Goal: Task Accomplishment & Management: Manage account settings

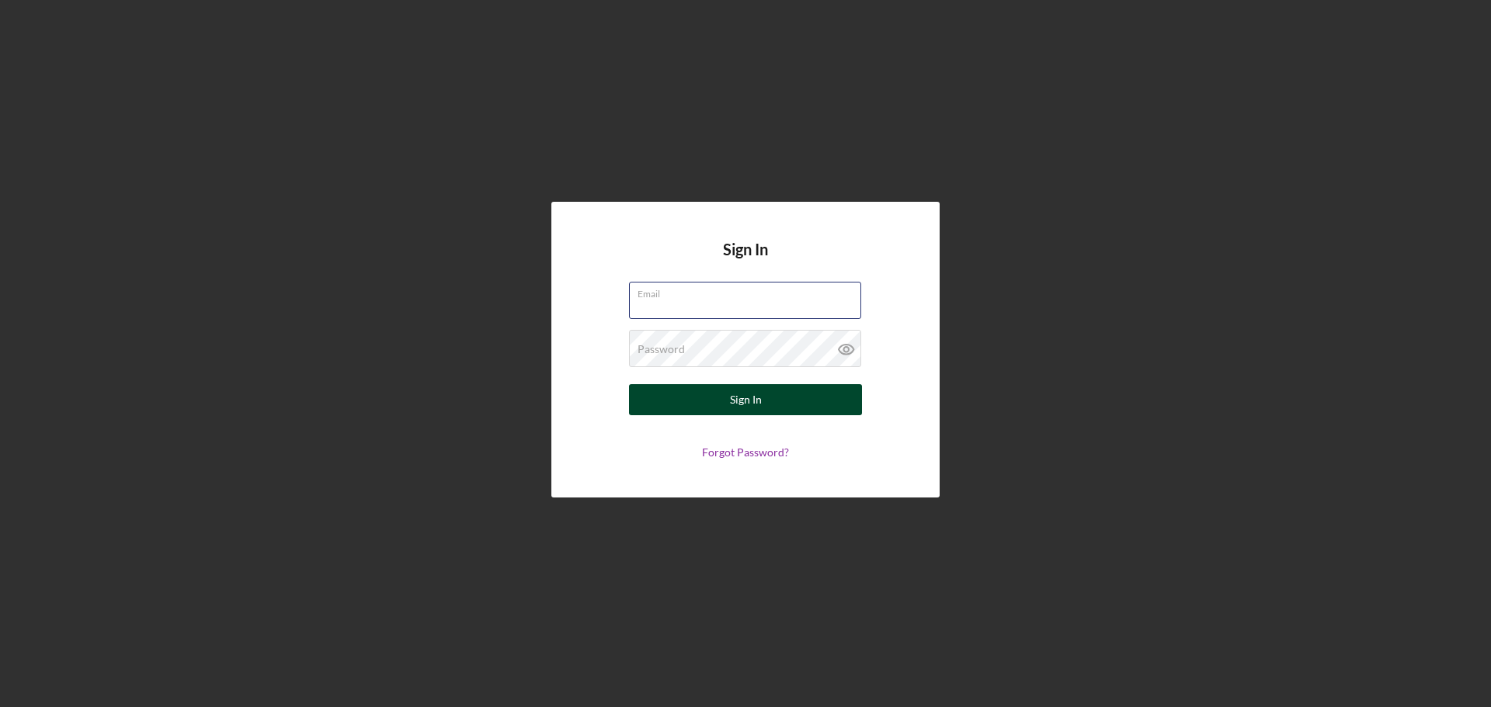
type input "[EMAIL_ADDRESS][DOMAIN_NAME]"
click at [734, 401] on div "Sign In" at bounding box center [746, 399] width 32 height 31
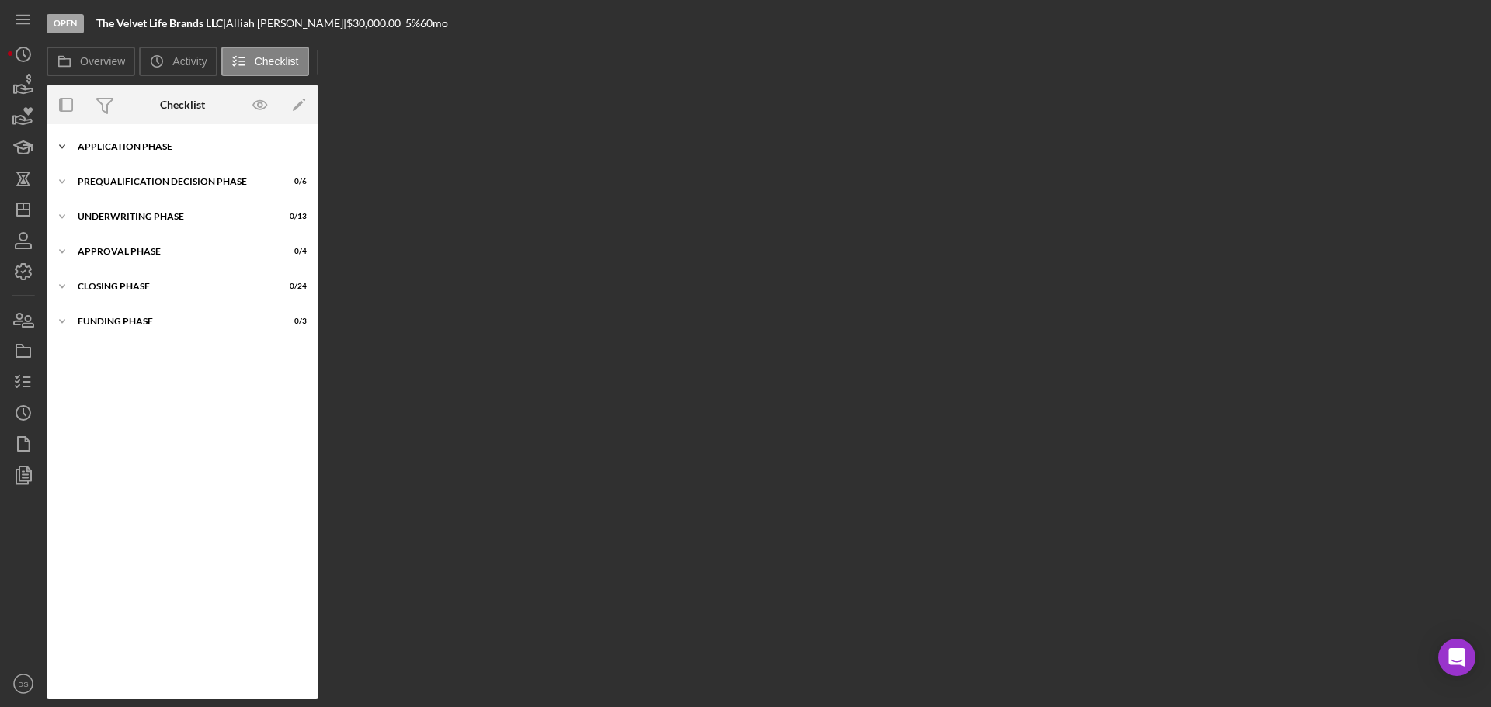
click at [162, 137] on div "Icon/Expander Application Phase 29 / 31" at bounding box center [183, 146] width 272 height 31
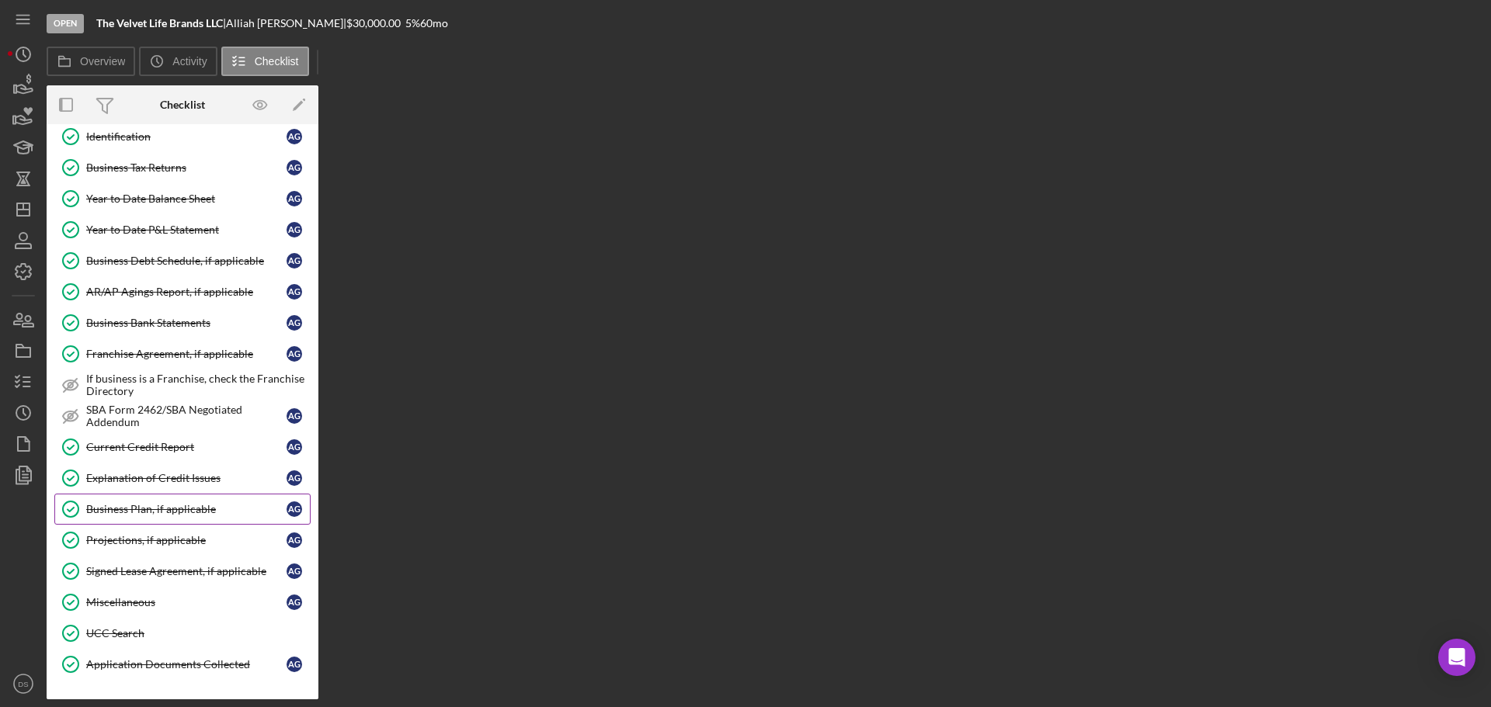
scroll to position [617, 0]
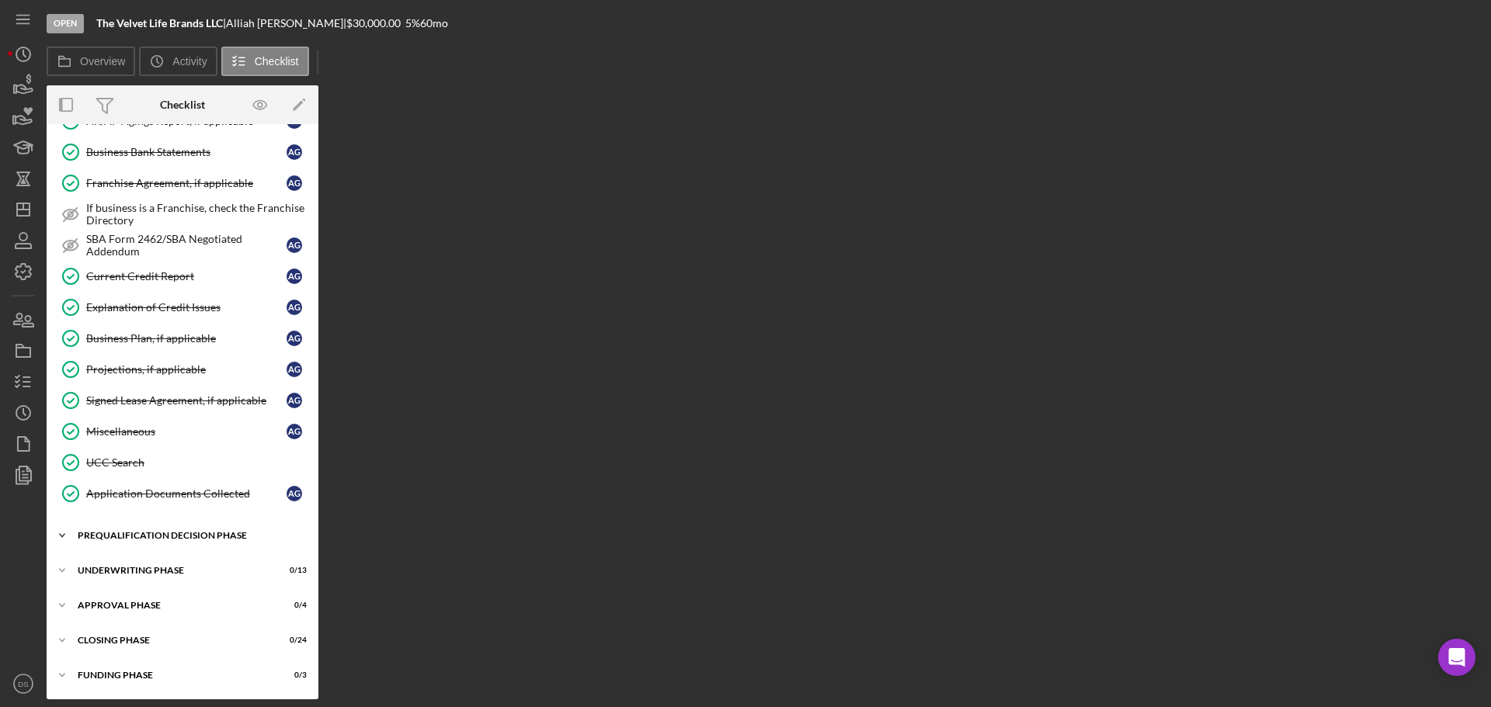
click at [158, 525] on div "Icon/Expander Prequalification Decision Phase 0 / 6" at bounding box center [183, 535] width 272 height 31
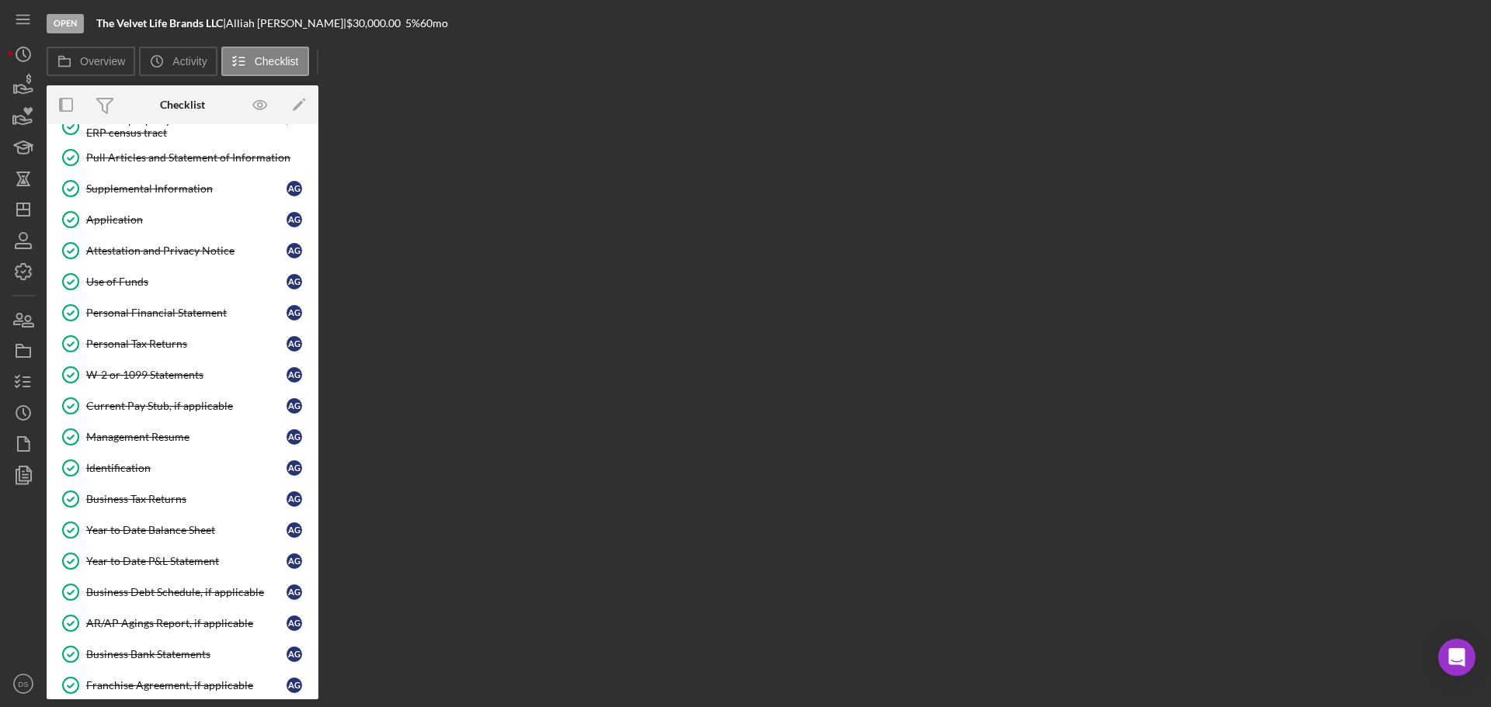
scroll to position [0, 0]
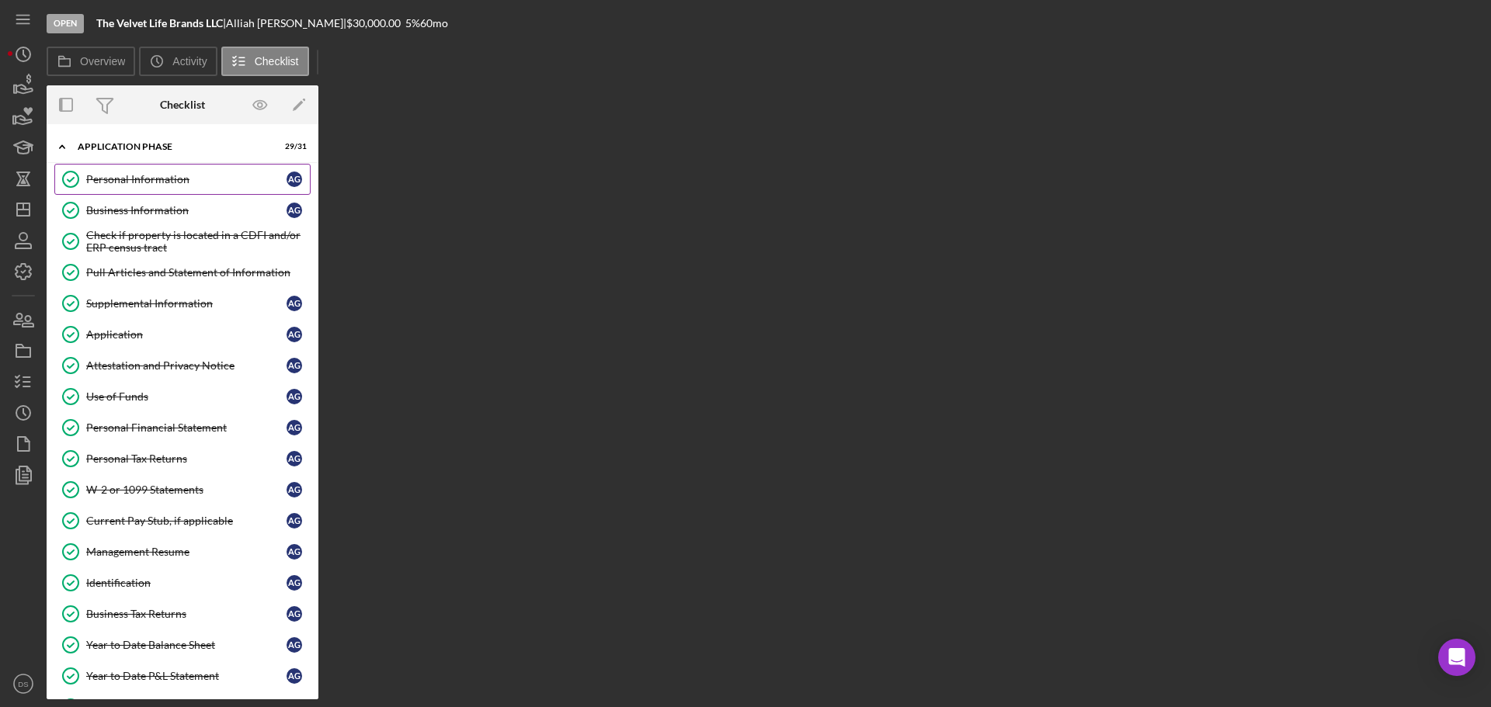
click at [165, 168] on link "Personal Information Personal Information A G" at bounding box center [182, 179] width 256 height 31
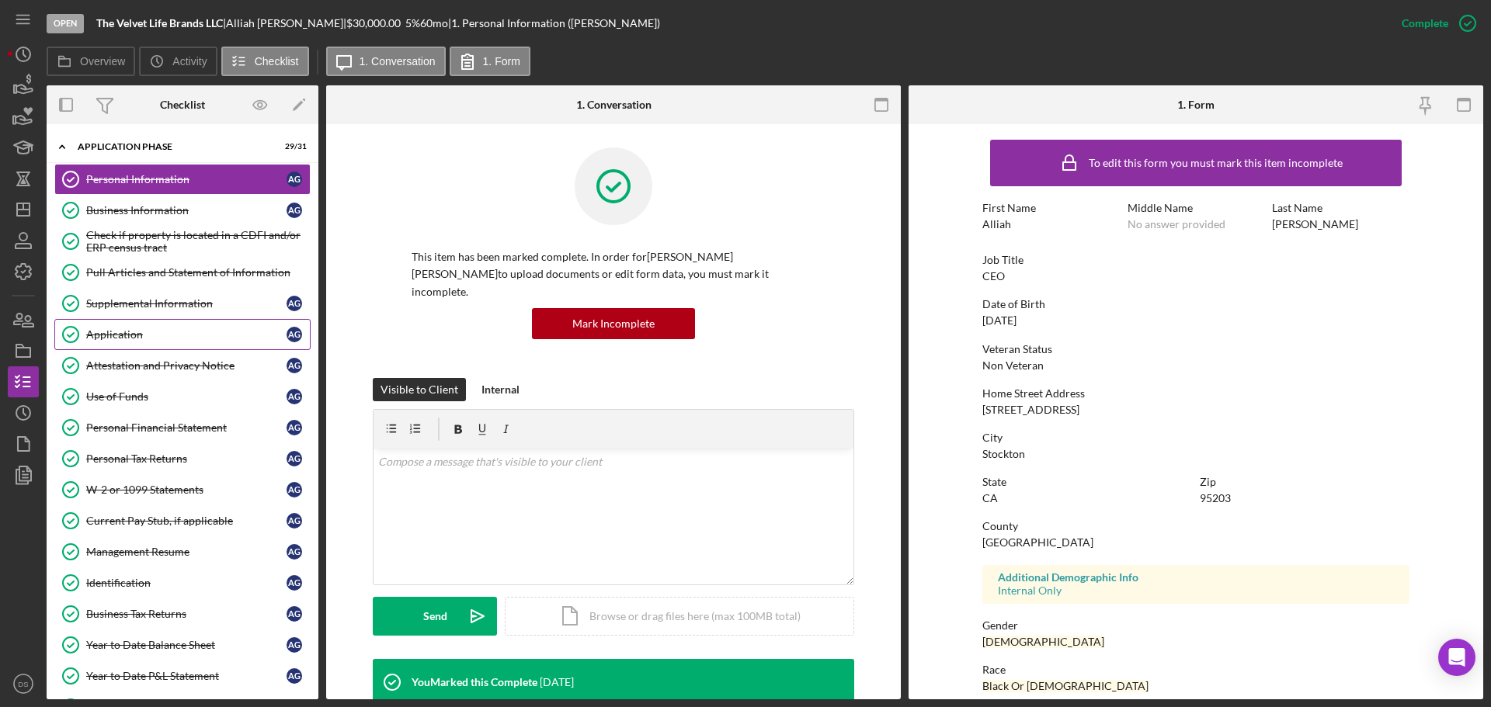
click at [170, 321] on link "Application Application A G" at bounding box center [182, 334] width 256 height 31
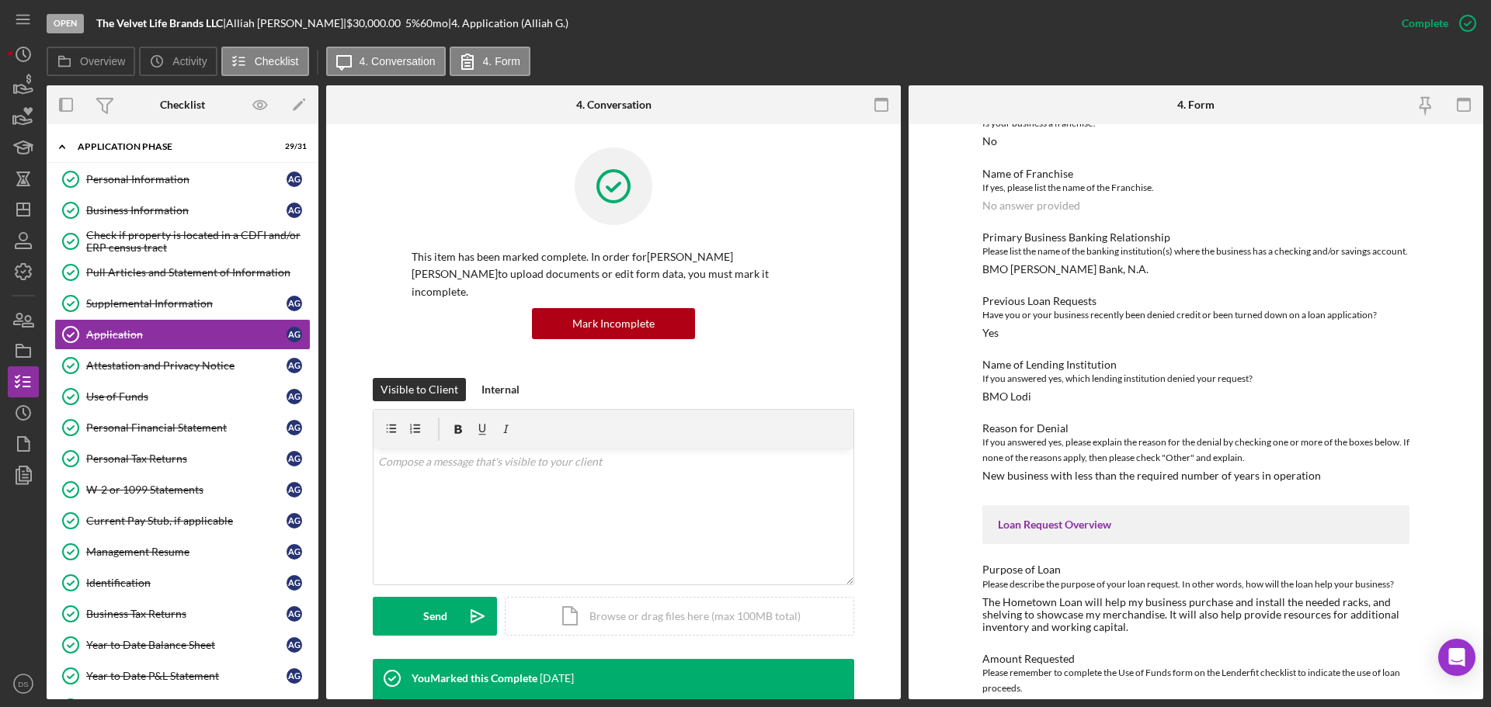
scroll to position [621, 0]
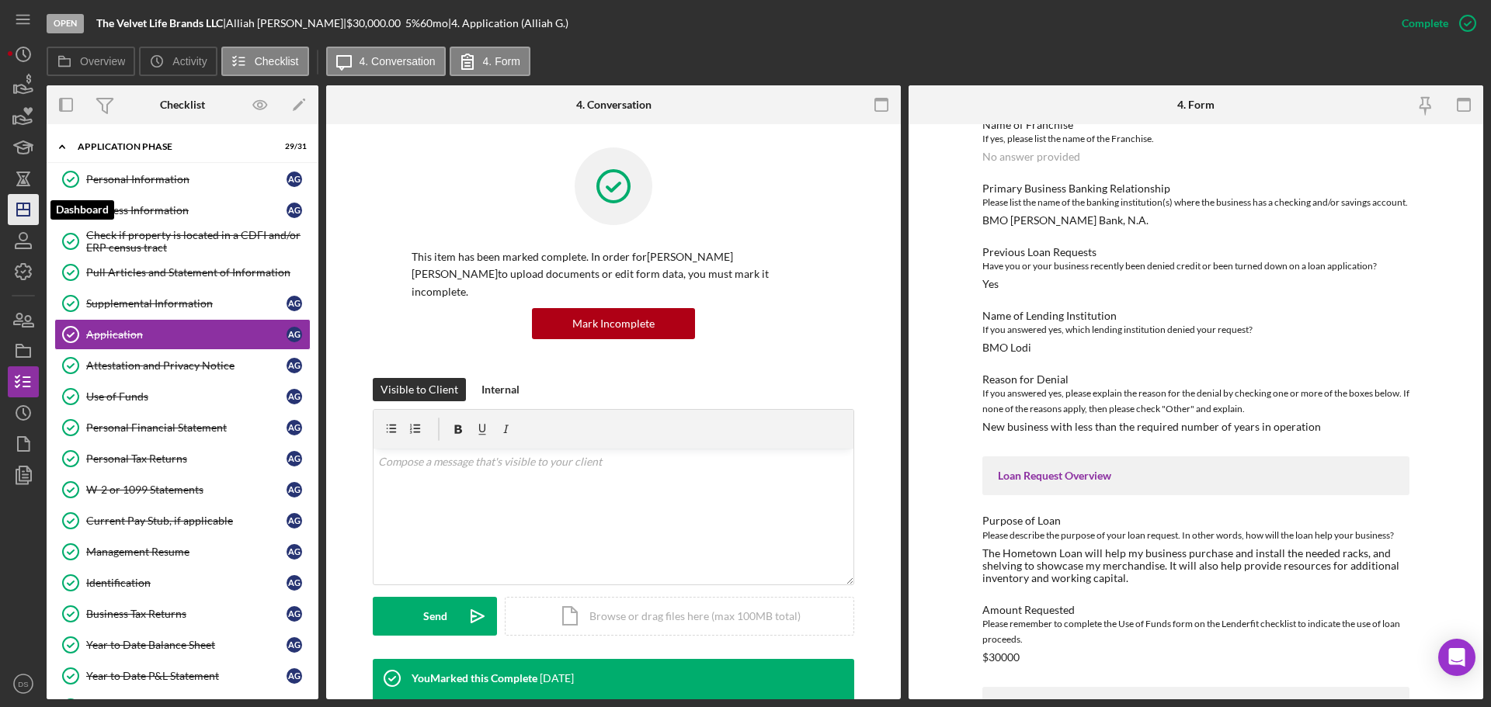
click at [22, 213] on icon "Icon/Dashboard" at bounding box center [23, 209] width 39 height 39
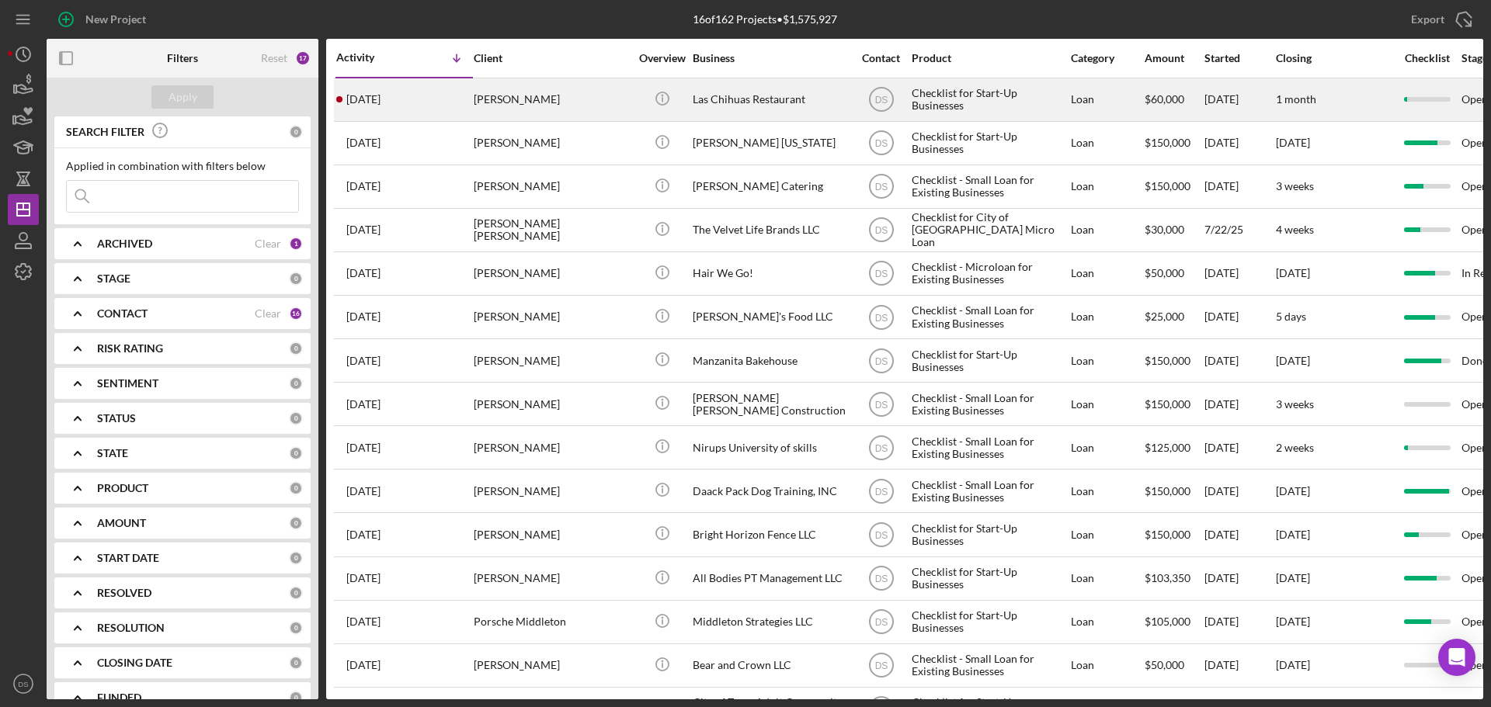
click at [628, 99] on div "[PERSON_NAME]" at bounding box center [551, 99] width 155 height 41
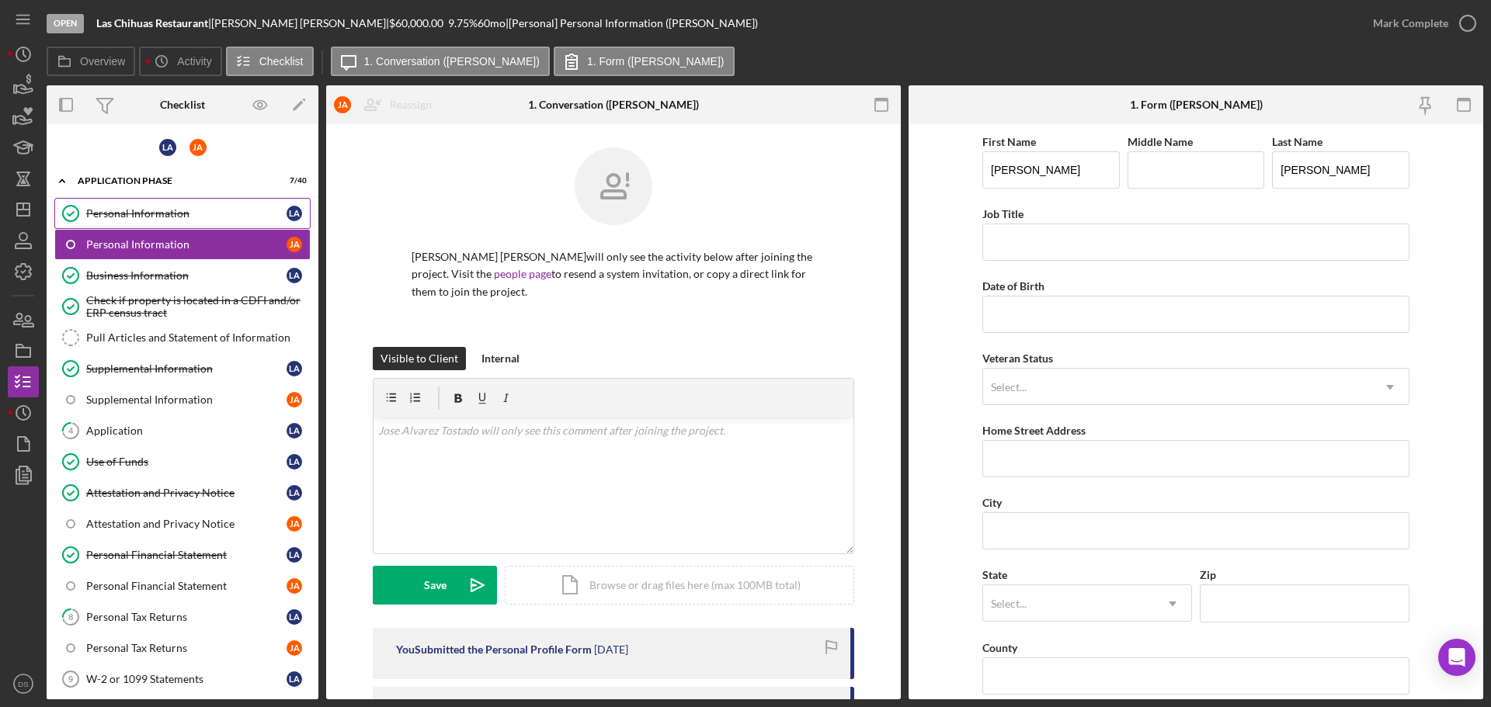
click at [187, 205] on link "Personal Information Personal Information L A" at bounding box center [182, 213] width 256 height 31
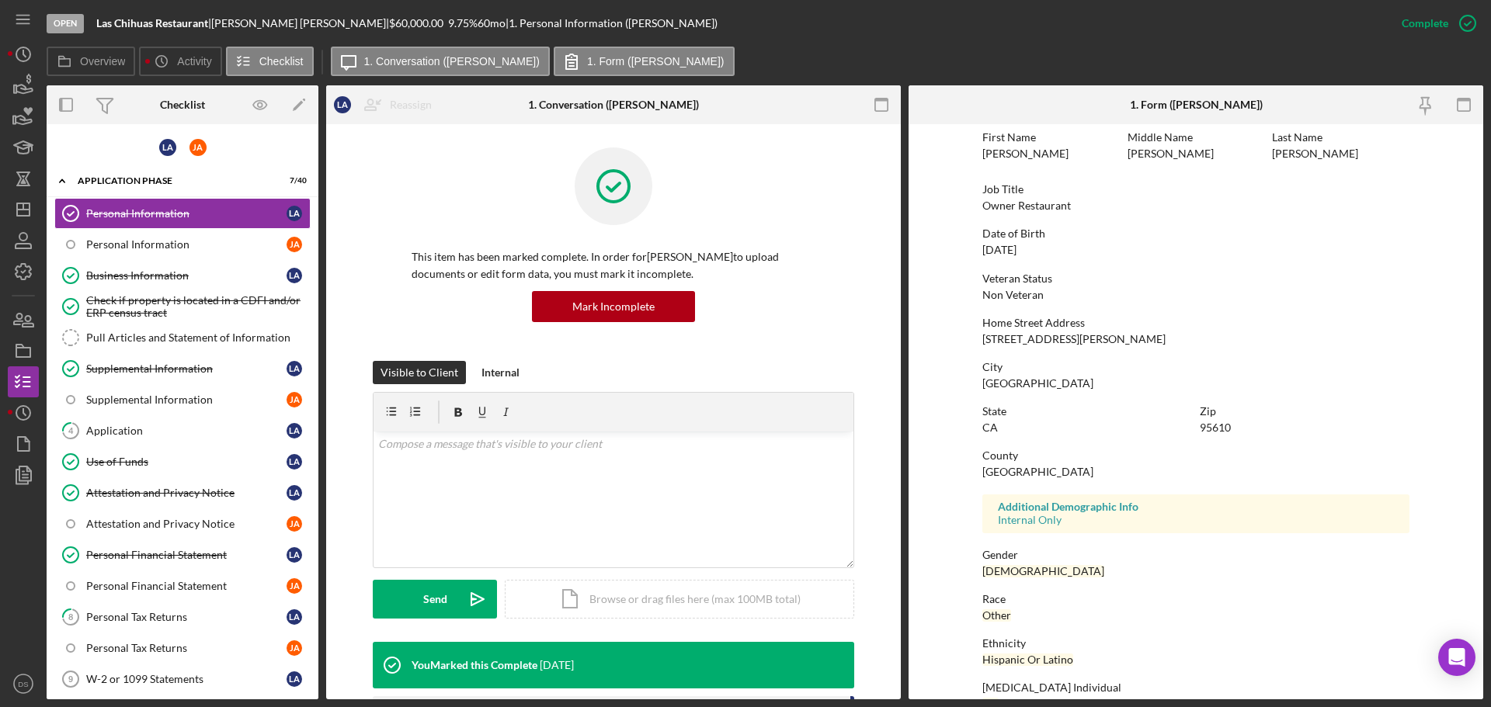
scroll to position [149, 0]
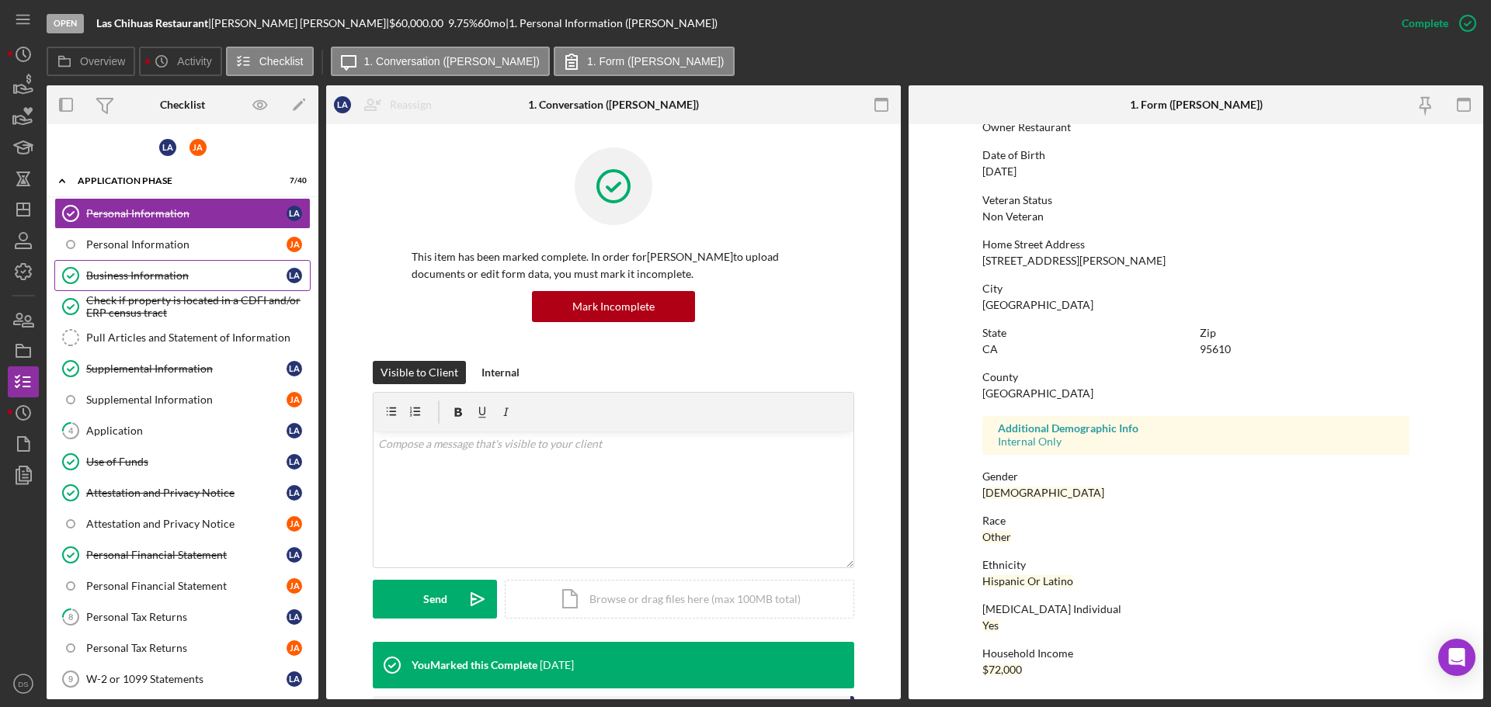
click at [190, 272] on div "Business Information" at bounding box center [186, 275] width 200 height 12
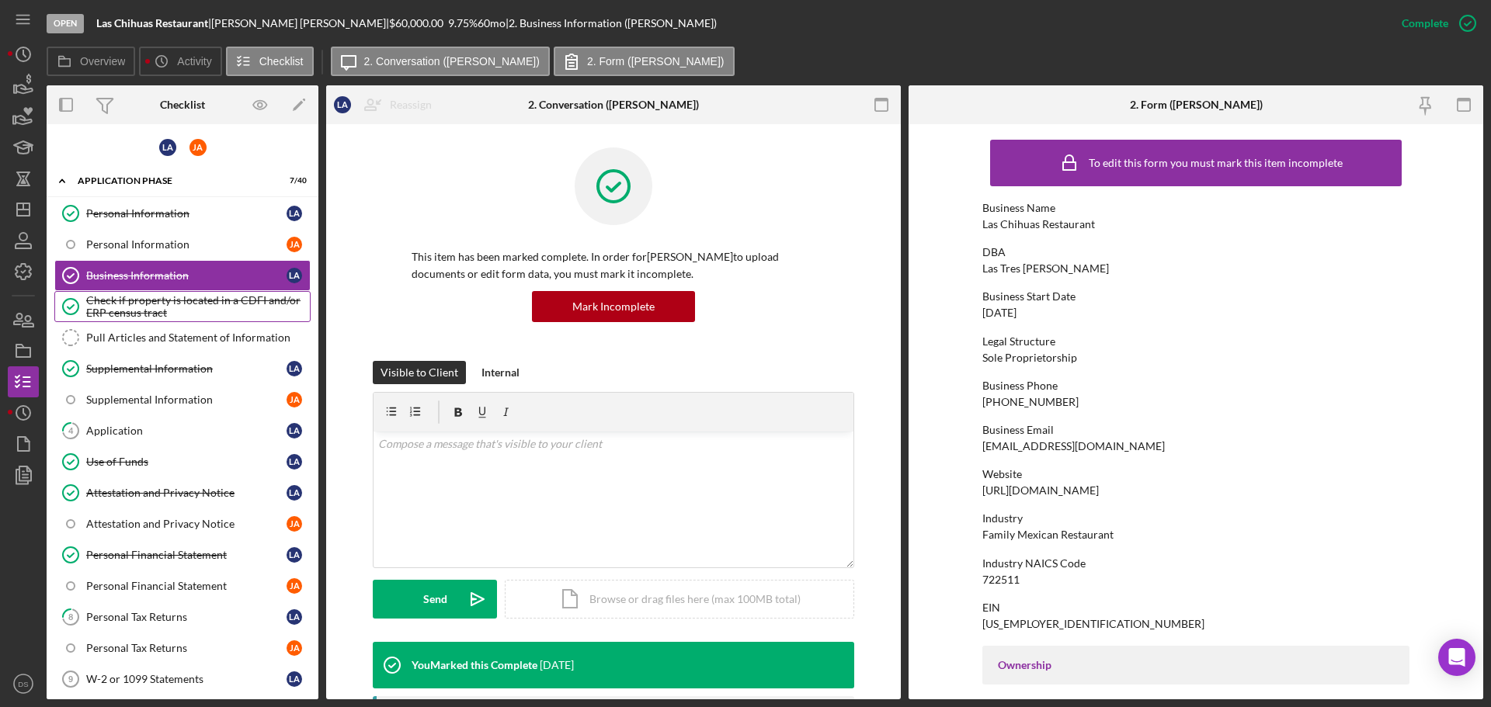
click at [197, 297] on div "Check if property is located in a CDFI and/or ERP census tract" at bounding box center [198, 306] width 224 height 25
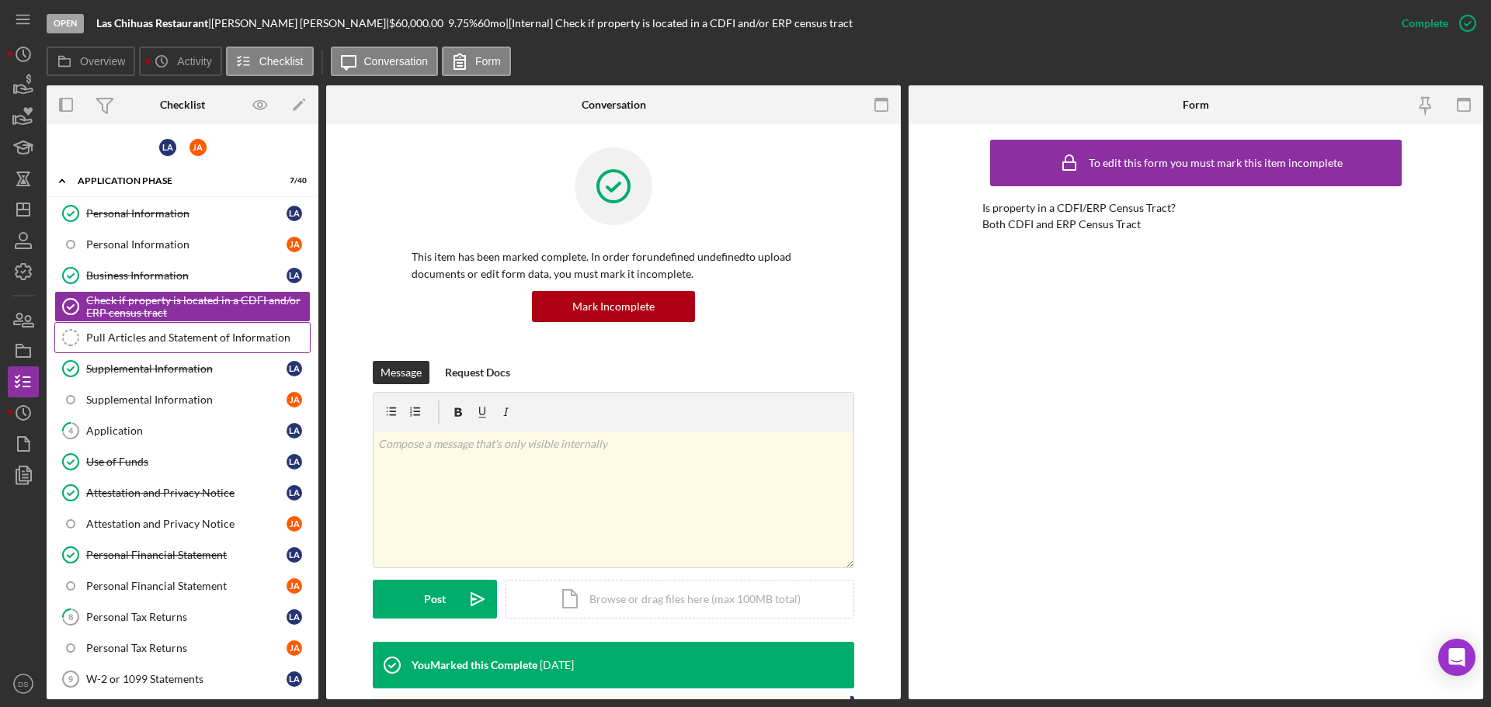
click at [201, 332] on div "Pull Articles and Statement of Information" at bounding box center [198, 338] width 224 height 12
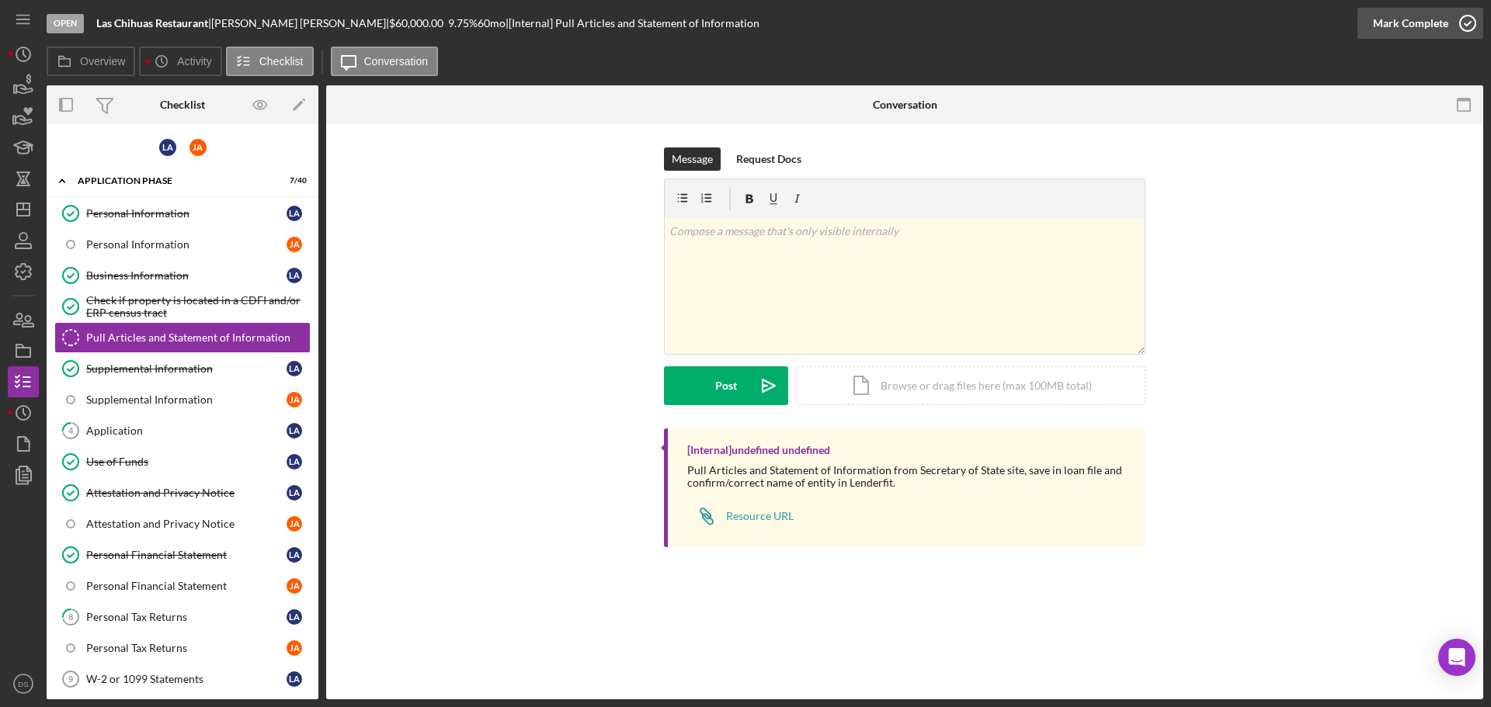
click at [1471, 14] on icon "button" at bounding box center [1467, 23] width 39 height 39
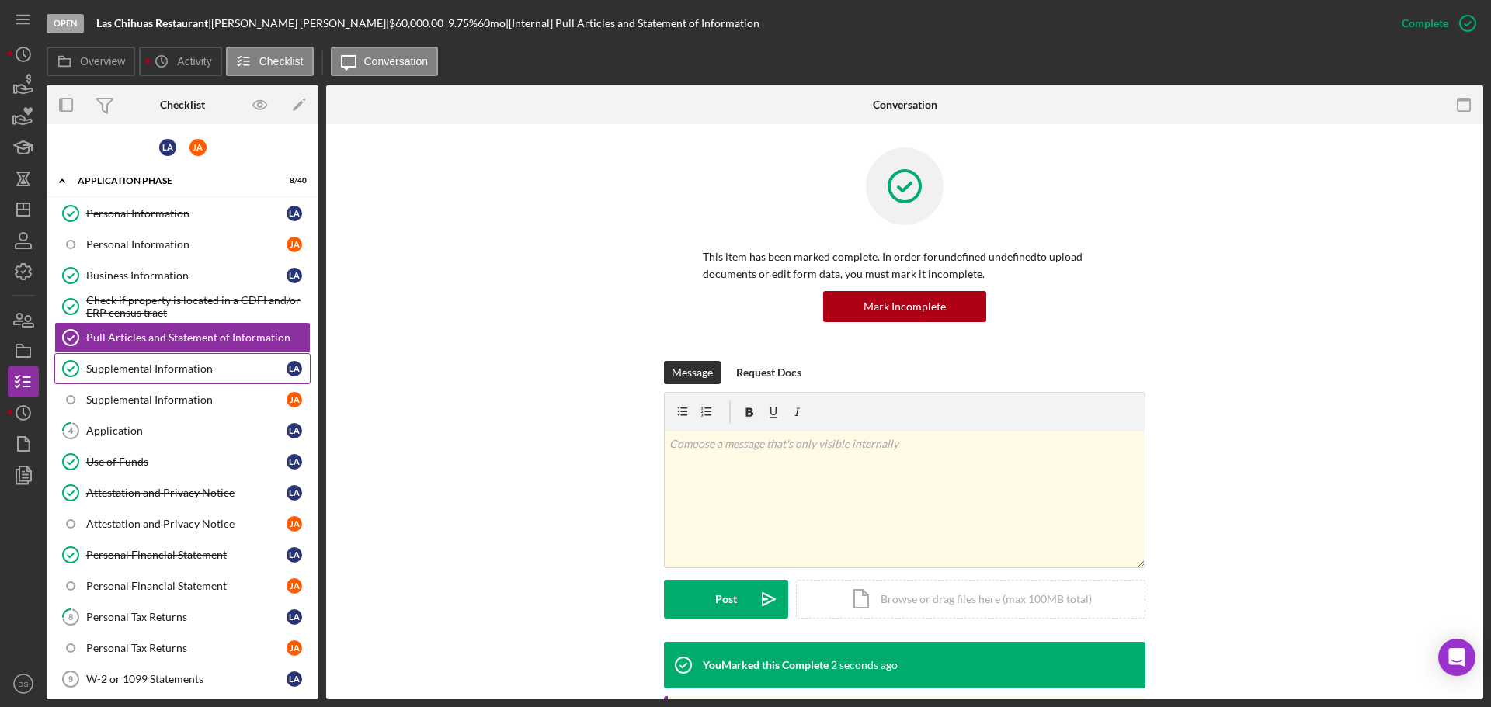
click at [173, 360] on link "Supplemental Information Supplemental Information L A" at bounding box center [182, 368] width 256 height 31
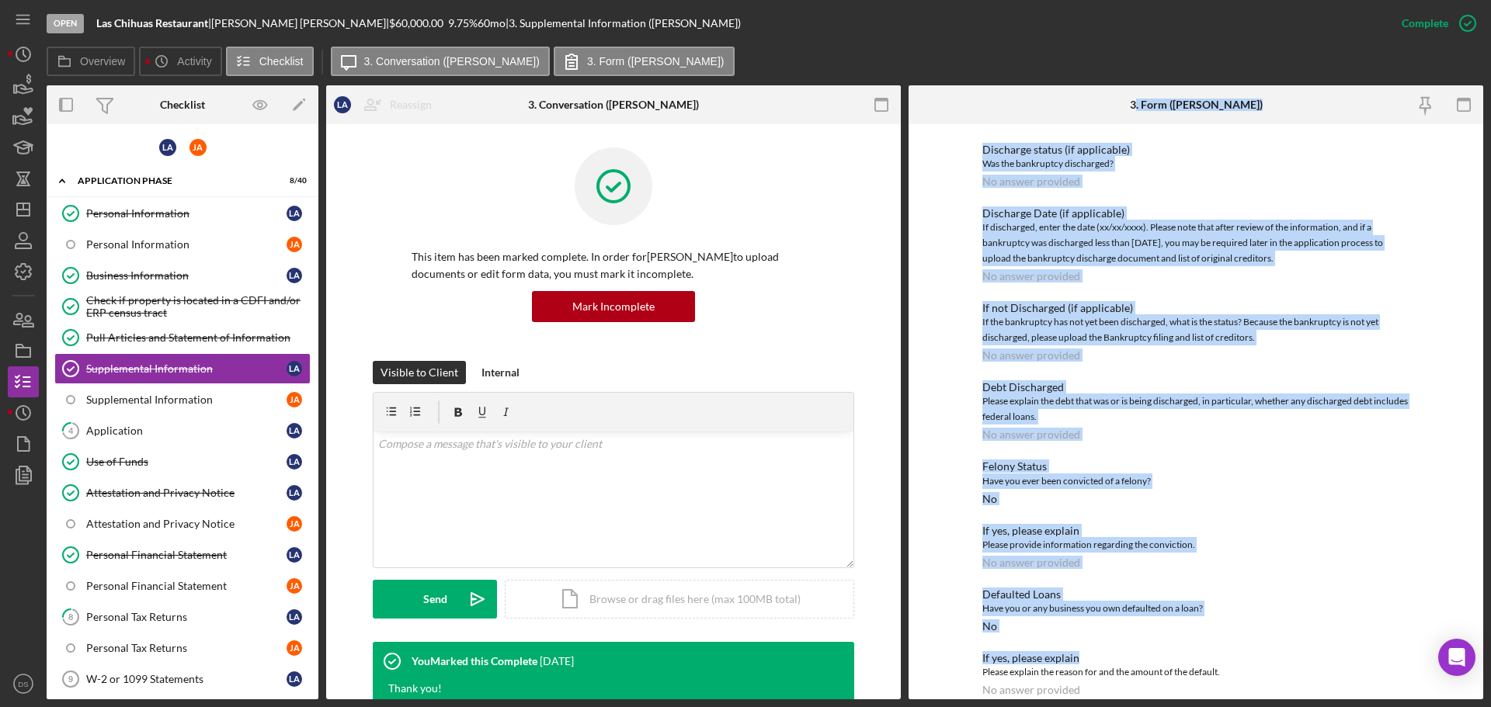
scroll to position [2727, 0]
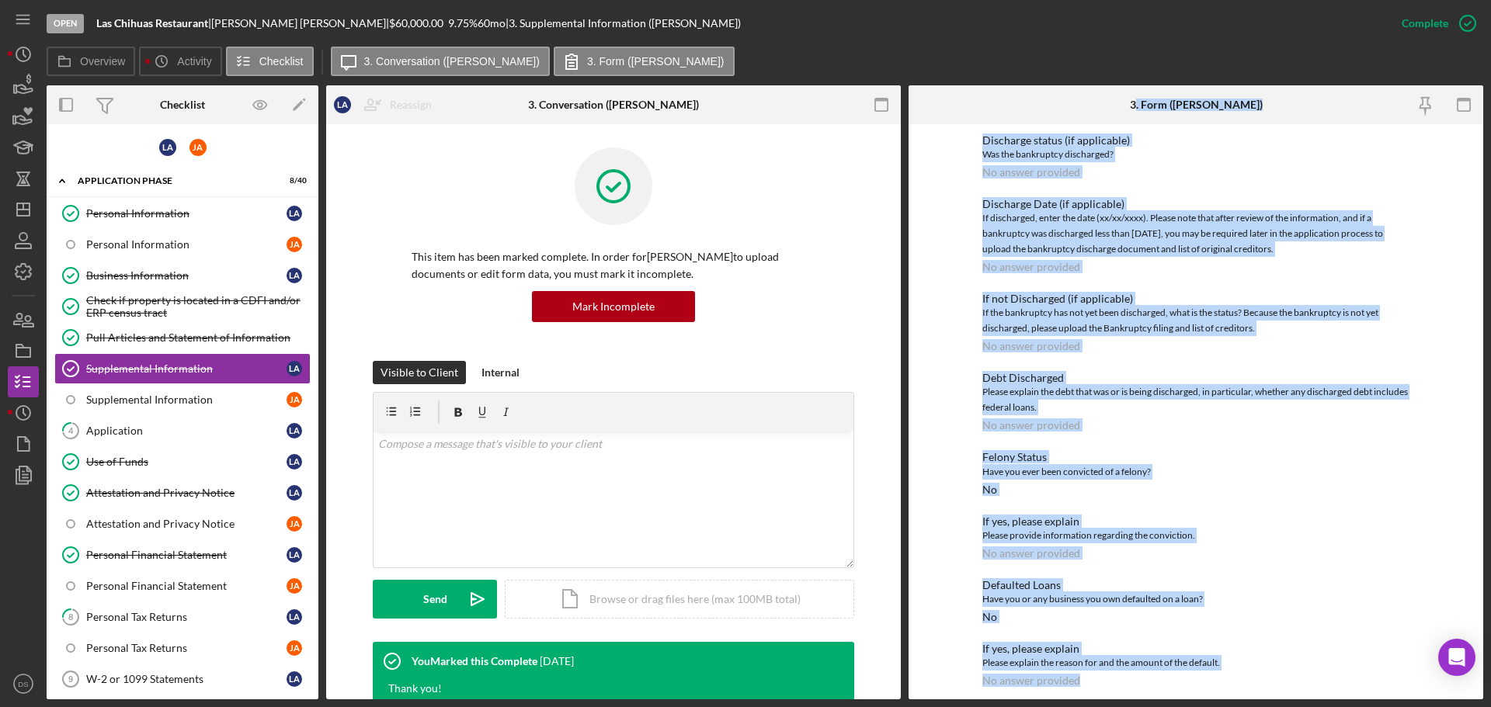
drag, startPoint x: 1155, startPoint y: 101, endPoint x: 1148, endPoint y: 686, distance: 584.7
click at [1149, 686] on div "3. Form ([PERSON_NAME]) To edit this form you must mark this item incomplete Su…" at bounding box center [1195, 392] width 575 height 614
click at [133, 435] on div "Application" at bounding box center [186, 431] width 200 height 12
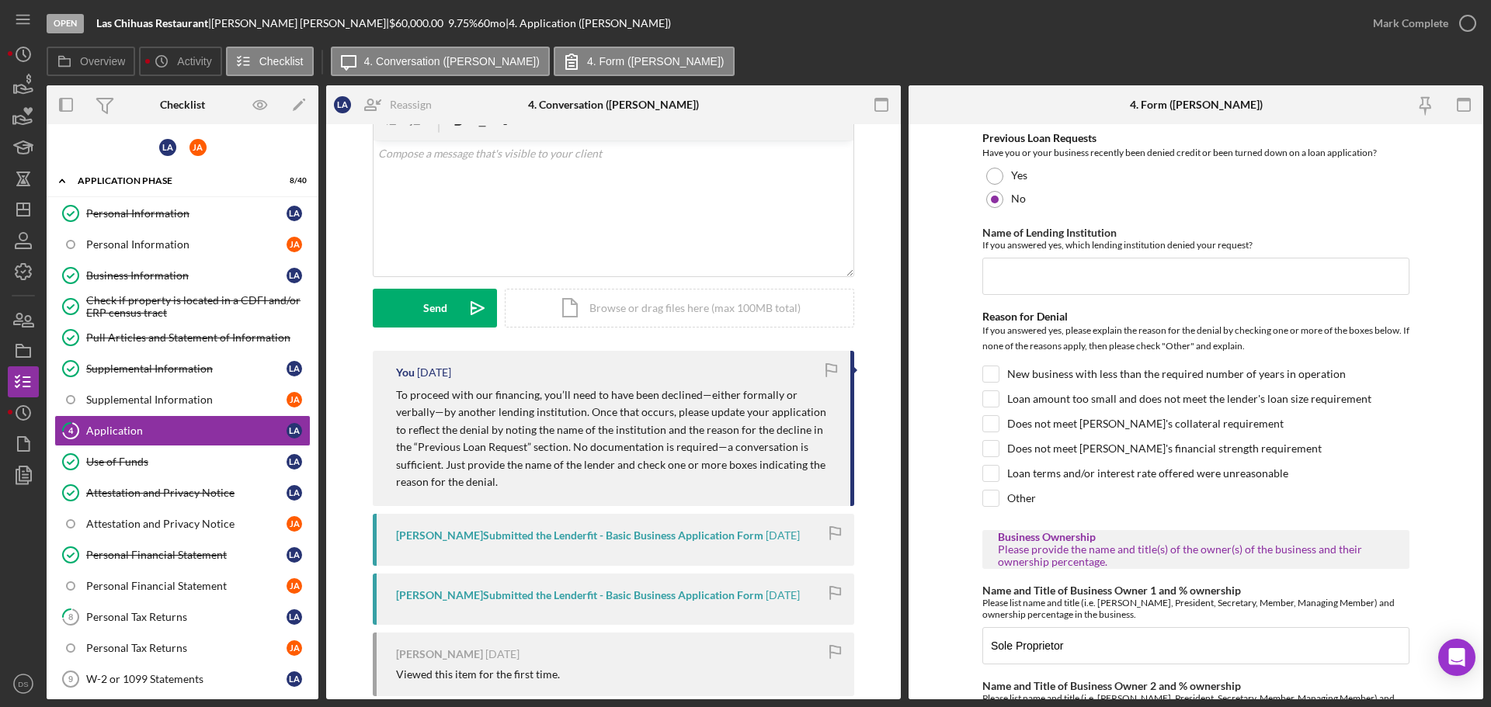
scroll to position [854, 0]
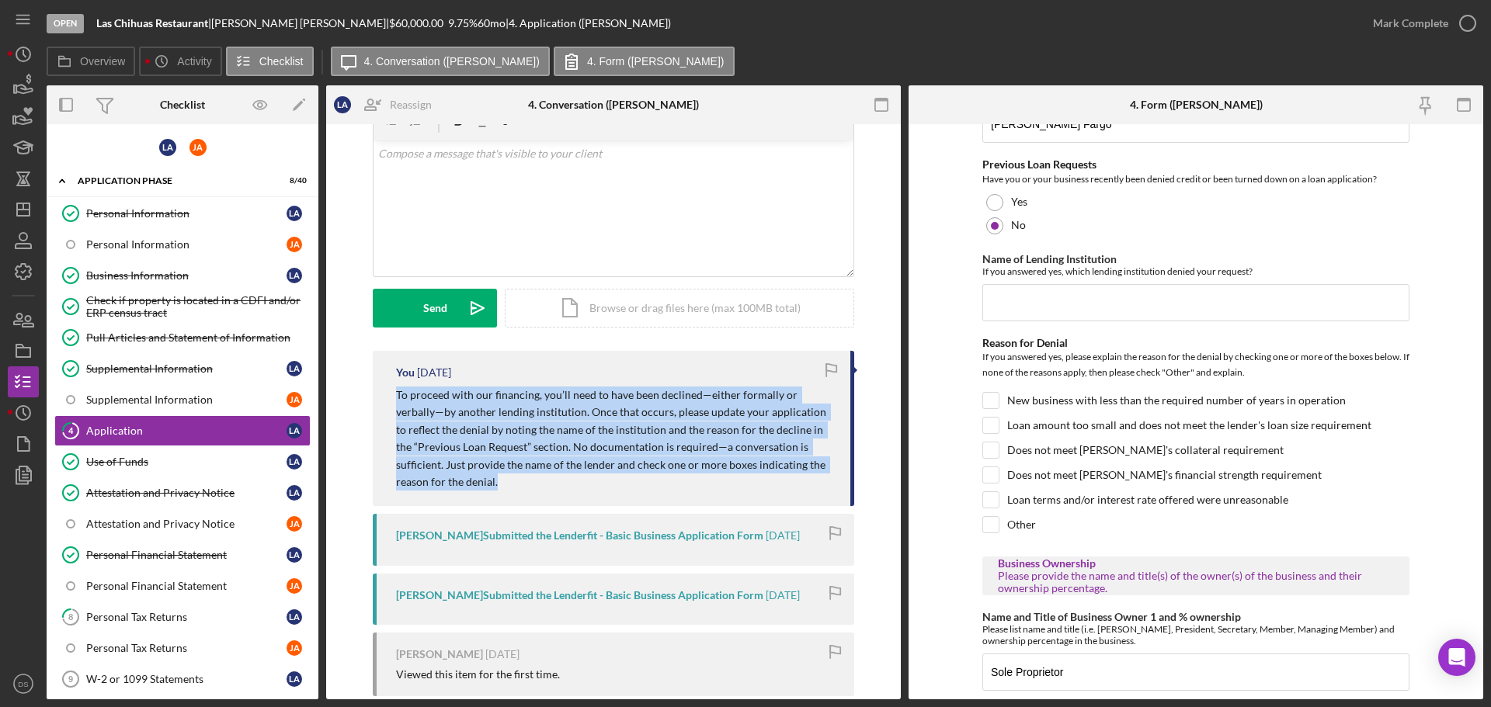
drag, startPoint x: 401, startPoint y: 387, endPoint x: 475, endPoint y: 493, distance: 128.8
click at [475, 493] on div "You [DATE] To proceed with our financing, you’ll need to have been declined—eit…" at bounding box center [613, 428] width 481 height 155
copy p "To proceed with our financing, you’ll need to have been declined—either formall…"
click at [175, 456] on div "Use of Funds" at bounding box center [186, 462] width 200 height 12
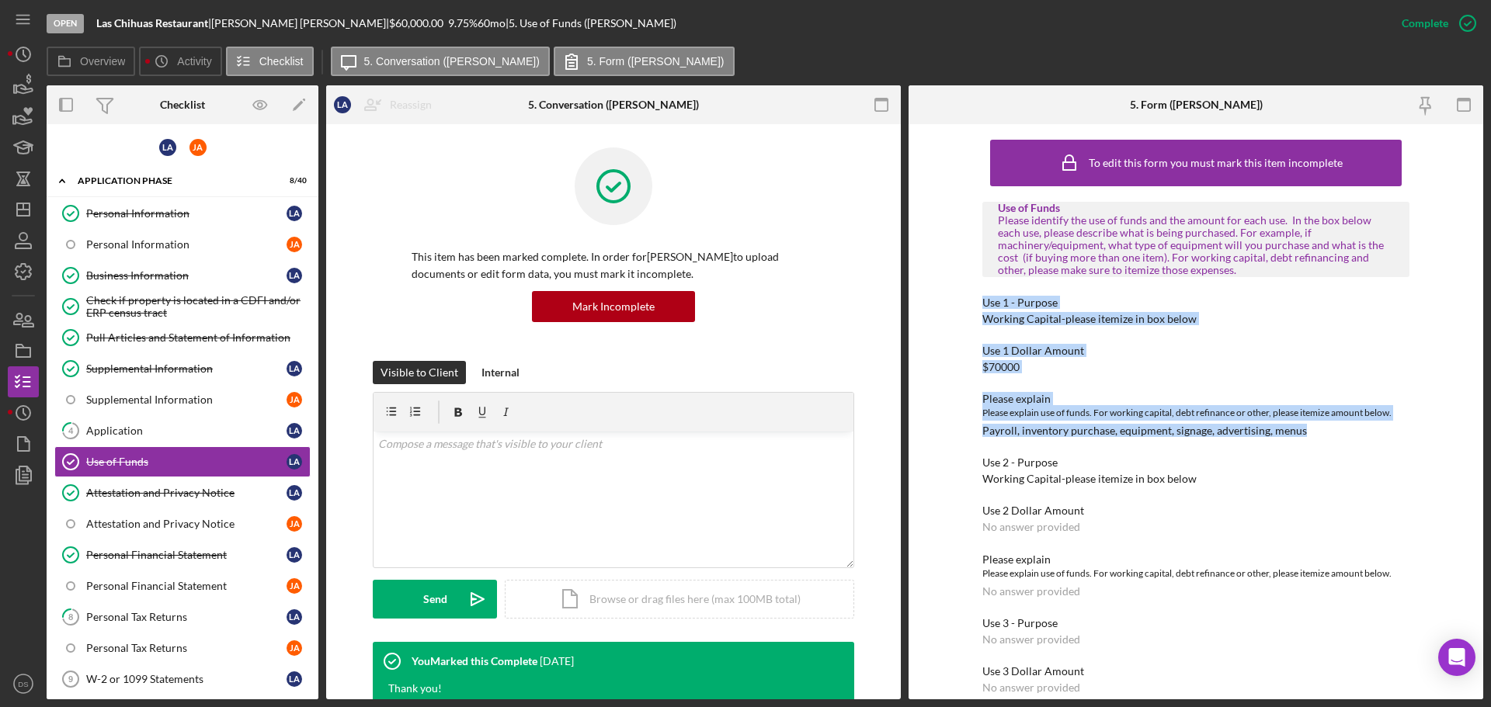
drag, startPoint x: 967, startPoint y: 302, endPoint x: 1332, endPoint y: 434, distance: 388.1
click at [1332, 434] on div "To edit this form you must mark this item incomplete Use of Funds Please identi…" at bounding box center [1195, 411] width 575 height 575
copy div "Use 1 - Purpose Working Capital-please itemize in box below Use 1 Dollar Amount…"
click at [139, 479] on link "Attestation and Privacy Notice Attestation and Privacy Notice L A" at bounding box center [182, 493] width 256 height 31
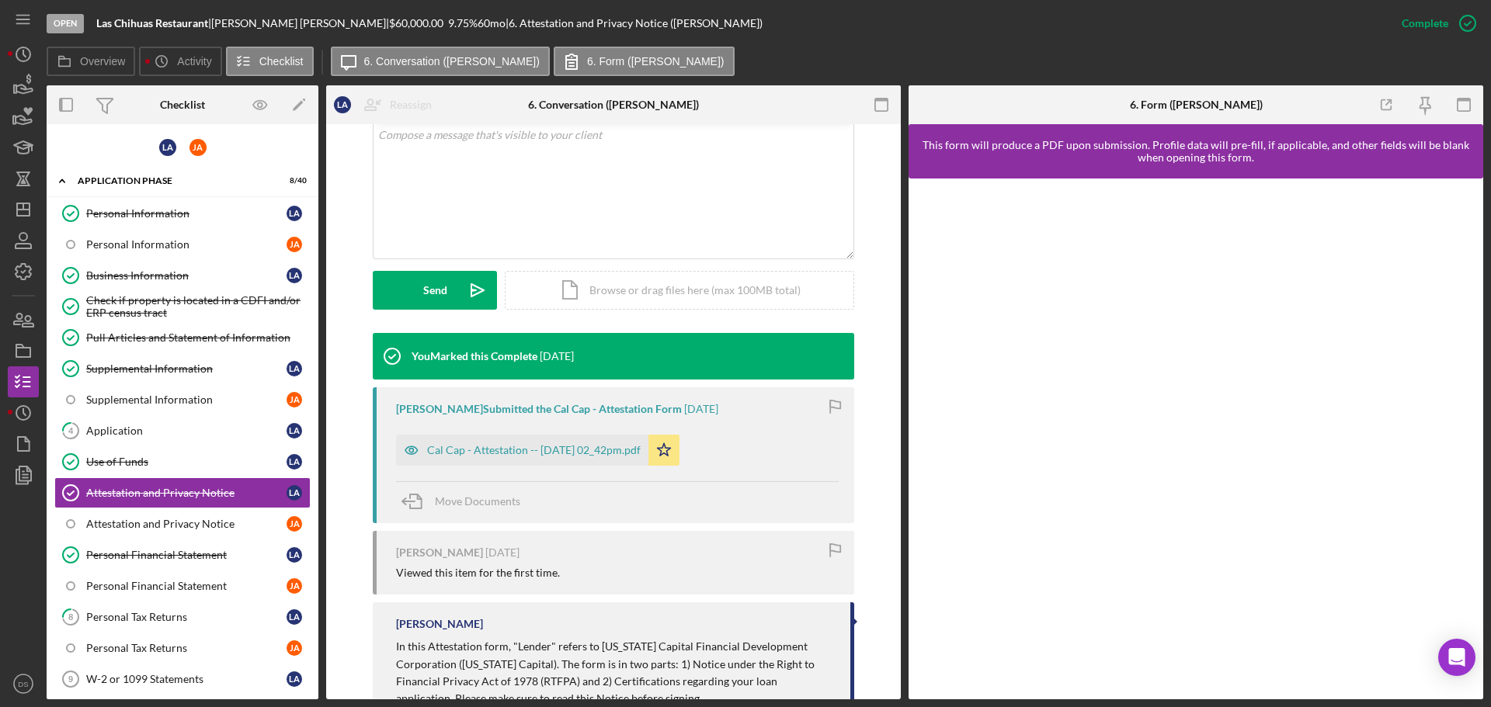
scroll to position [311, 0]
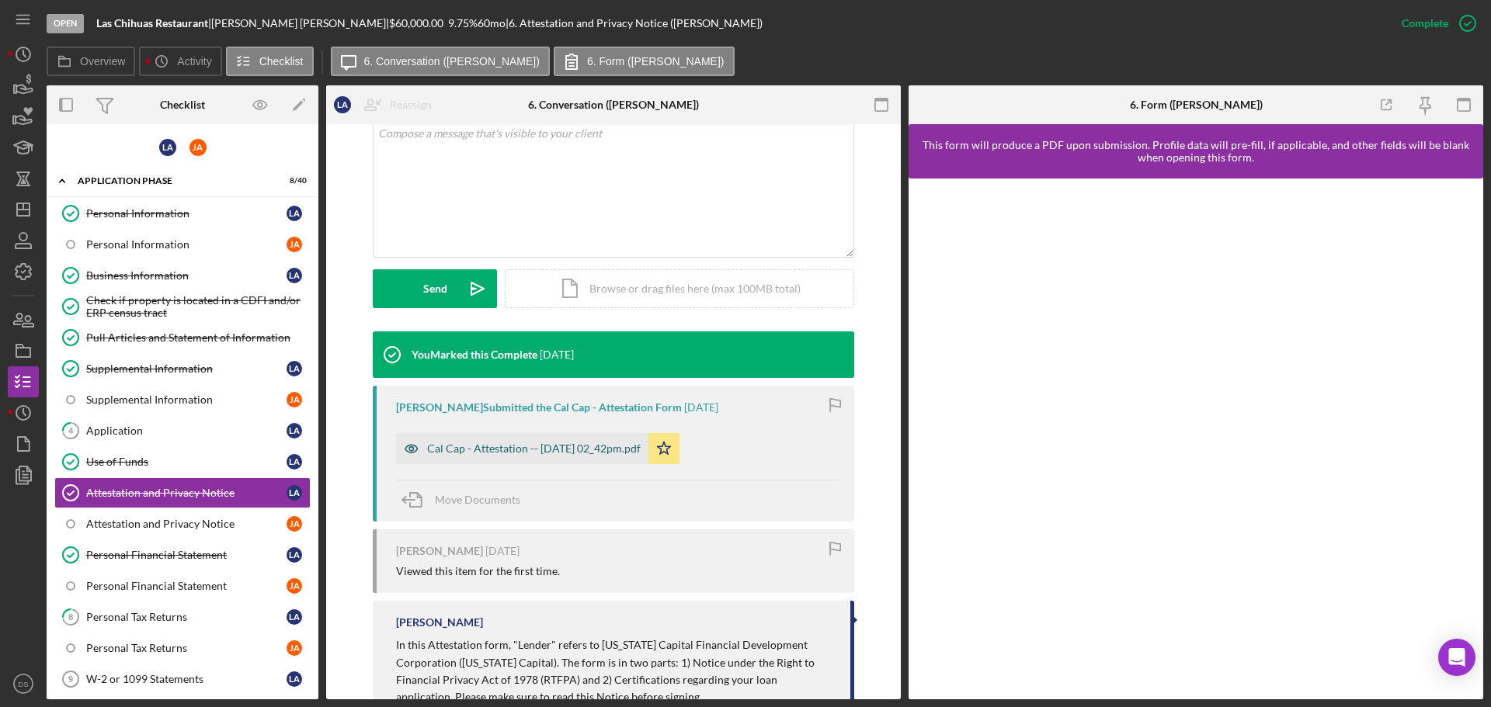
click at [533, 443] on div "Cal Cap - Attestation -- [DATE] 02_42pm.pdf" at bounding box center [534, 449] width 214 height 12
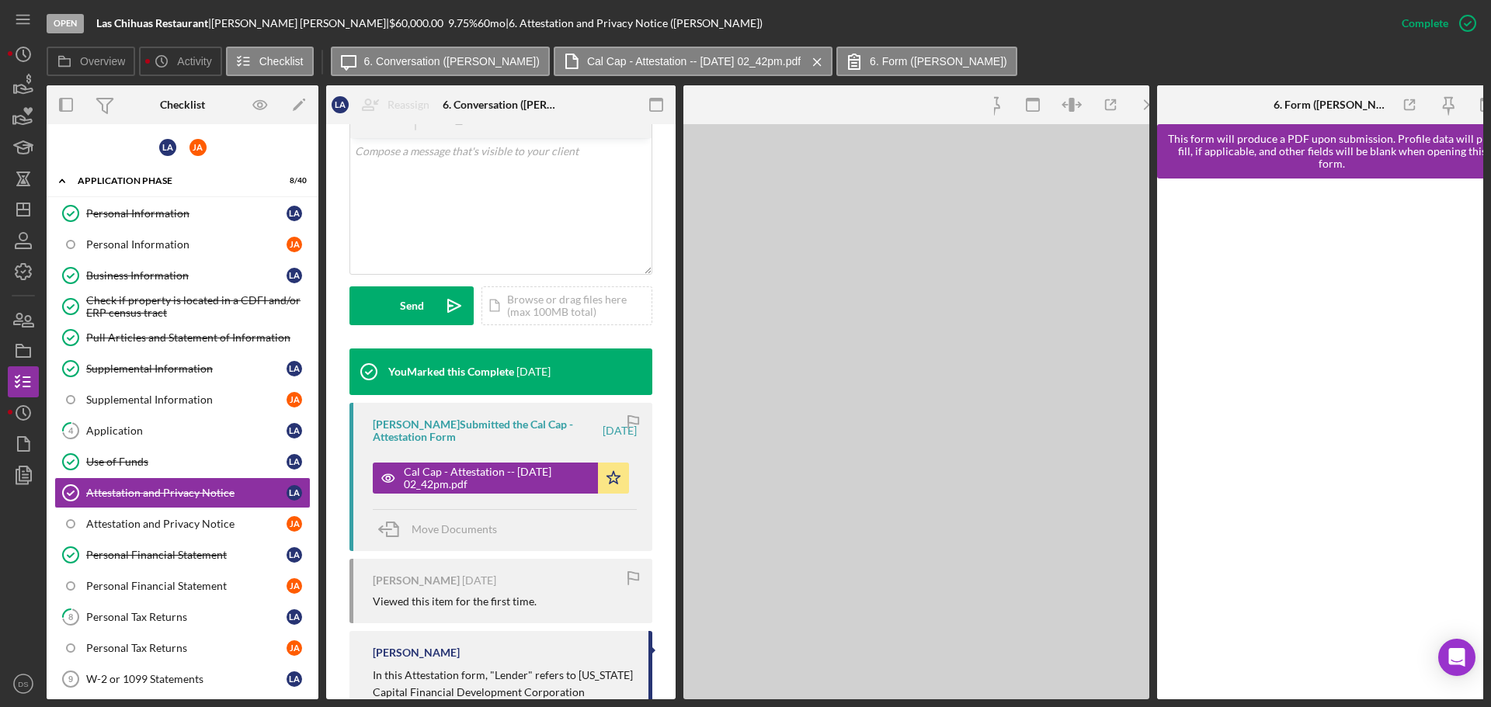
scroll to position [346, 0]
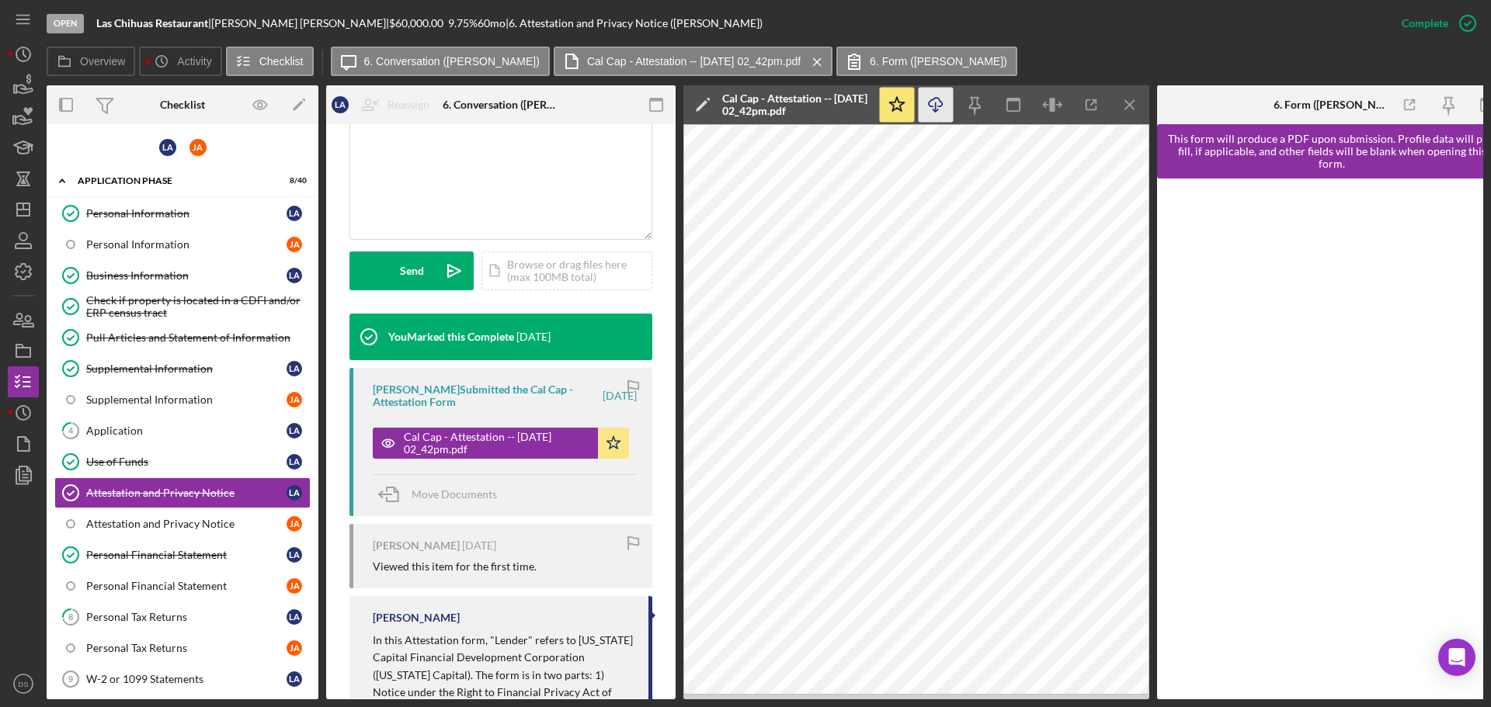
click at [939, 106] on icon "Icon/Download" at bounding box center [936, 105] width 35 height 35
drag, startPoint x: 224, startPoint y: 23, endPoint x: 251, endPoint y: 24, distance: 27.2
click at [251, 24] on div "[PERSON_NAME] |" at bounding box center [300, 23] width 178 height 12
copy div "[PERSON_NAME]"
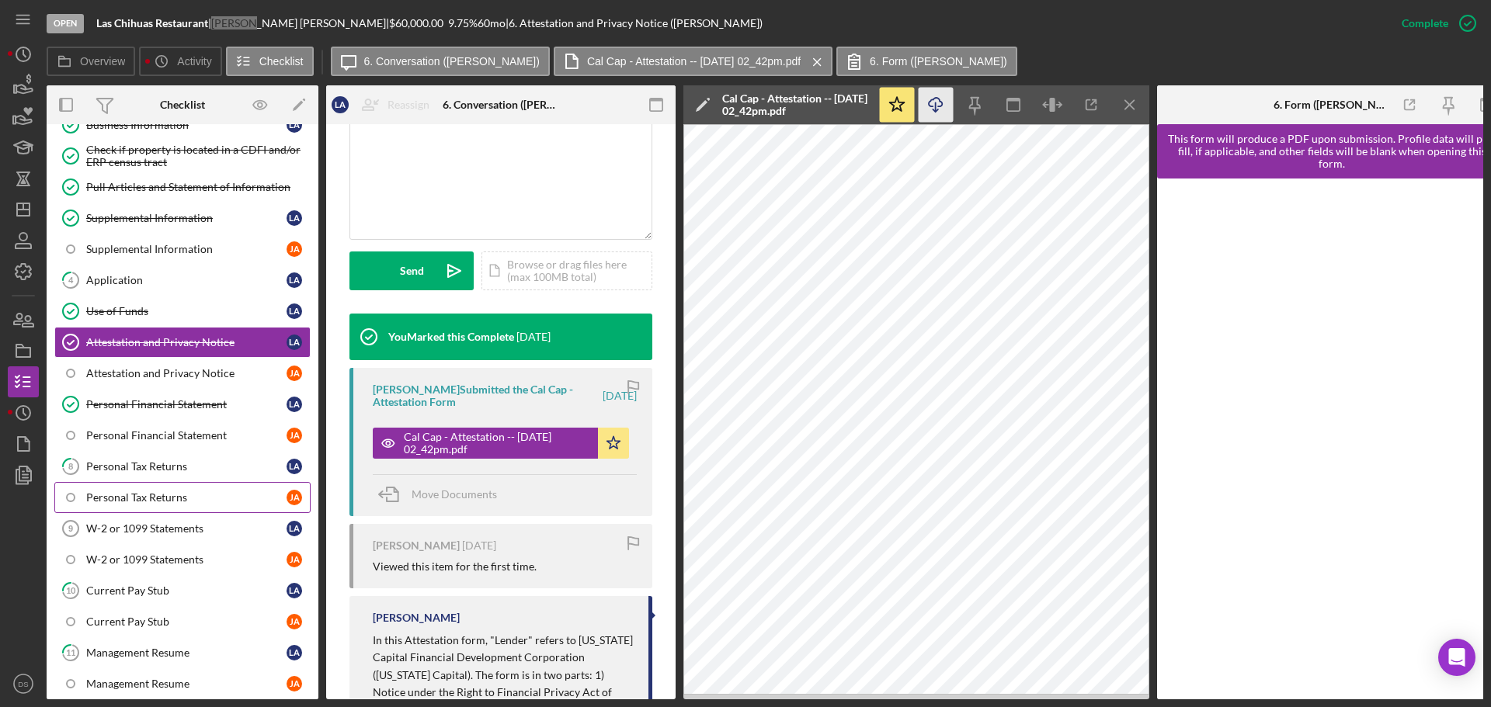
scroll to position [155, 0]
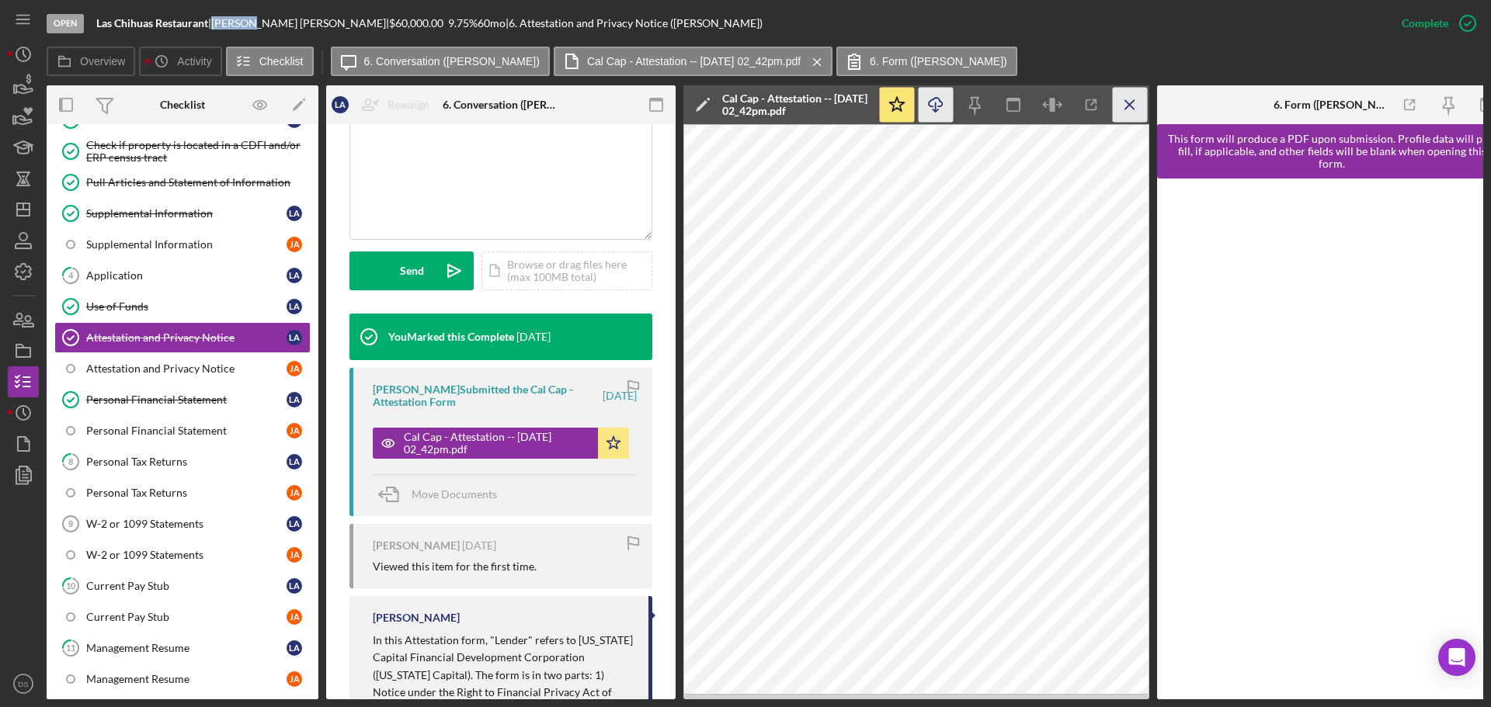
click at [1127, 110] on icon "Icon/Menu Close" at bounding box center [1130, 105] width 35 height 35
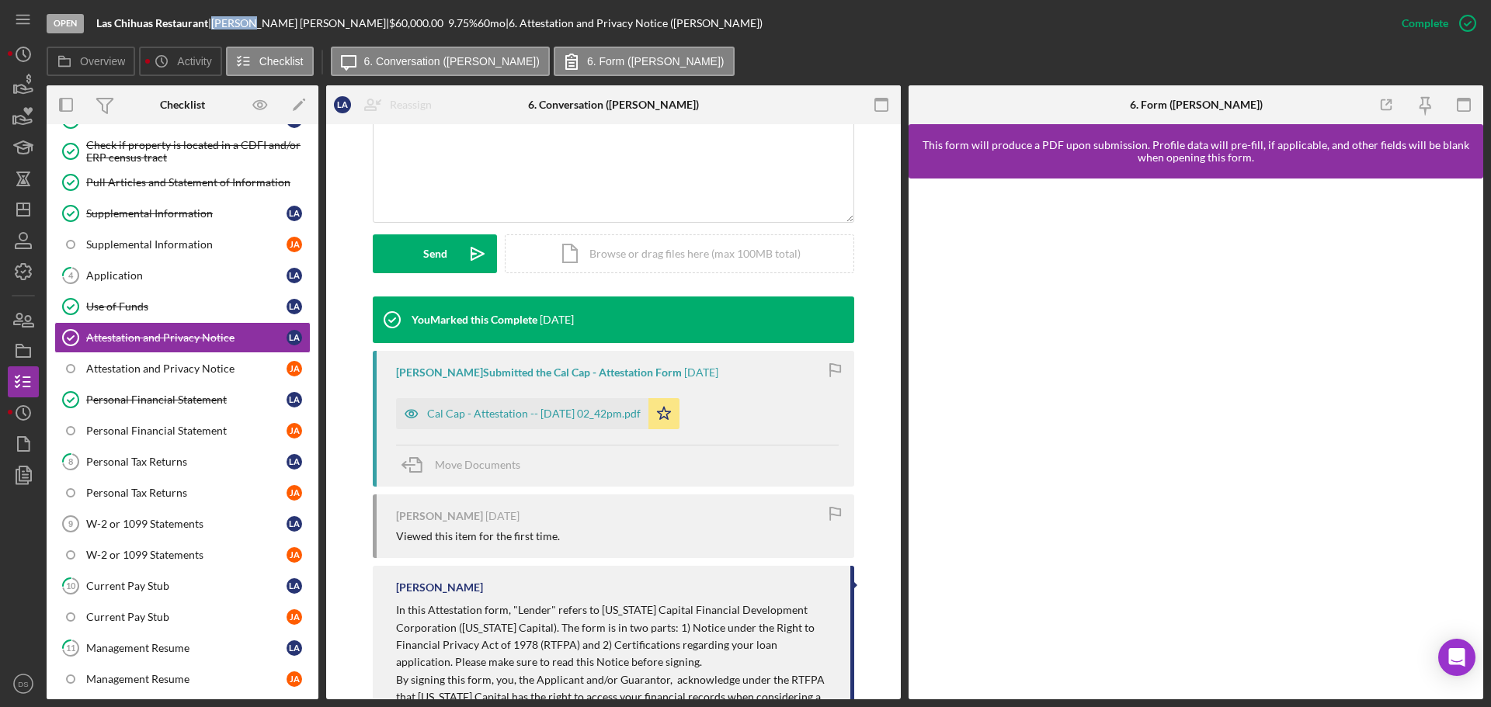
scroll to position [311, 0]
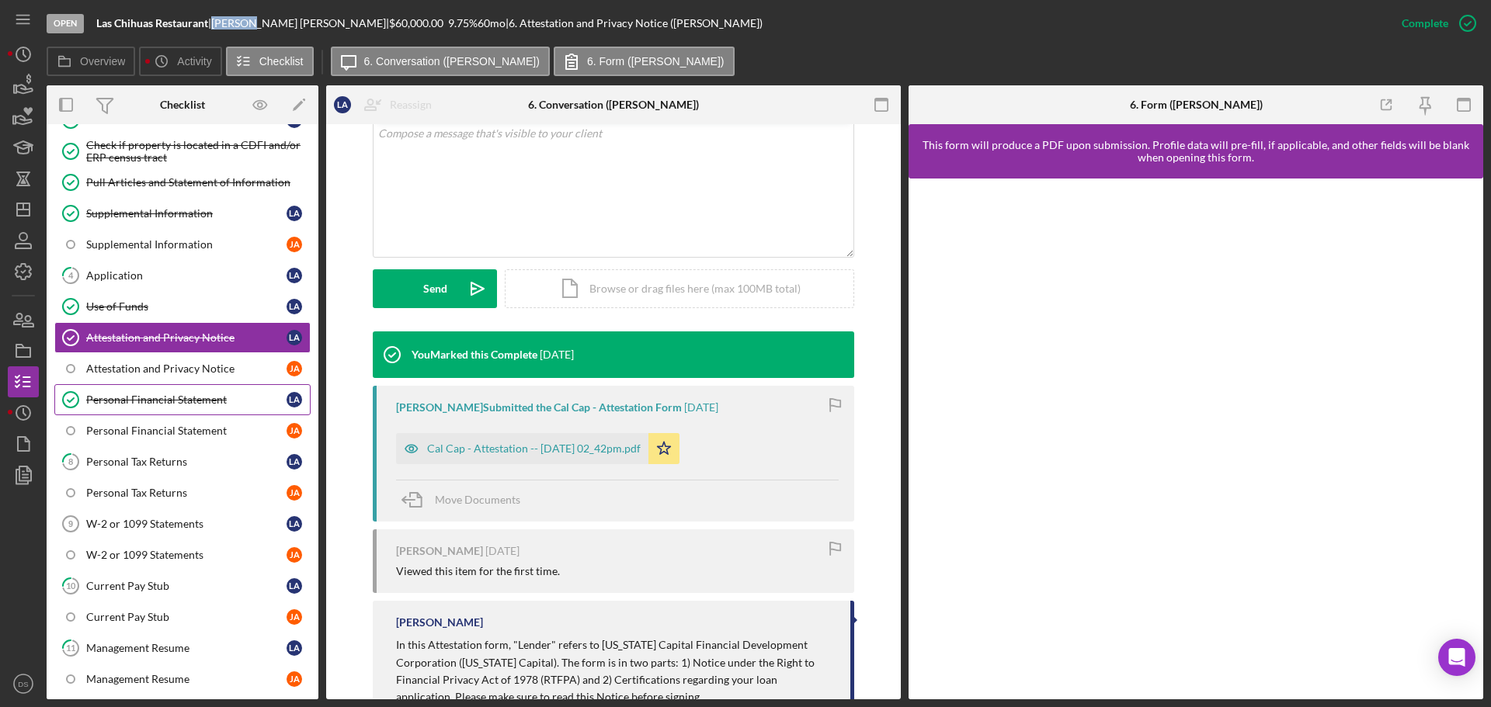
click at [168, 398] on div "Personal Financial Statement" at bounding box center [186, 400] width 200 height 12
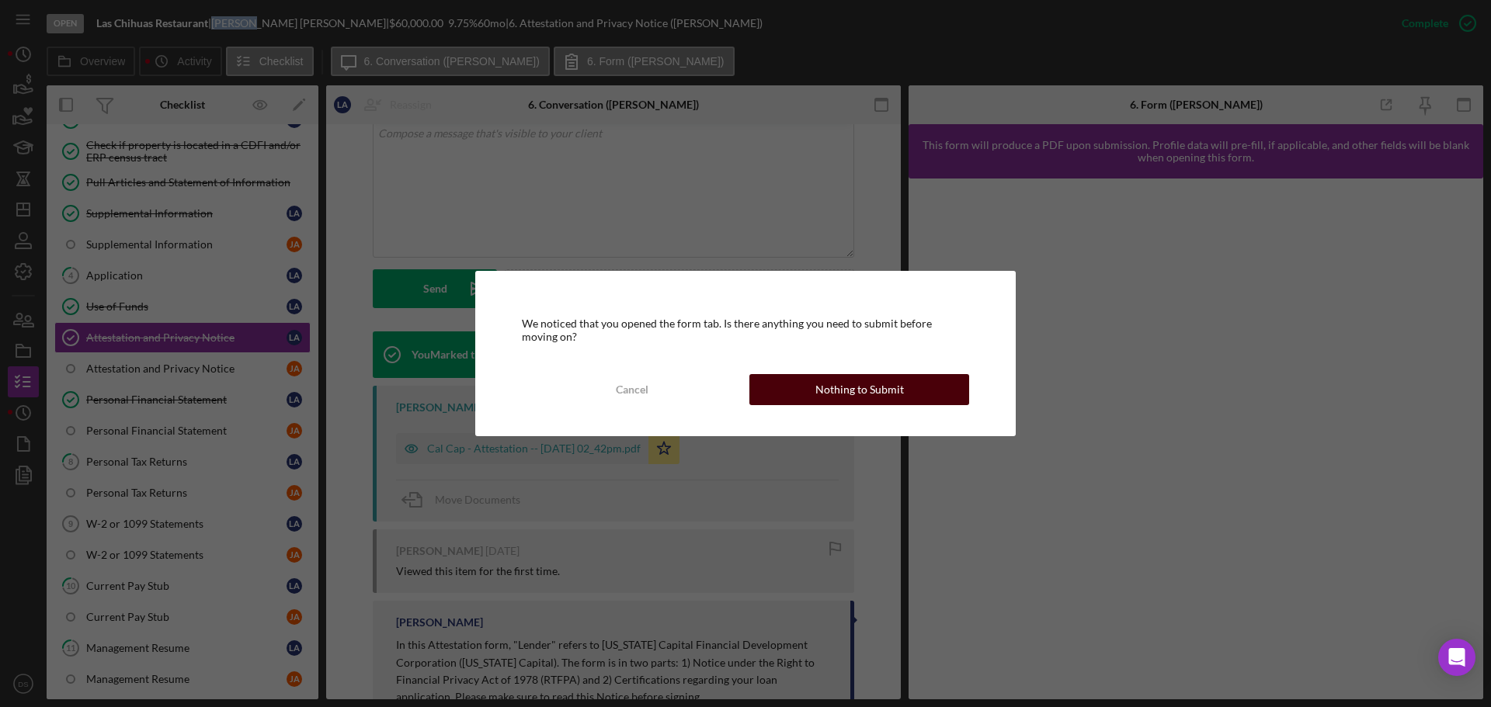
click at [828, 398] on div "Nothing to Submit" at bounding box center [859, 389] width 89 height 31
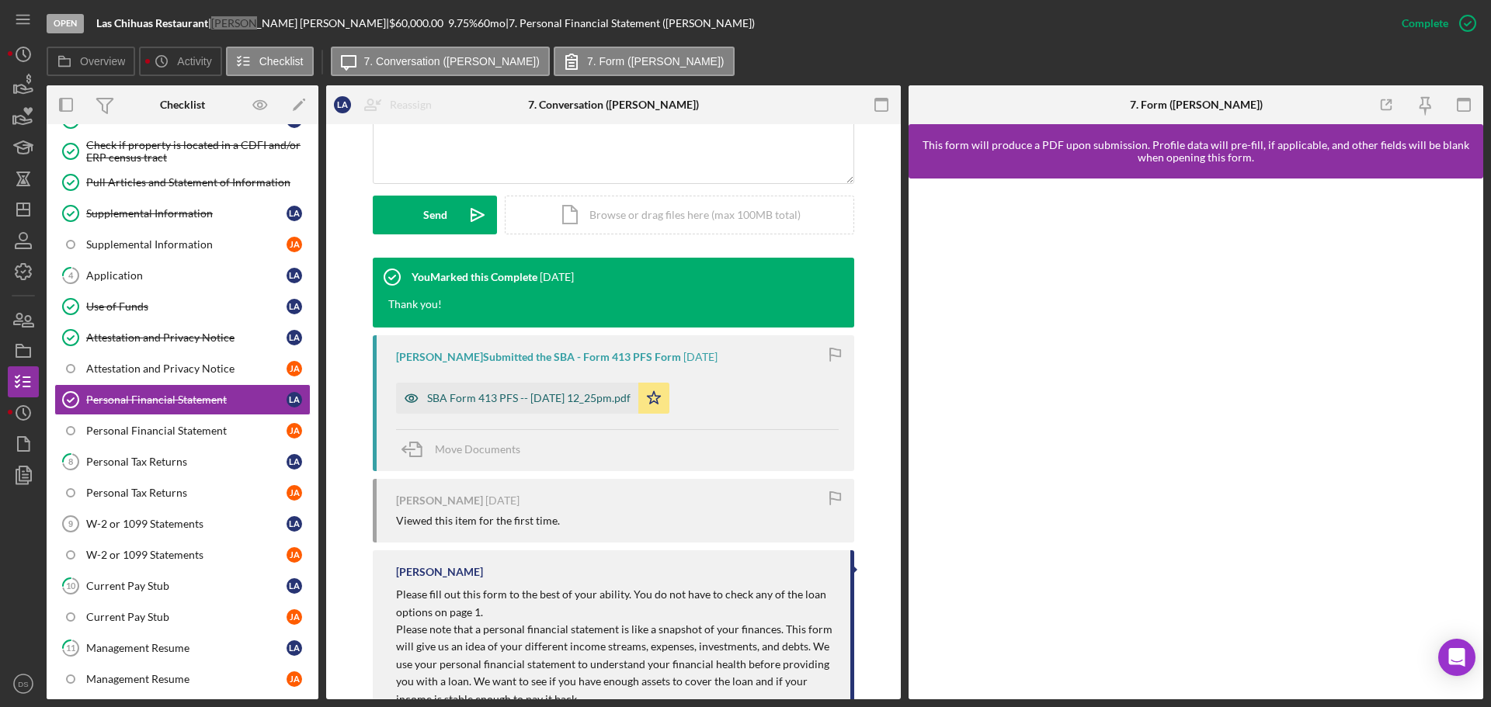
scroll to position [388, 0]
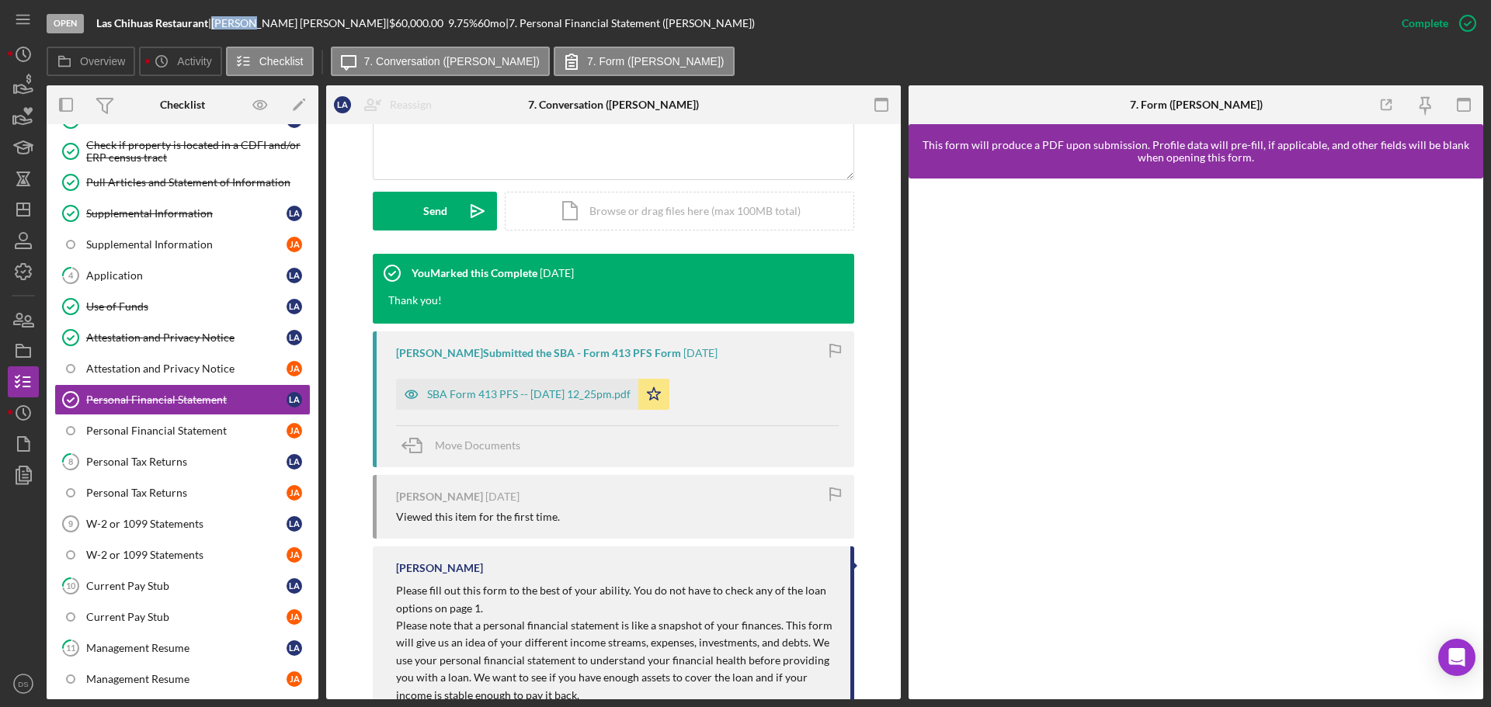
click at [581, 389] on div "SBA Form 413 PFS -- [DATE] 12_25pm.pdf" at bounding box center [528, 394] width 203 height 12
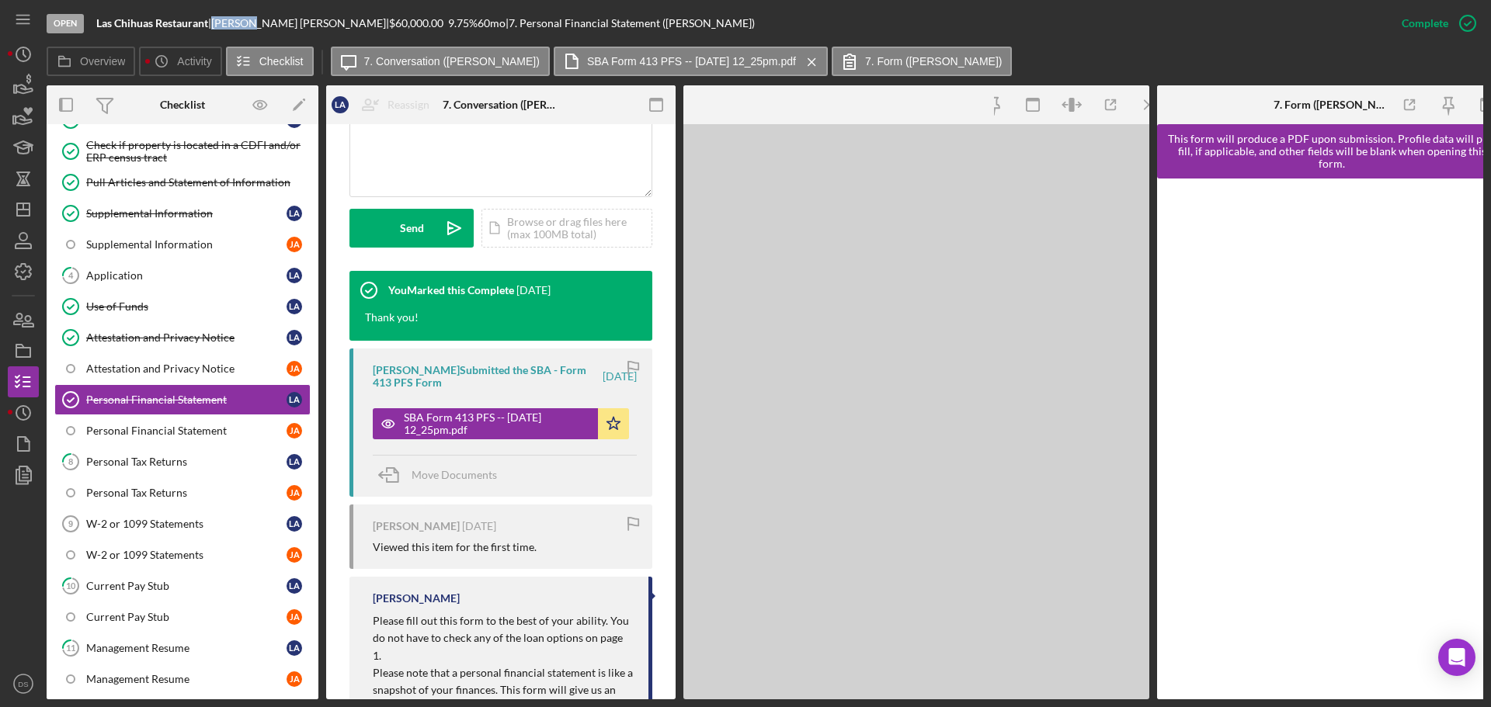
scroll to position [423, 0]
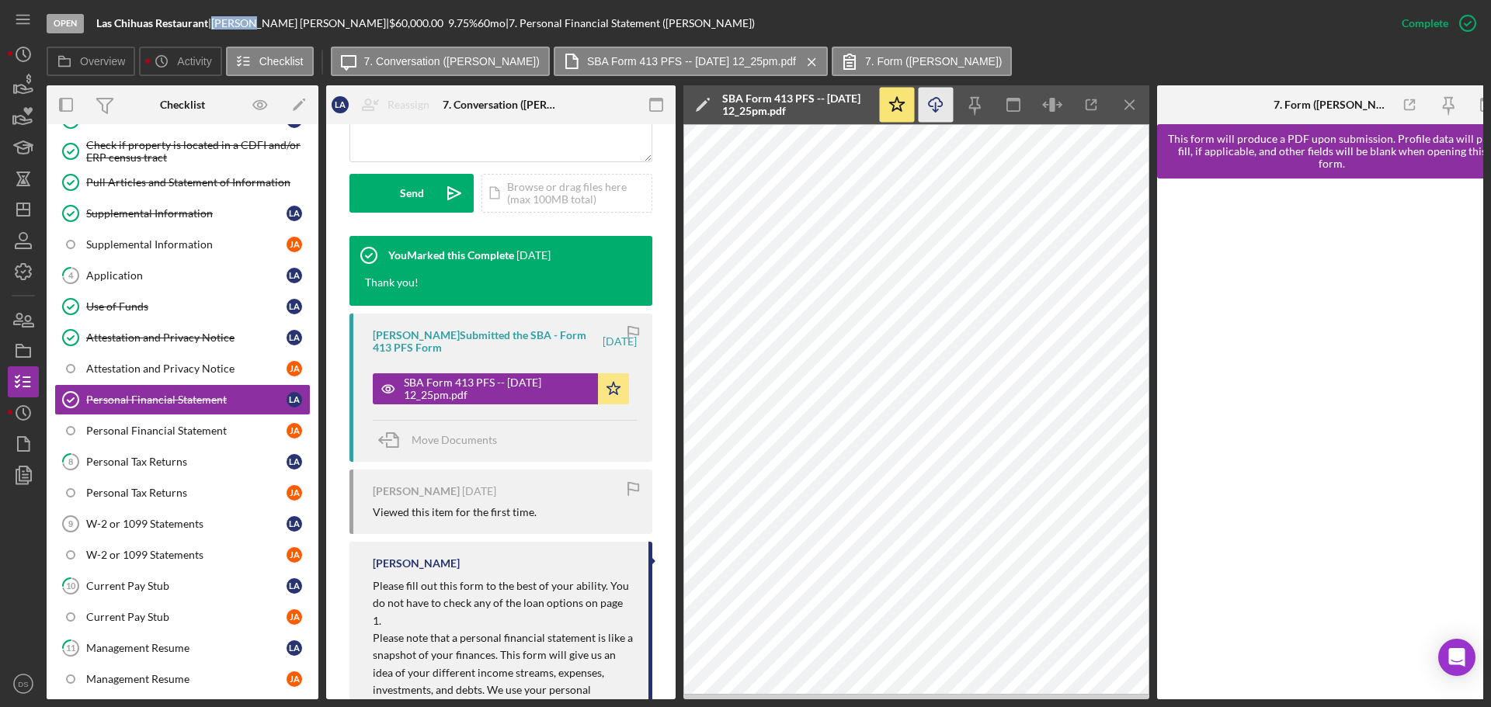
click at [940, 112] on icon "Icon/Download" at bounding box center [936, 105] width 35 height 35
click at [151, 467] on div "Personal Tax Returns" at bounding box center [186, 462] width 200 height 12
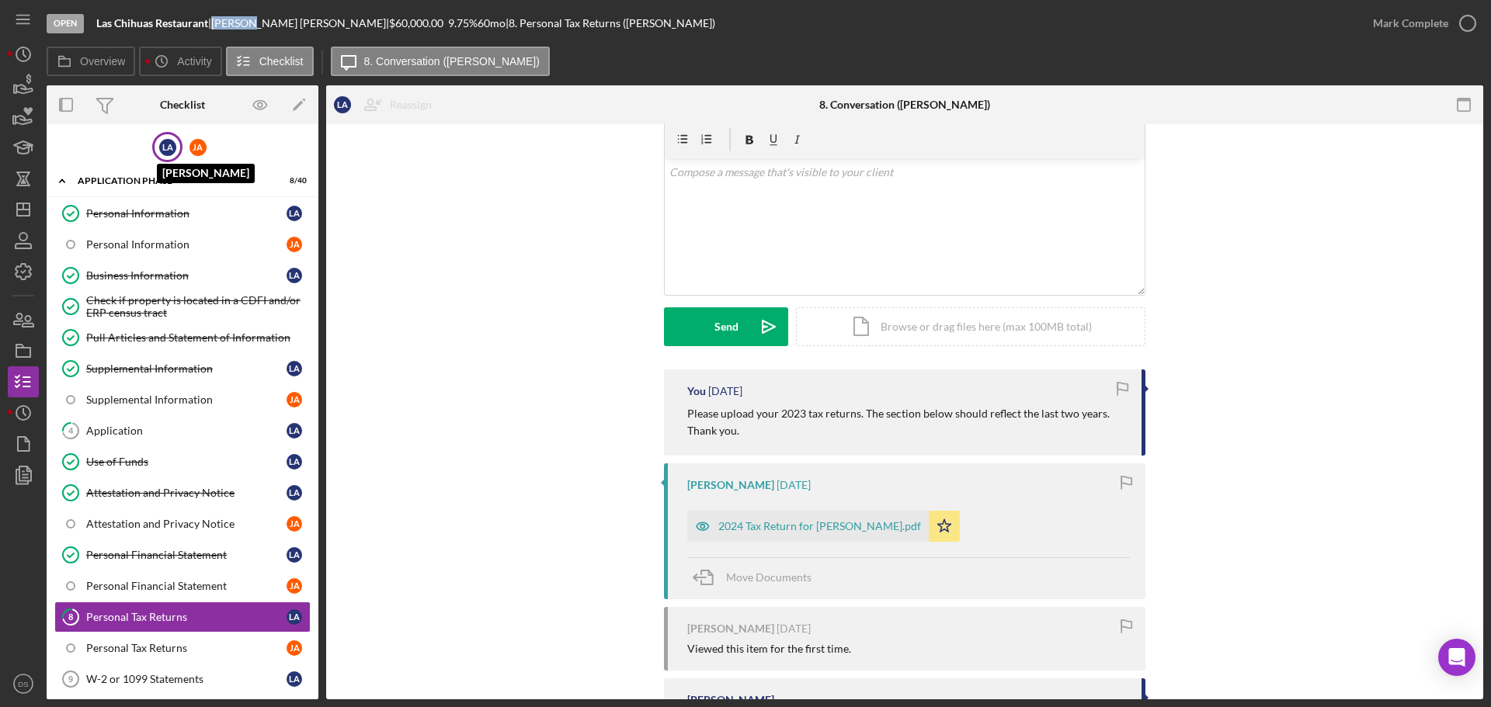
click at [161, 150] on div "L A" at bounding box center [167, 147] width 17 height 17
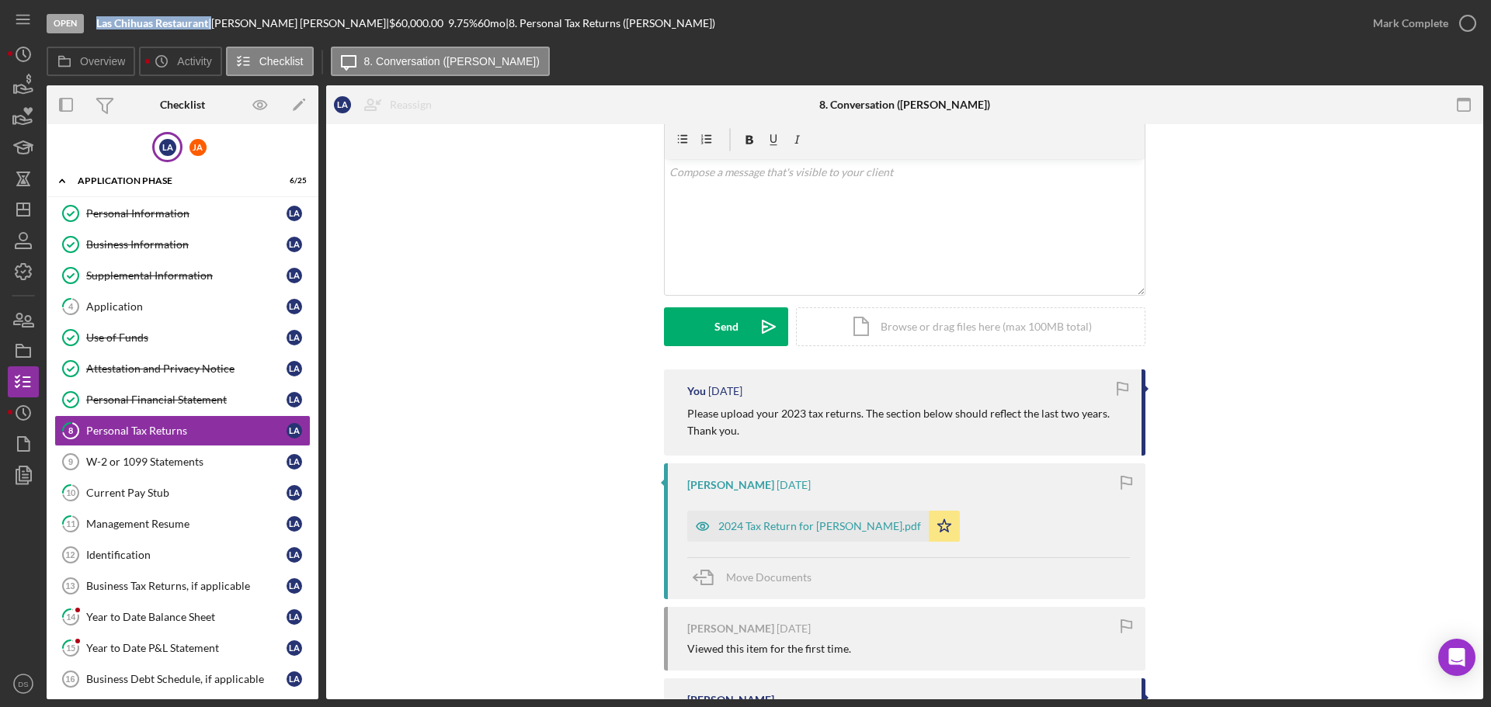
drag, startPoint x: 96, startPoint y: 24, endPoint x: 211, endPoint y: 20, distance: 115.8
click at [211, 20] on div "Open Las Chihuas Restaurant | [PERSON_NAME] | $60,000.00 9.75 % 60 mo | 8. Pers…" at bounding box center [702, 23] width 1311 height 47
copy div "Las Chihuas Restaurant"
drag, startPoint x: 219, startPoint y: 19, endPoint x: 332, endPoint y: 25, distance: 112.7
click at [332, 25] on div "Las Chihuas Restaurant | [PERSON_NAME] | $60,000.00 9.75 % 60 mo | 8. Personal …" at bounding box center [405, 23] width 619 height 12
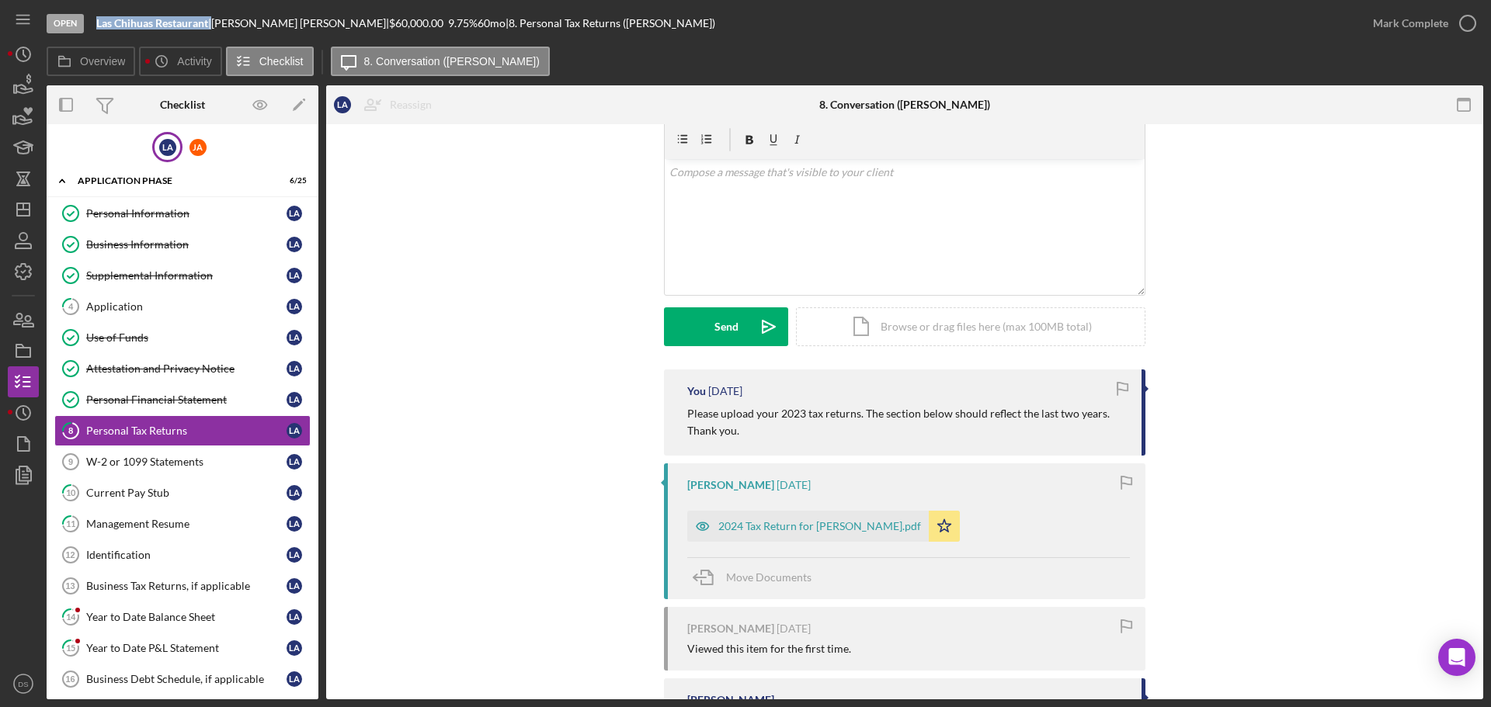
copy div "[PERSON_NAME]"
click at [196, 141] on div "[PERSON_NAME]" at bounding box center [197, 147] width 17 height 17
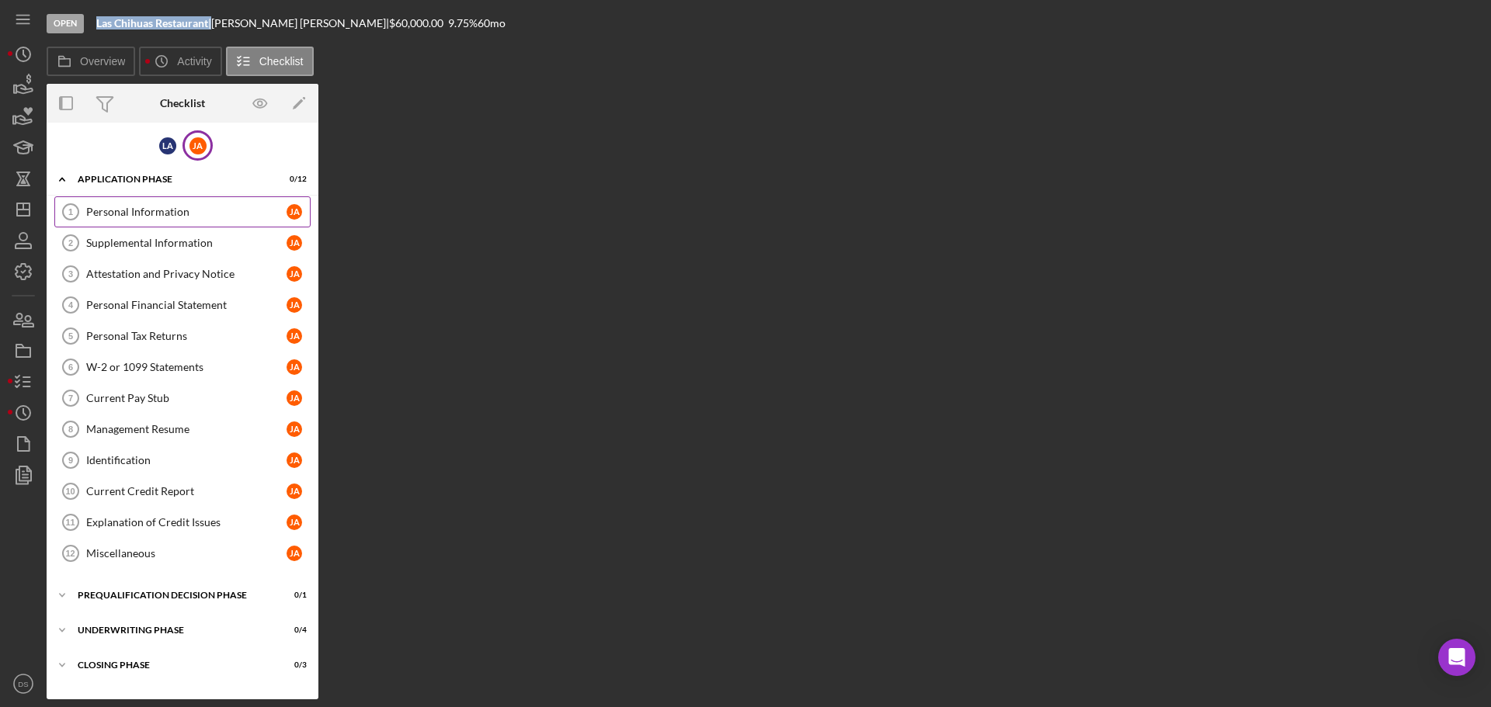
click at [166, 214] on div "Personal Information" at bounding box center [186, 212] width 200 height 12
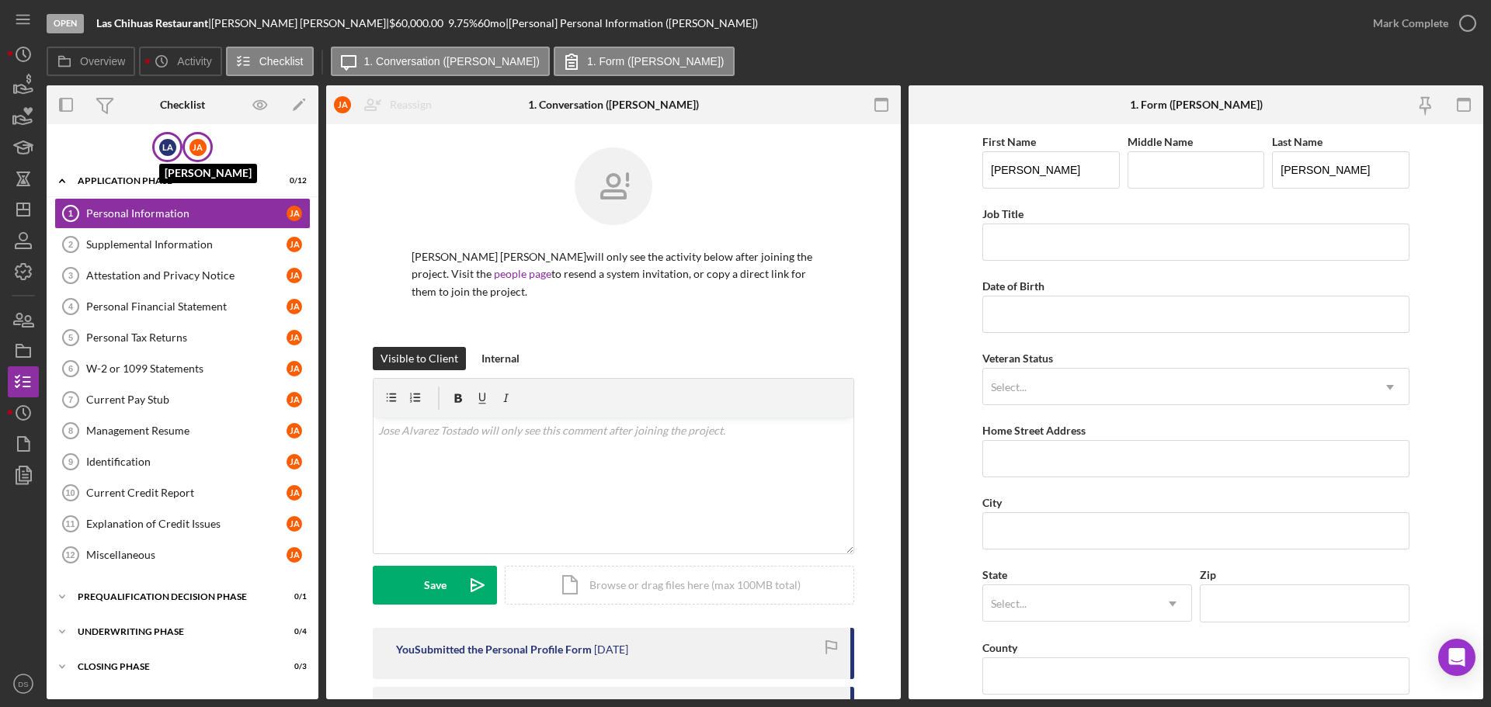
click at [175, 141] on div "L A" at bounding box center [167, 147] width 17 height 17
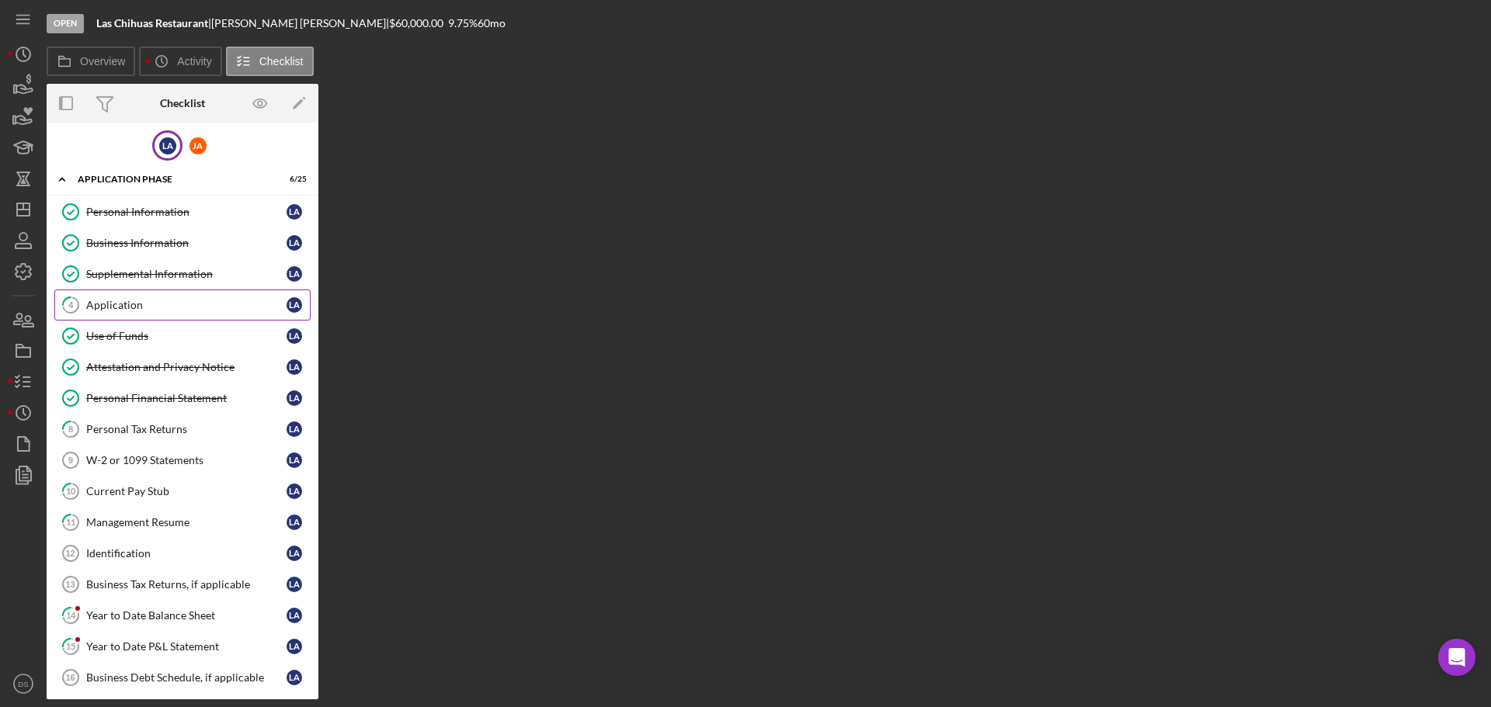
click at [186, 293] on link "4 Application L A" at bounding box center [182, 305] width 256 height 31
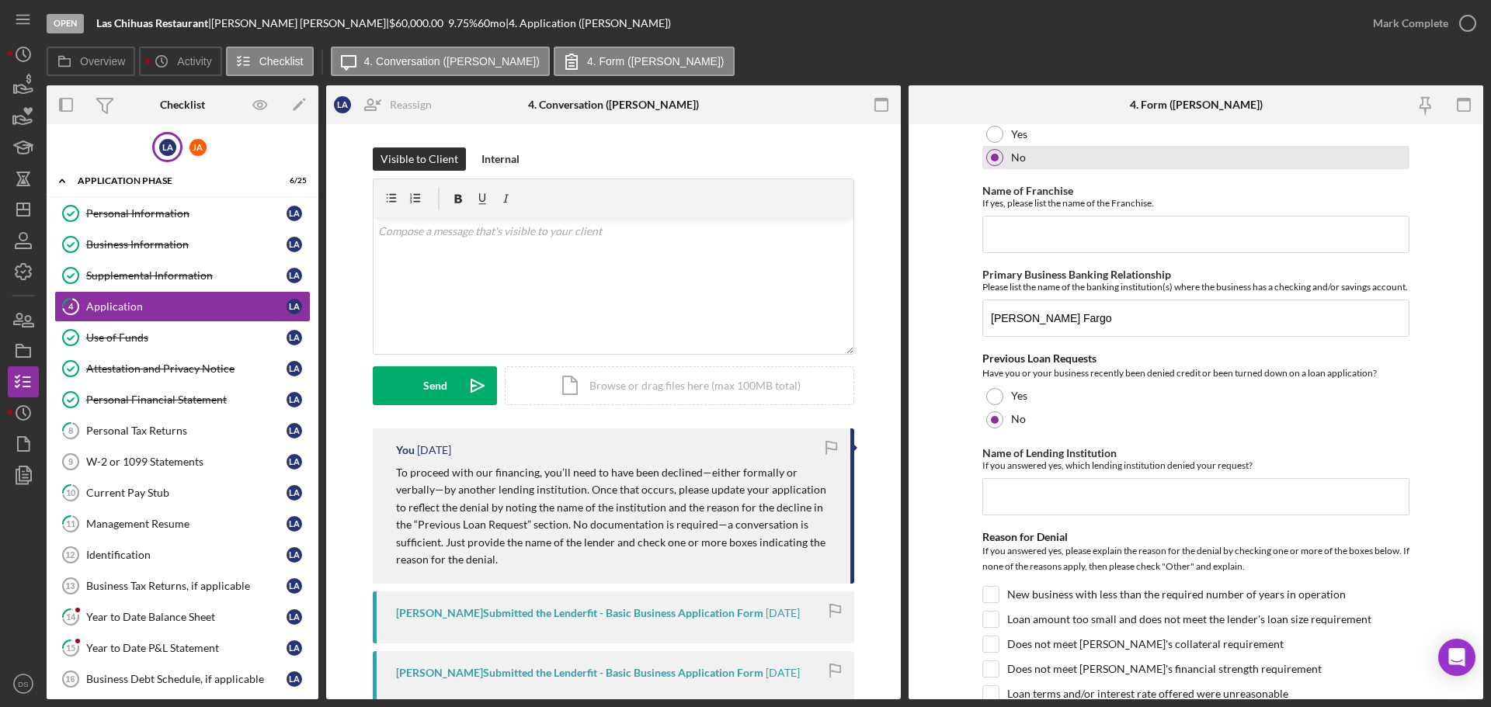
scroll to position [699, 0]
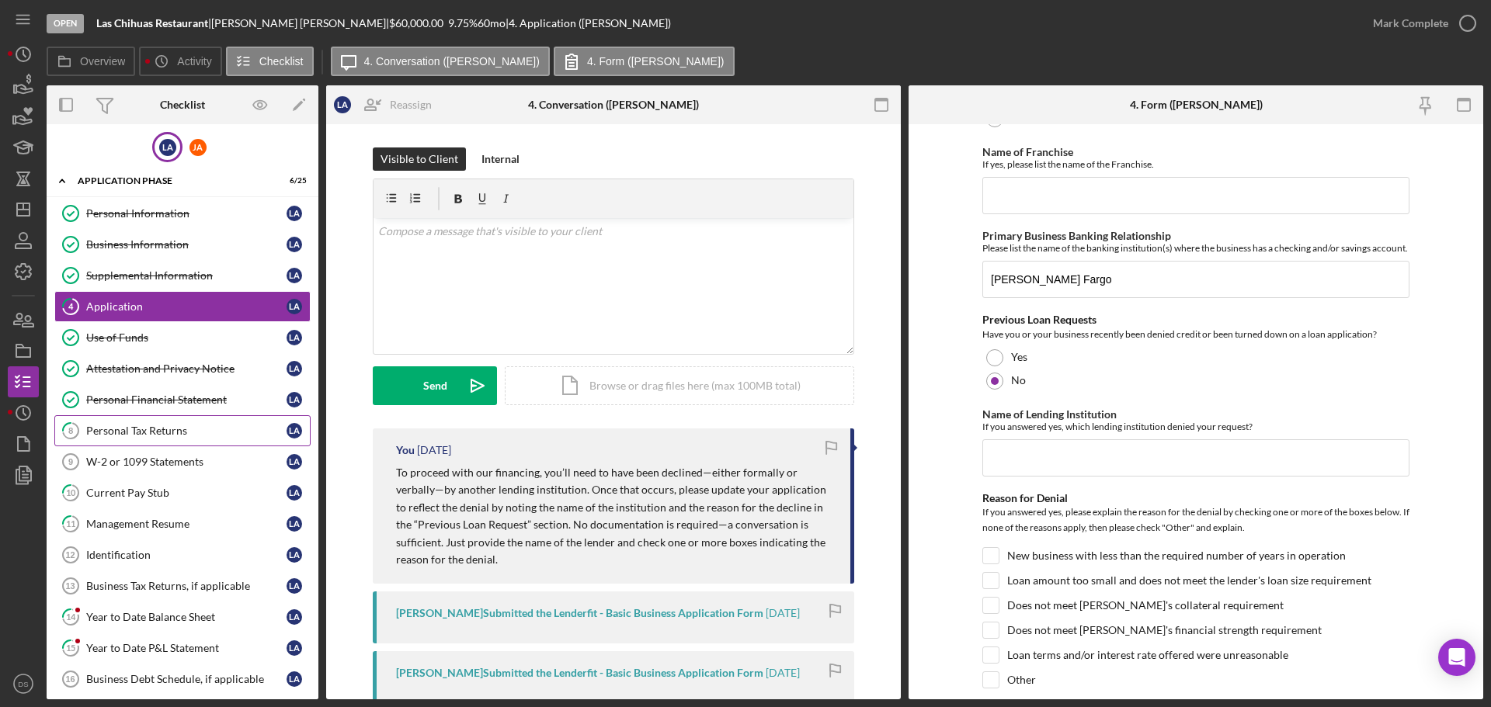
click at [172, 419] on link "8 Personal Tax Returns L A" at bounding box center [182, 430] width 256 height 31
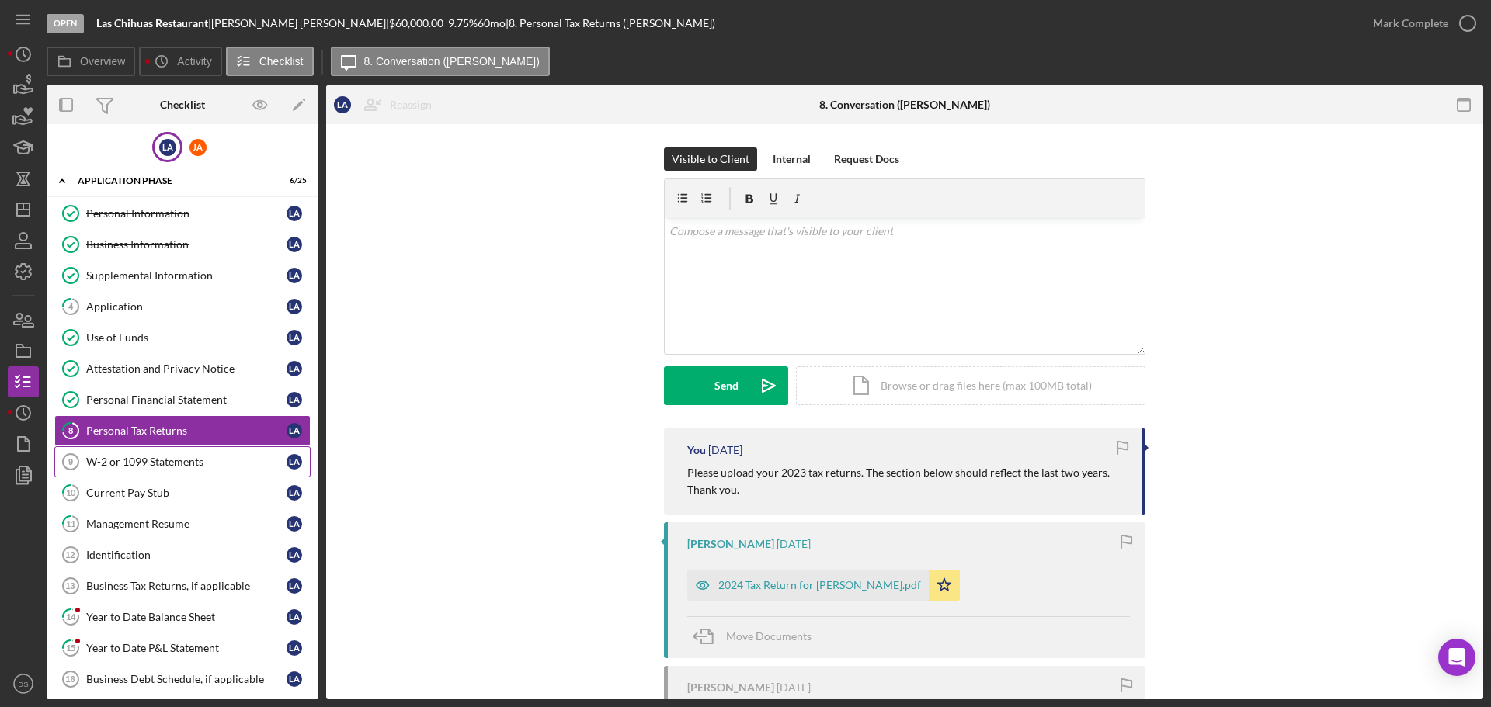
click at [172, 467] on div "W-2 or 1099 Statements" at bounding box center [186, 462] width 200 height 12
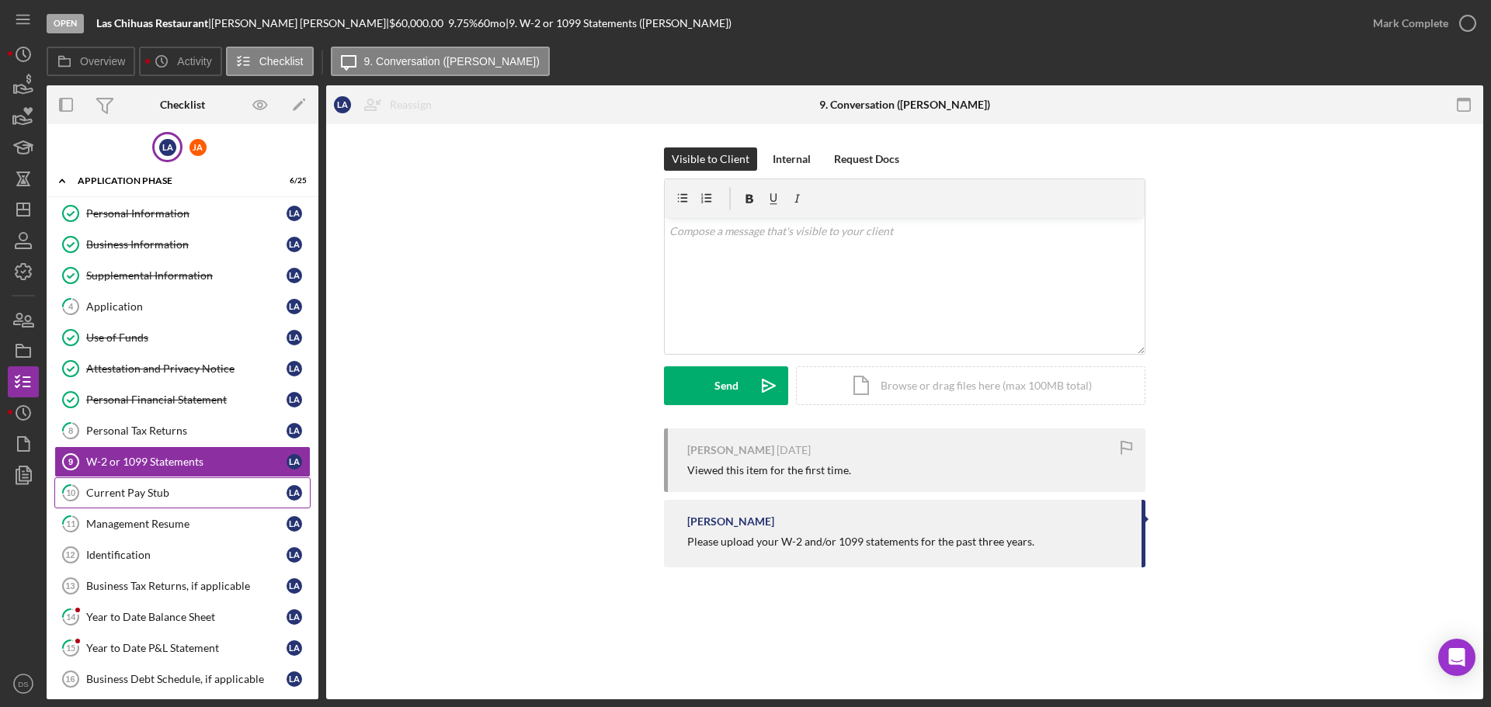
click at [179, 496] on div "Current Pay Stub" at bounding box center [186, 493] width 200 height 12
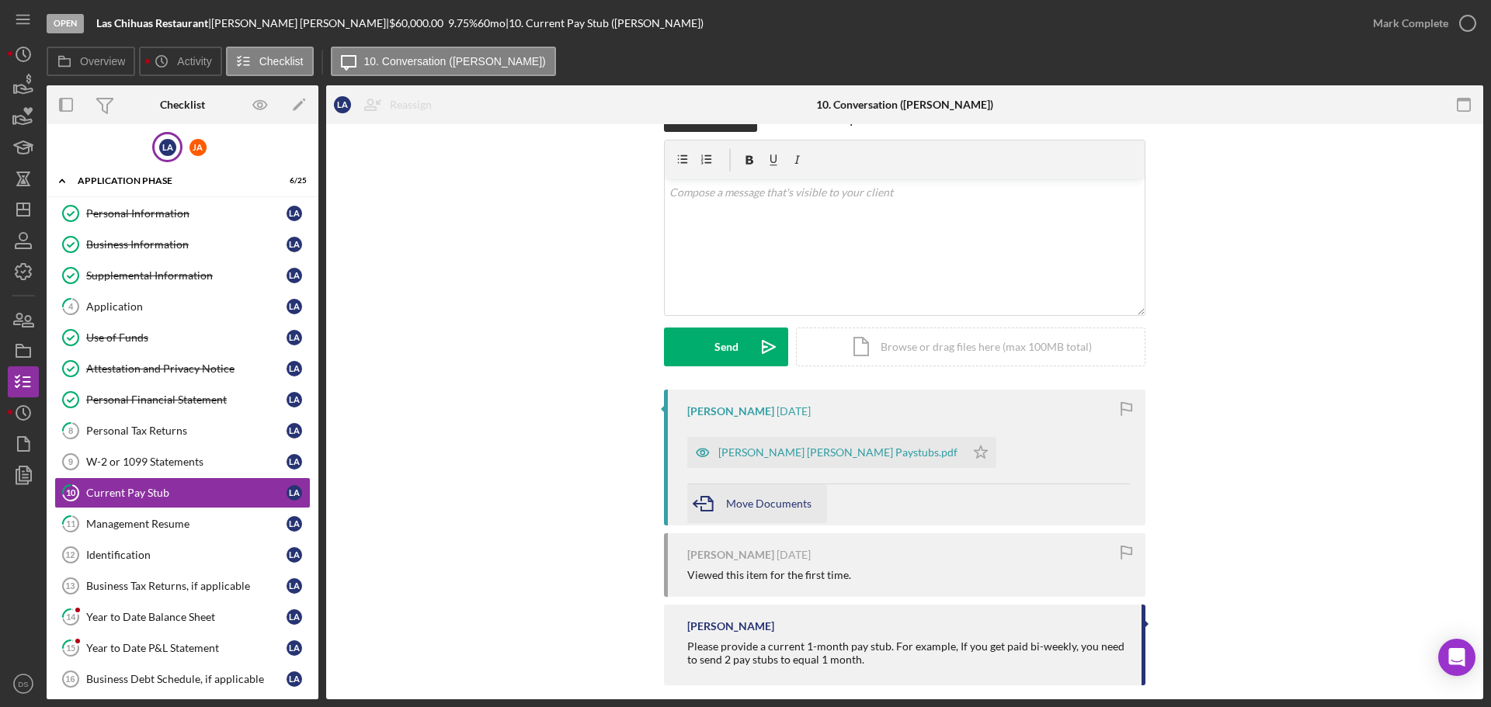
scroll to position [56, 0]
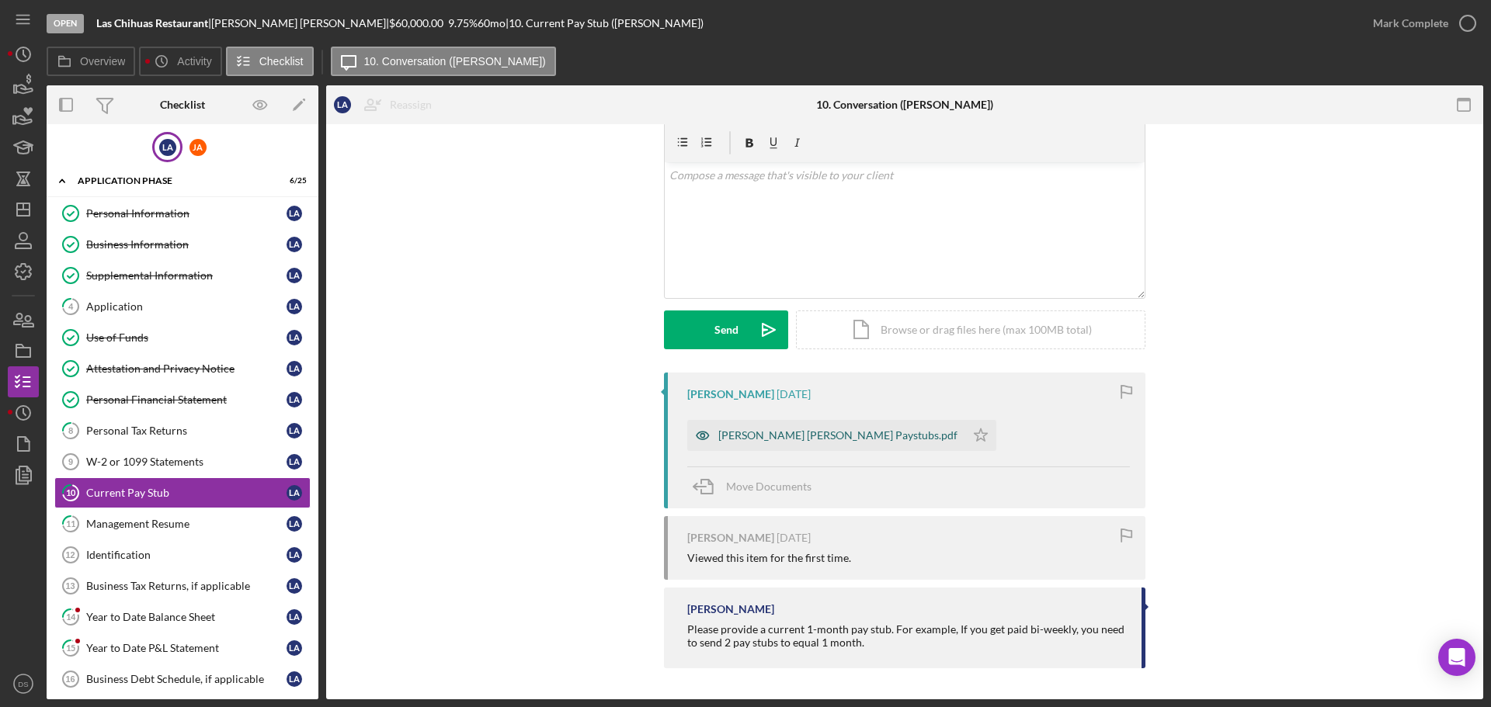
click at [786, 441] on div "[PERSON_NAME] [PERSON_NAME] Paystubs.pdf" at bounding box center [837, 435] width 239 height 12
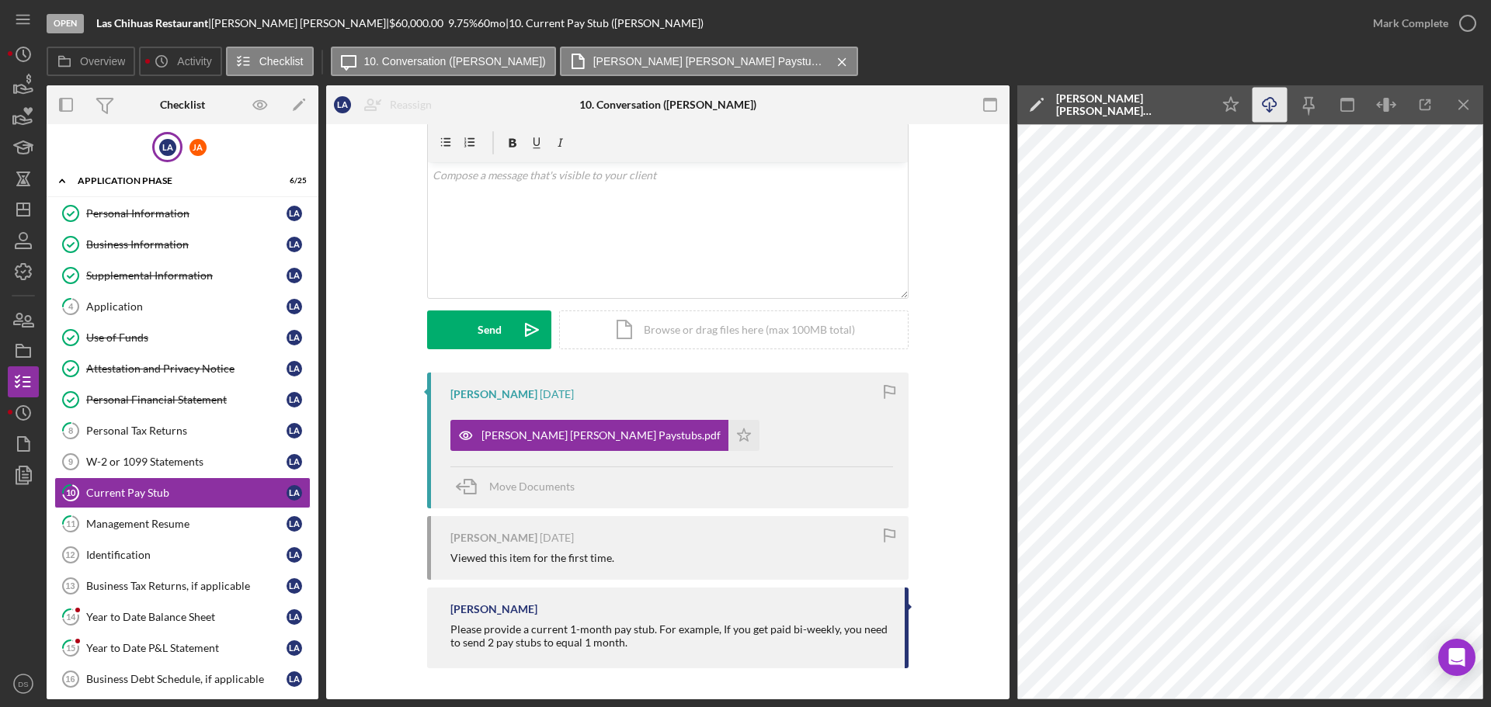
click at [1273, 111] on icon "Icon/Download" at bounding box center [1269, 105] width 35 height 35
click at [165, 528] on div "Management Resume" at bounding box center [186, 524] width 200 height 12
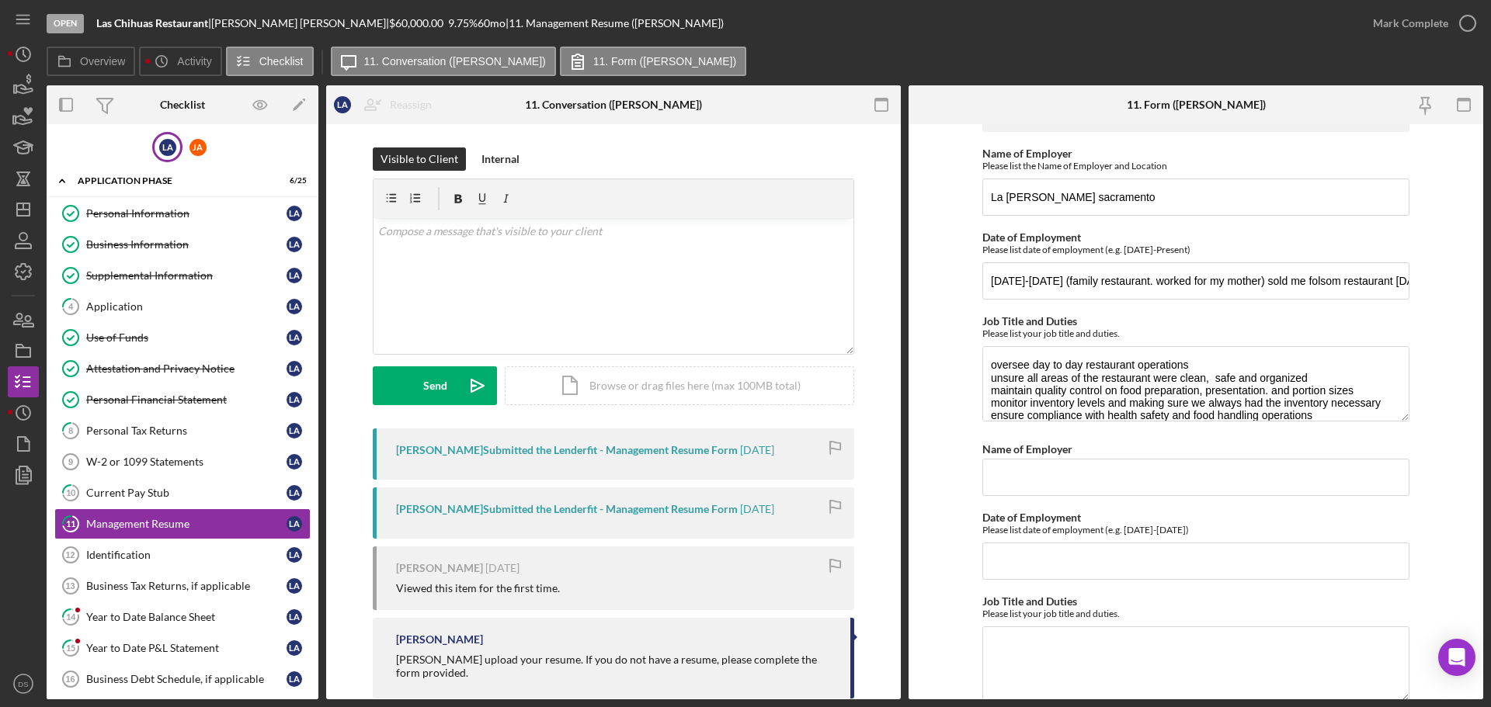
scroll to position [78, 0]
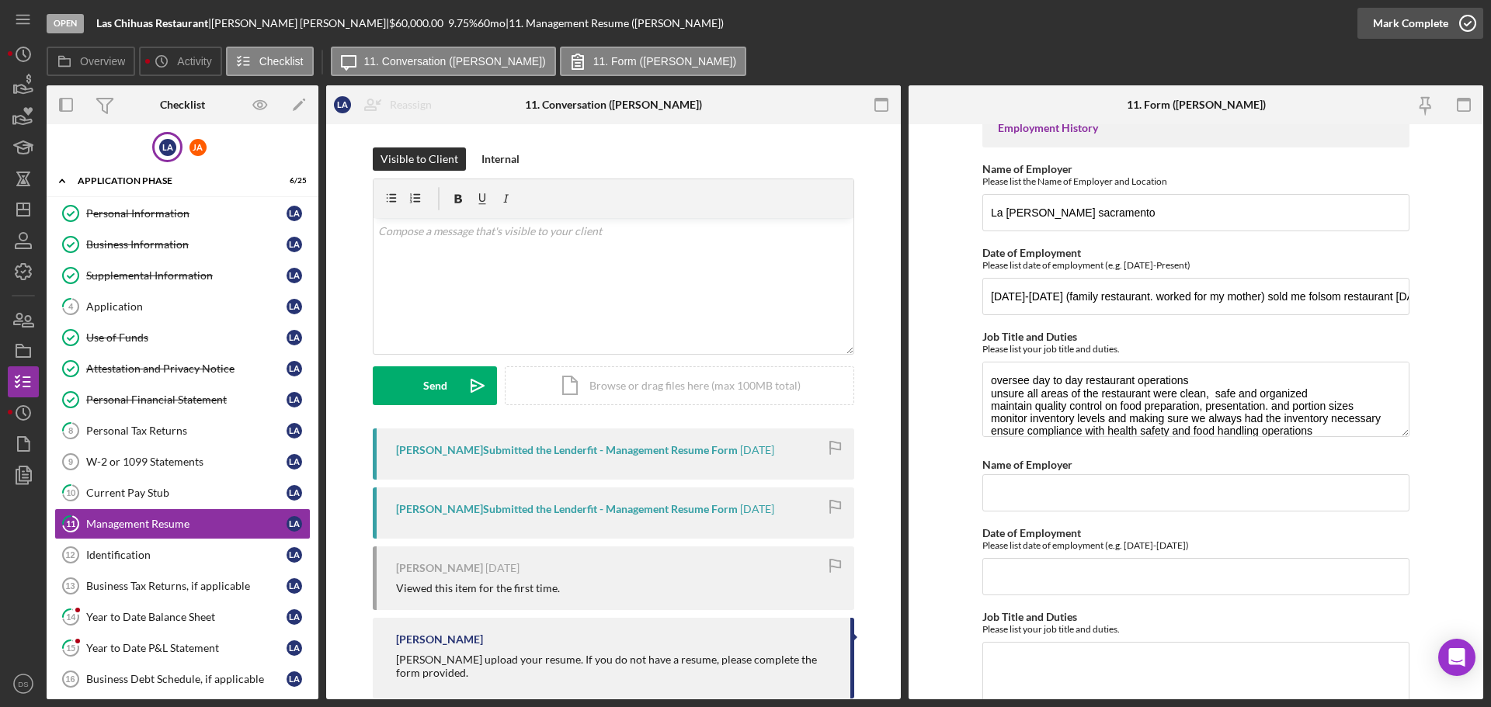
click at [1472, 20] on icon "button" at bounding box center [1467, 23] width 39 height 39
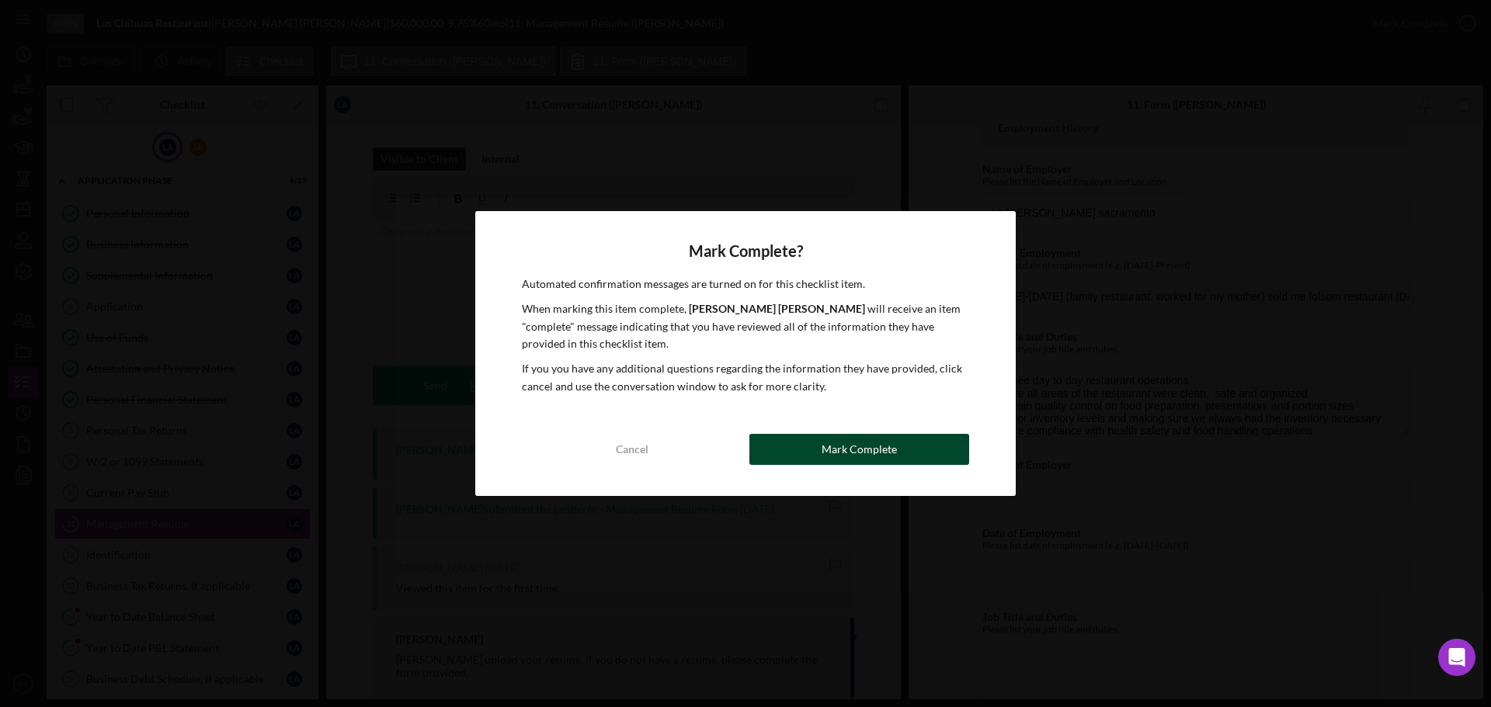
click at [907, 446] on button "Mark Complete" at bounding box center [859, 449] width 220 height 31
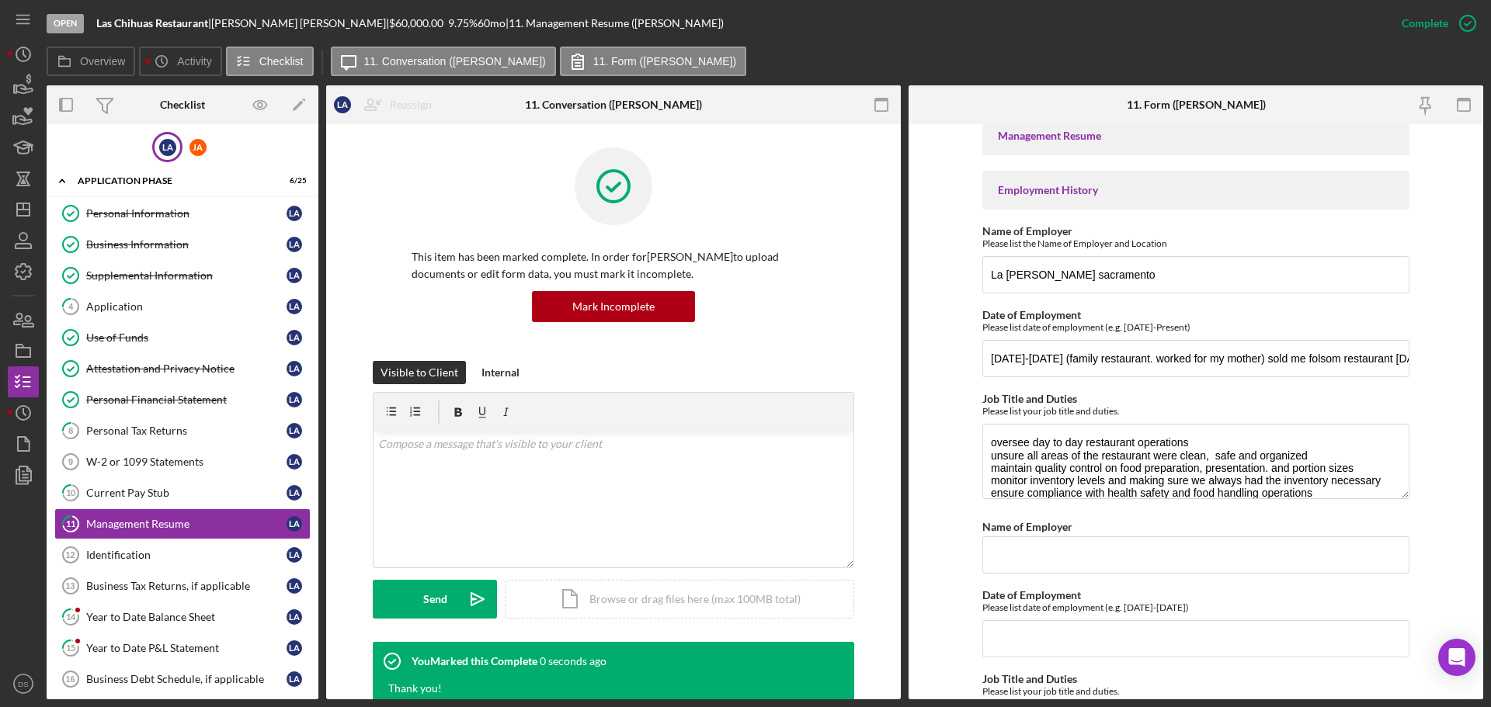
scroll to position [140, 0]
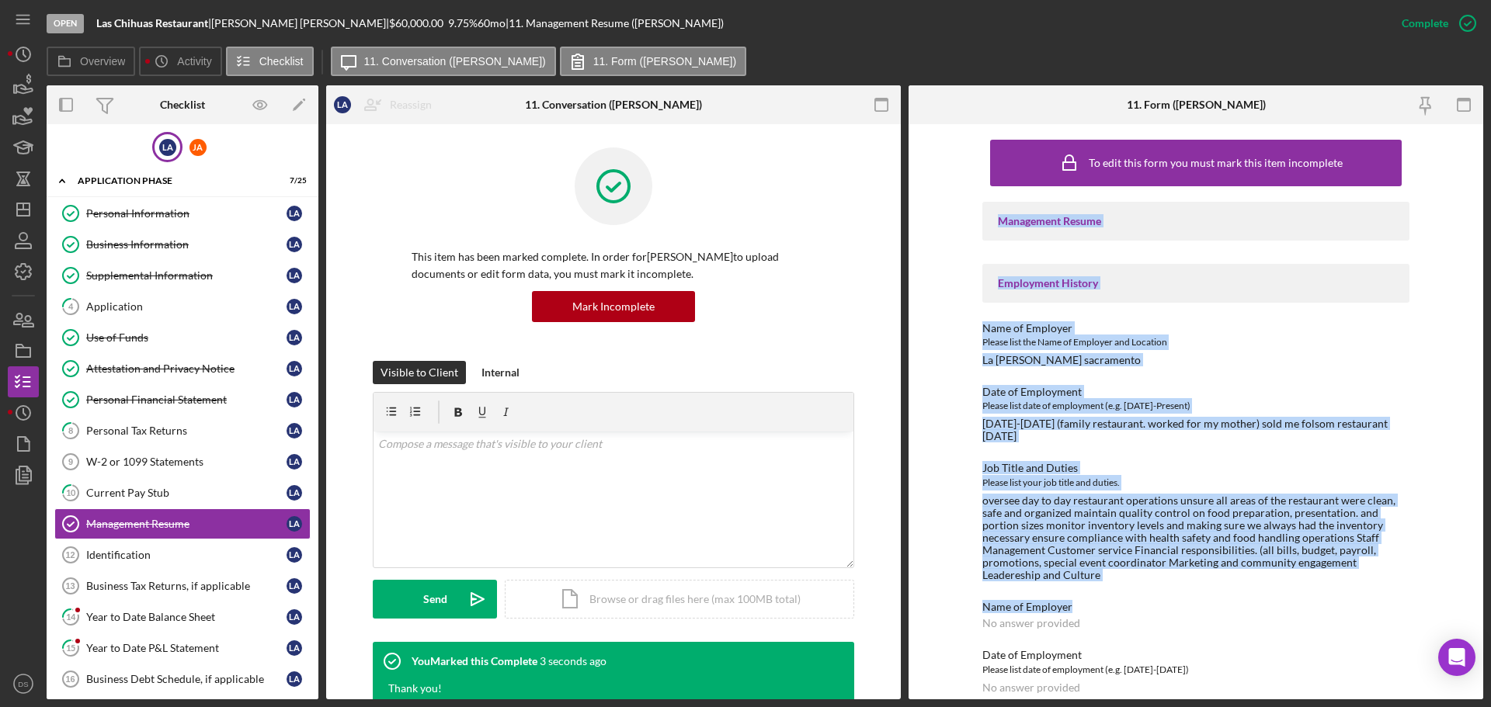
drag, startPoint x: 971, startPoint y: 214, endPoint x: 1110, endPoint y: 558, distance: 371.3
click at [1110, 558] on div "To edit this form you must mark this item incomplete Management Resume Employme…" at bounding box center [1195, 411] width 575 height 575
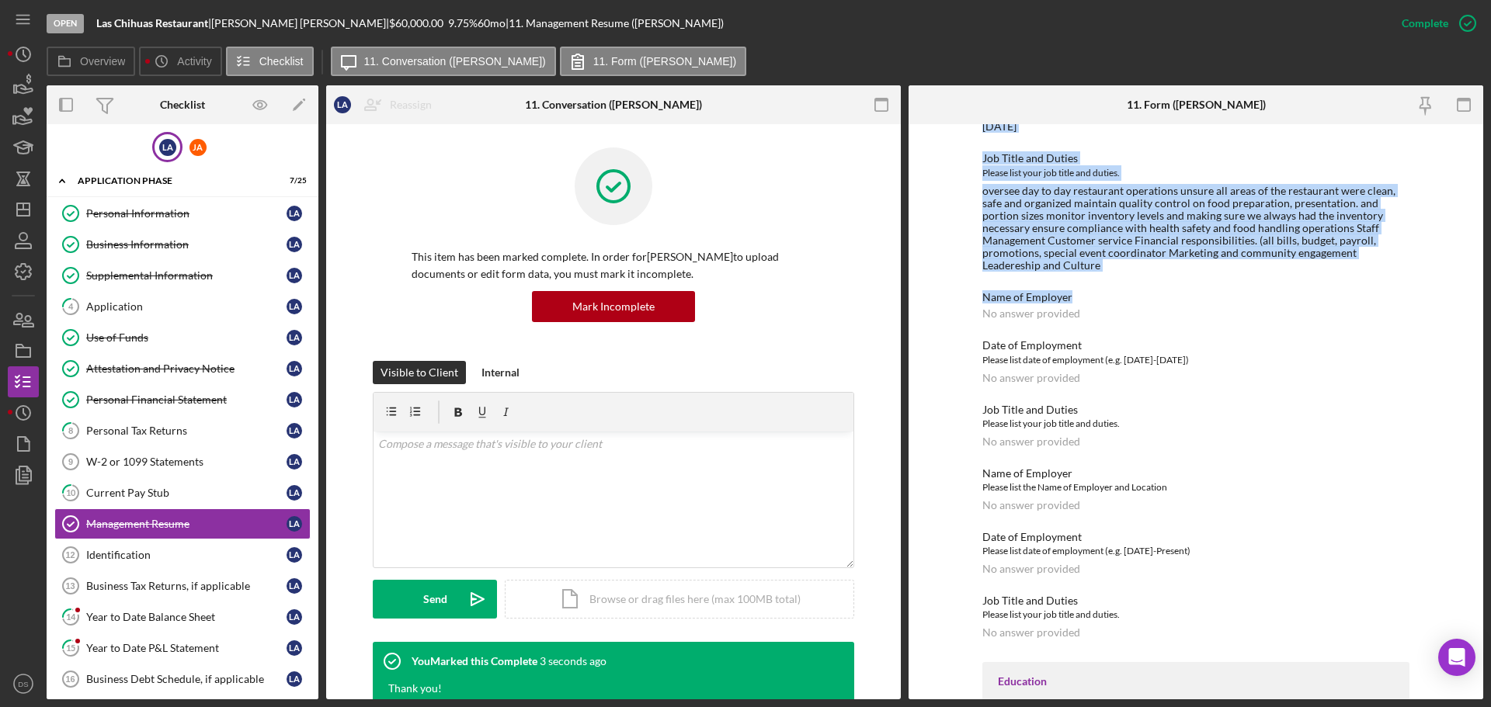
scroll to position [311, 0]
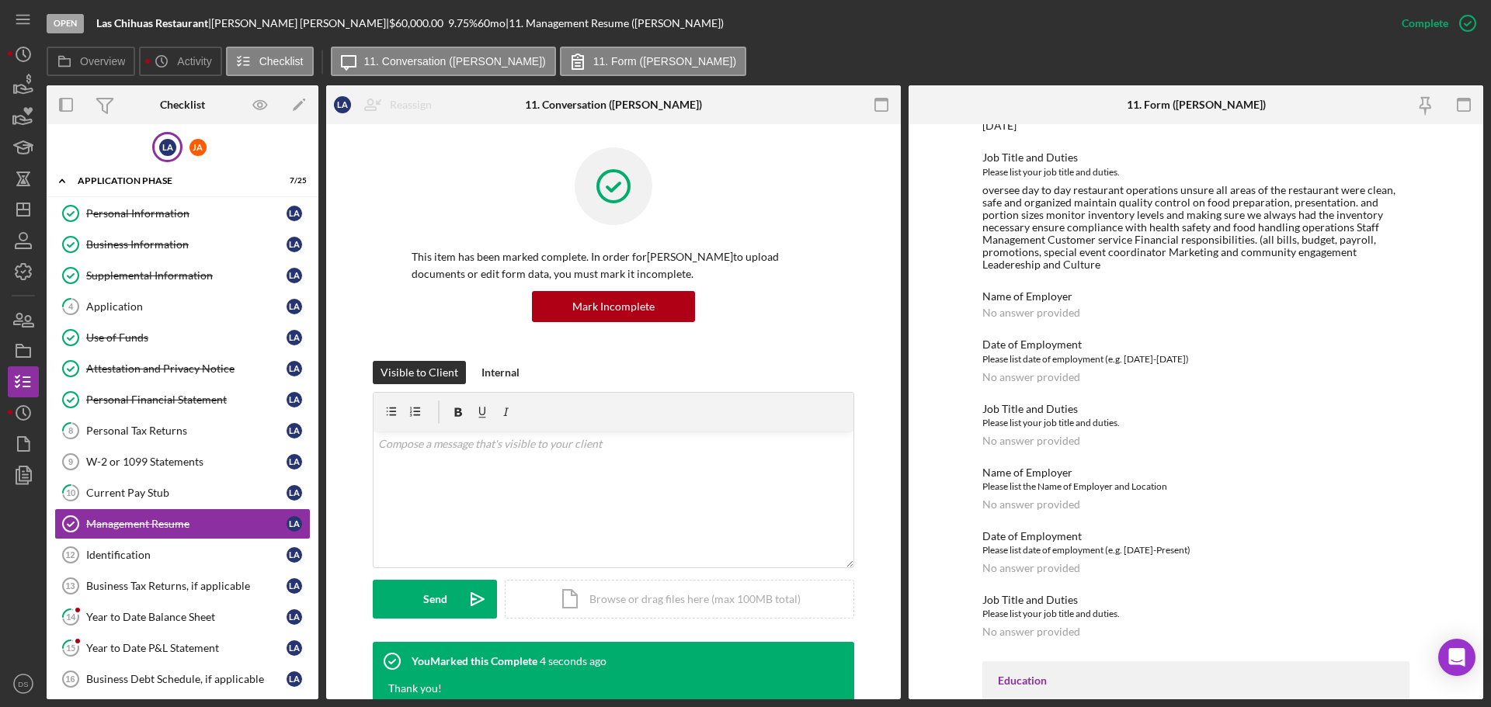
click at [1155, 669] on div "Management Resume Employment History Name of Employer Please list the Name of E…" at bounding box center [1195, 399] width 427 height 1017
click at [1153, 352] on div "Please list date of employment (e.g. [DATE]-[DATE])" at bounding box center [1195, 360] width 427 height 16
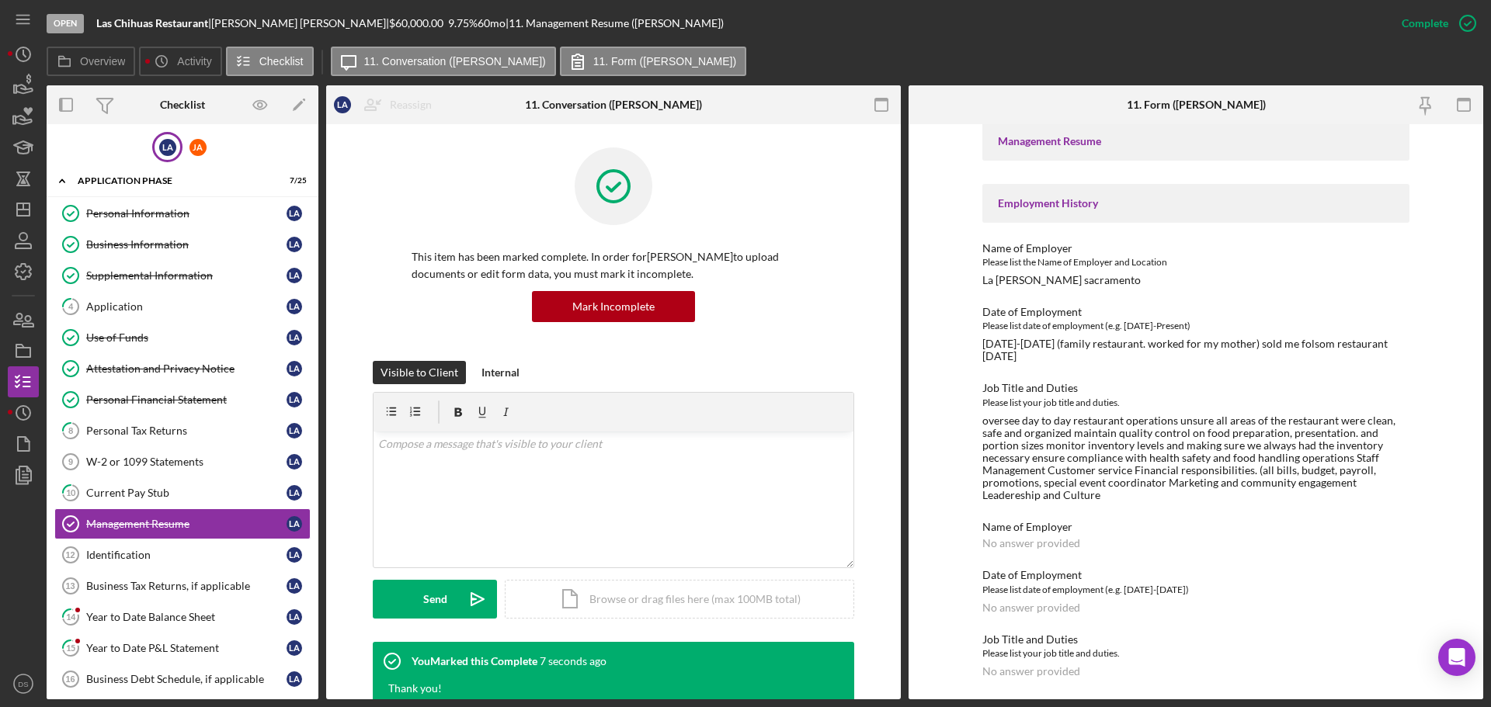
scroll to position [0, 0]
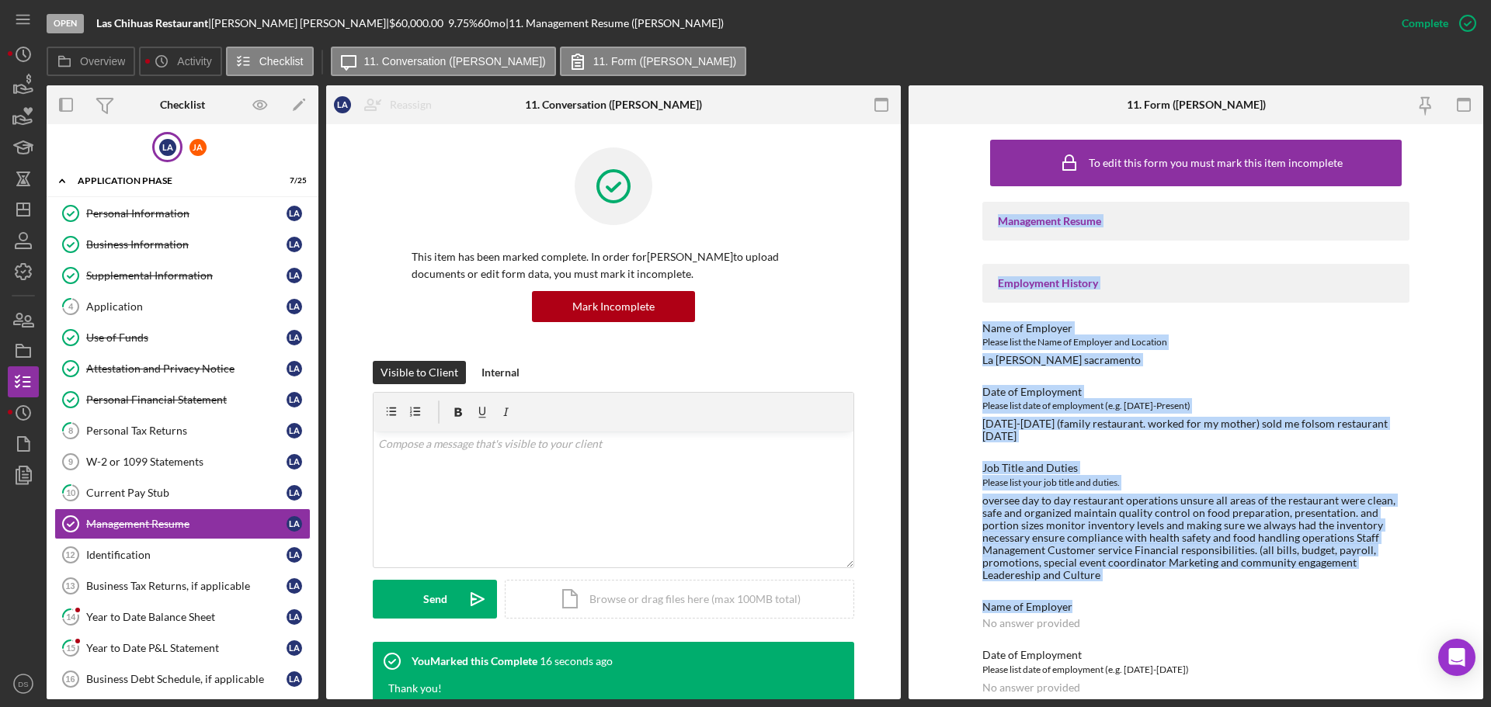
drag, startPoint x: 974, startPoint y: 222, endPoint x: 1384, endPoint y: 572, distance: 539.8
click at [1384, 572] on div "To edit this form you must mark this item incomplete Management Resume Employme…" at bounding box center [1195, 411] width 575 height 575
click at [1292, 436] on div "[DATE]-[DATE] (family restaurant. worked for my mother) sold me folsom restaura…" at bounding box center [1195, 430] width 427 height 25
drag, startPoint x: 971, startPoint y: 217, endPoint x: 1402, endPoint y: 563, distance: 553.4
click at [1402, 563] on div "To edit this form you must mark this item incomplete Management Resume Employme…" at bounding box center [1195, 411] width 575 height 575
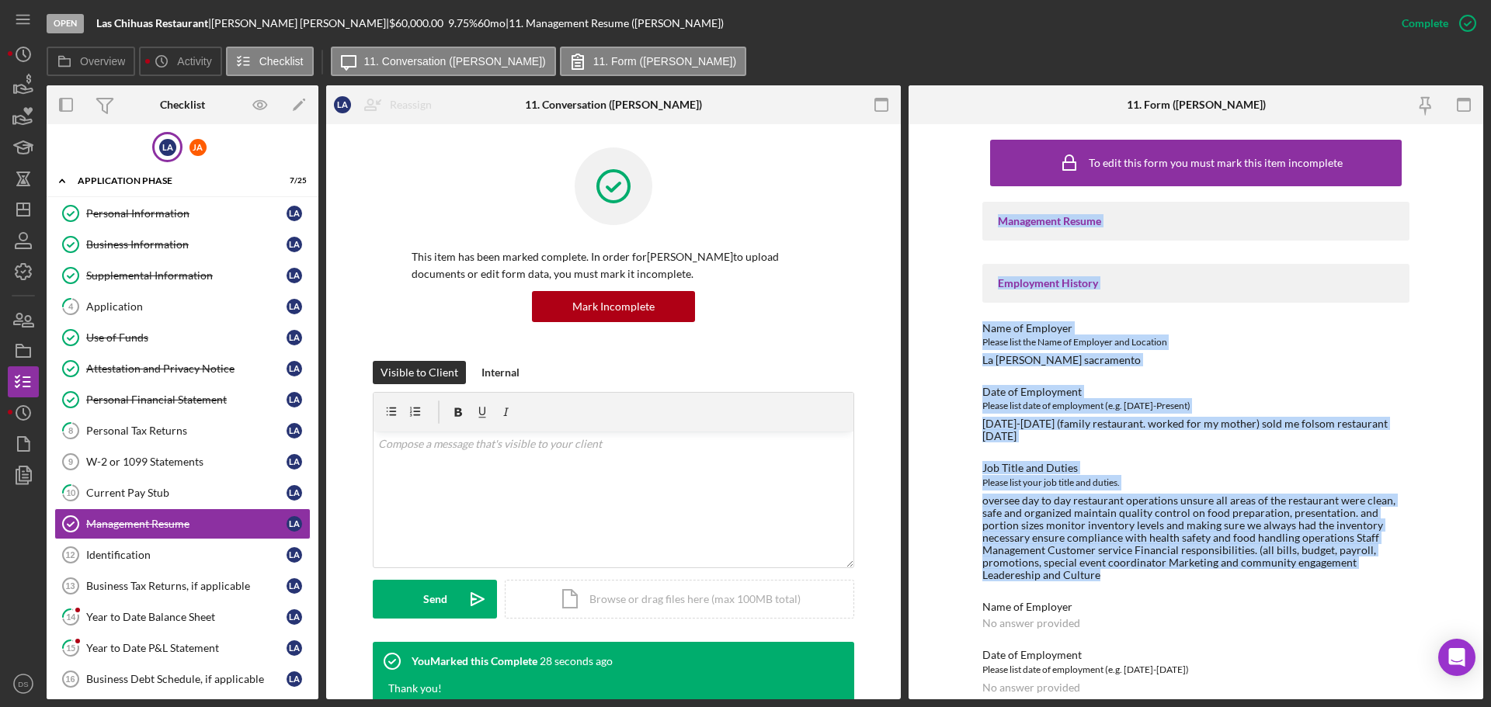
copy div "Management Resume Employment History Name of Employer Please list the Name of E…"
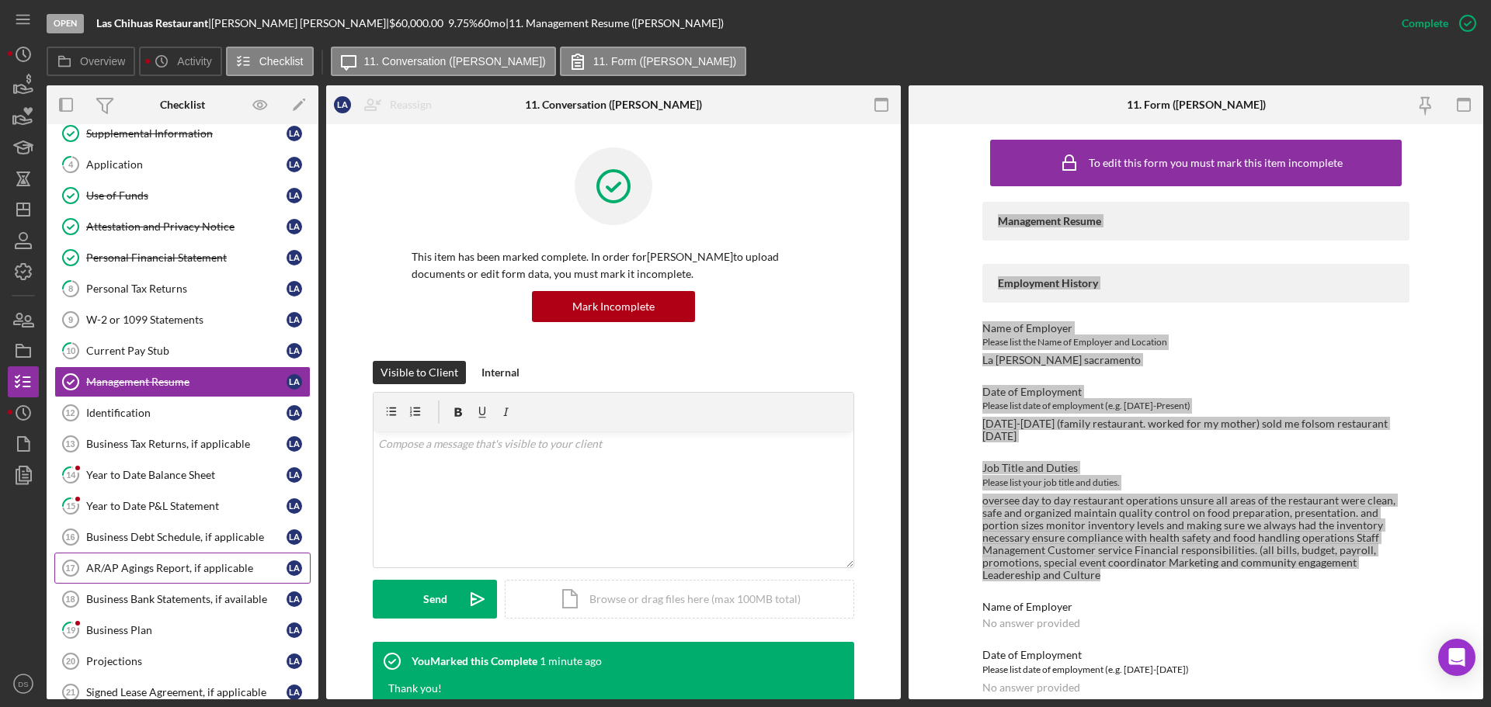
scroll to position [155, 0]
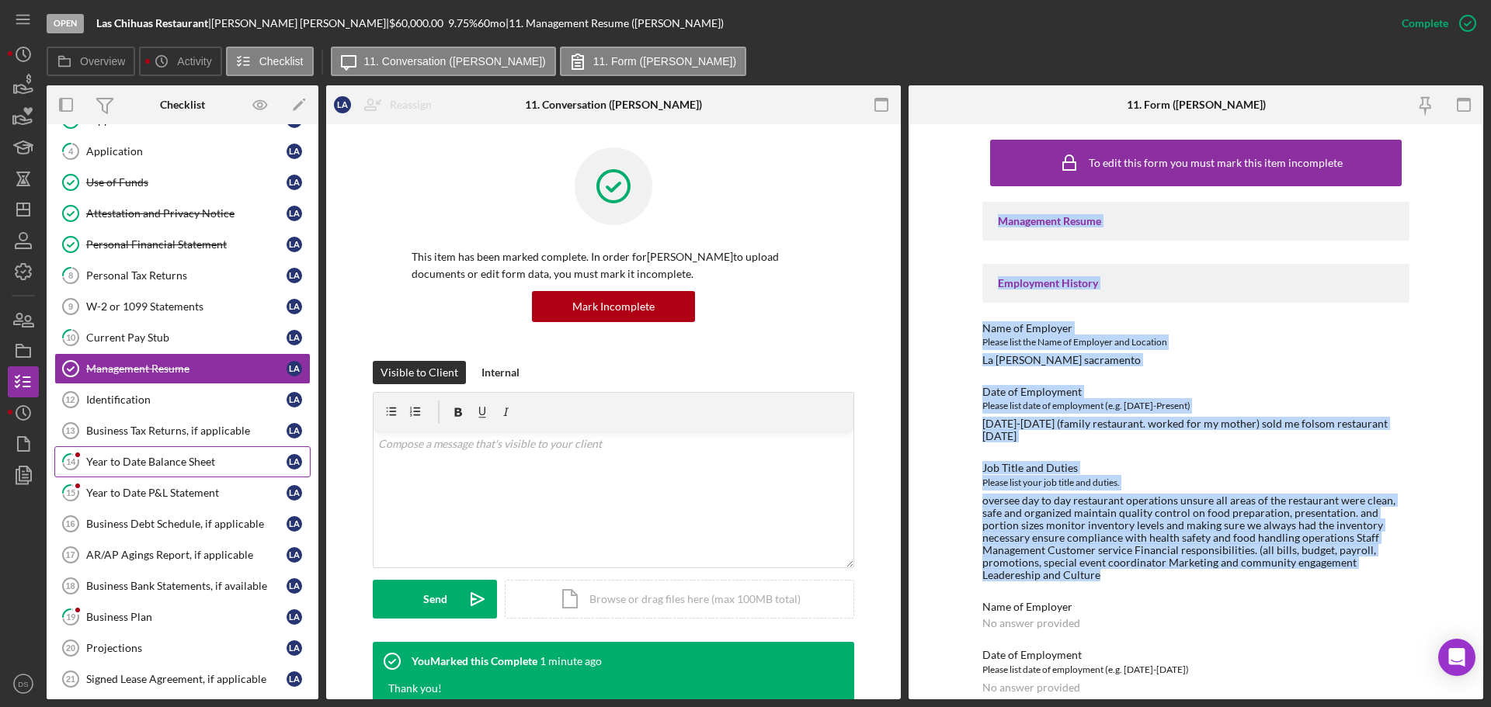
click at [167, 462] on div "Year to Date Balance Sheet" at bounding box center [186, 462] width 200 height 12
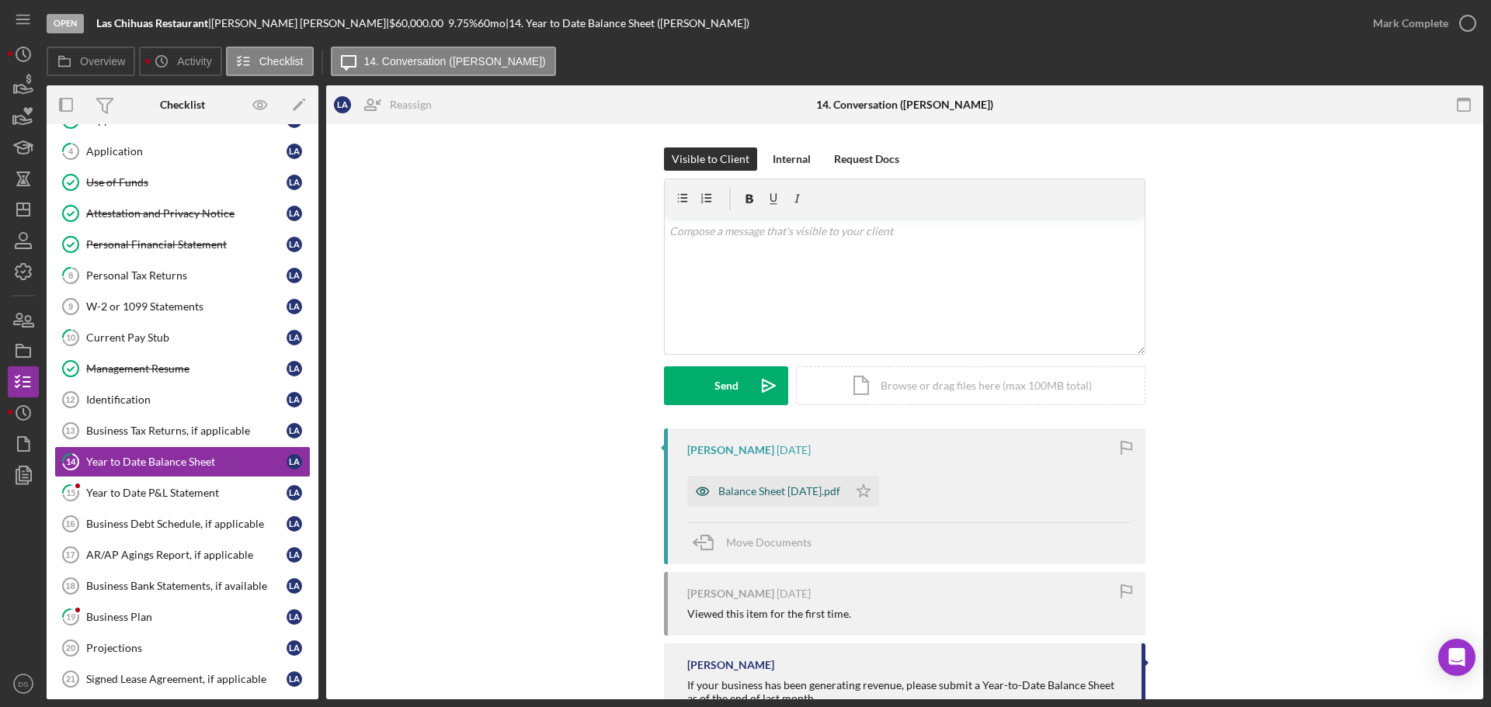
click at [825, 492] on div "Balance Sheet [DATE].pdf" at bounding box center [779, 491] width 122 height 12
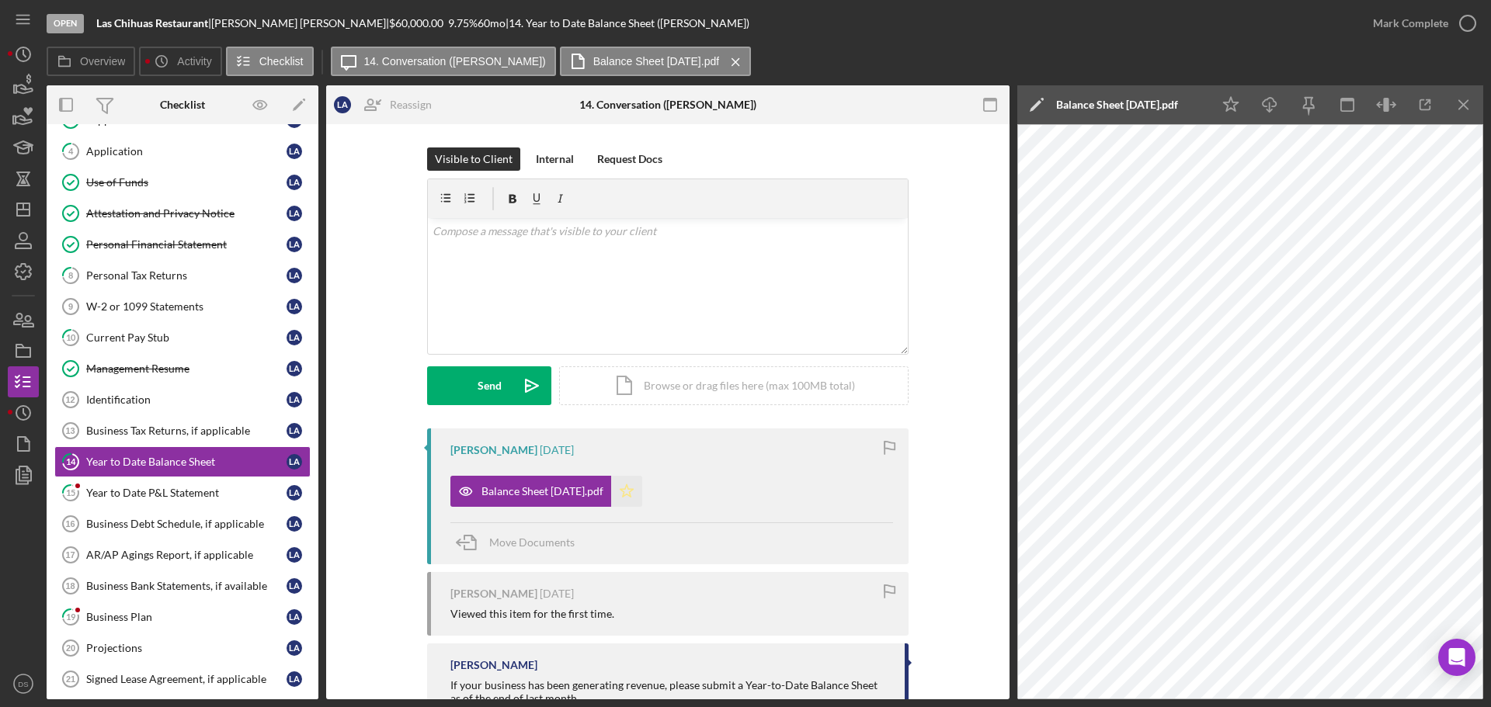
click at [642, 493] on icon "Icon/Star" at bounding box center [626, 491] width 31 height 31
click at [1261, 99] on icon "Icon/Download" at bounding box center [1269, 105] width 35 height 35
click at [1450, 25] on icon "button" at bounding box center [1467, 23] width 39 height 39
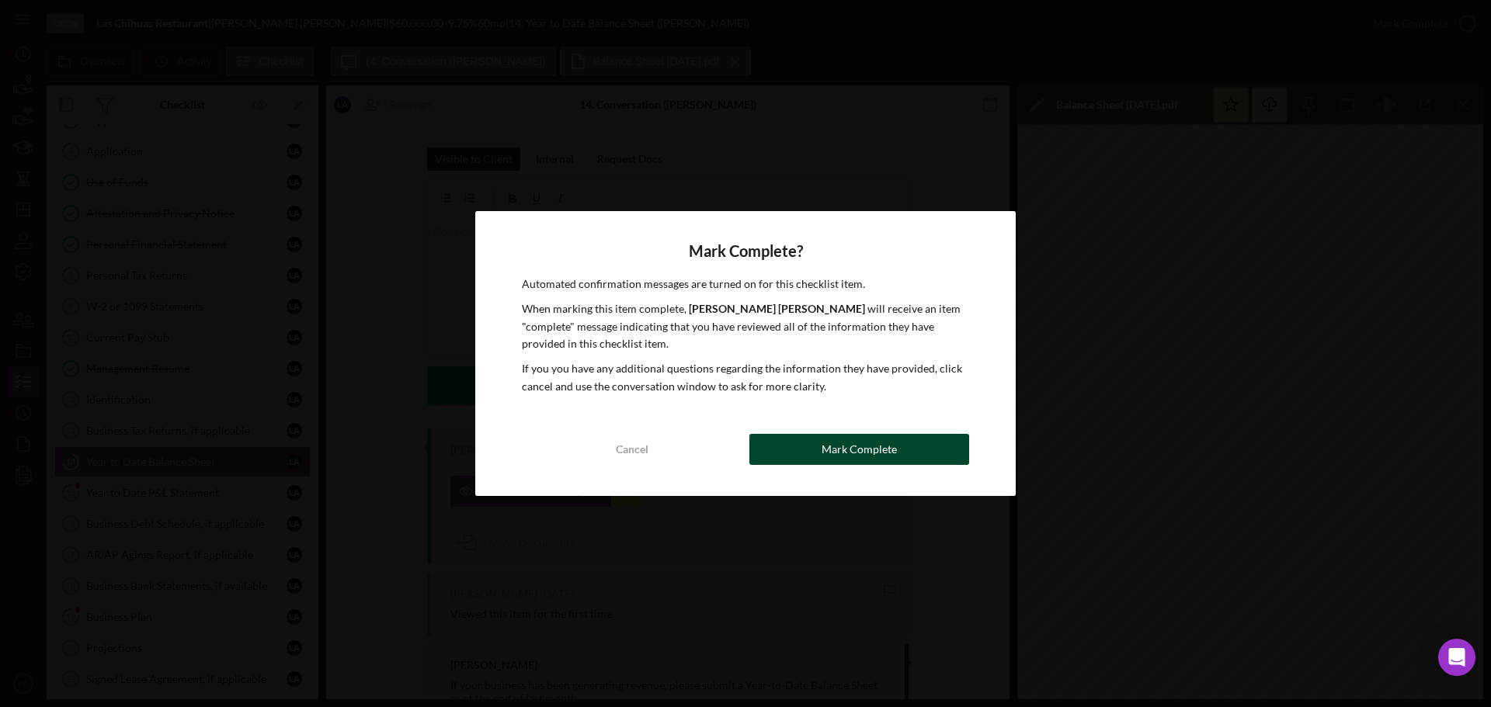
click at [943, 456] on button "Mark Complete" at bounding box center [859, 449] width 220 height 31
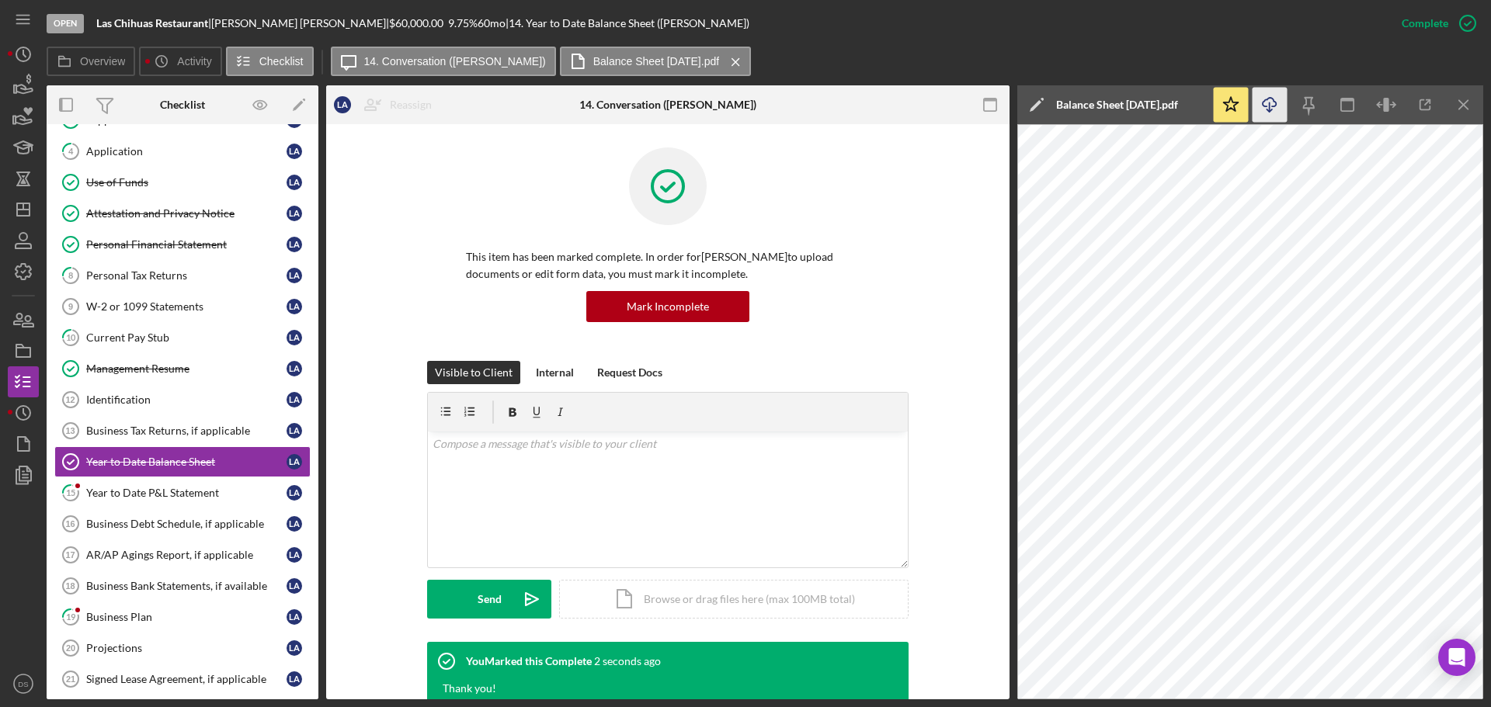
click at [957, 308] on div "This item has been marked complete. In order for [PERSON_NAME] to upload docume…" at bounding box center [667, 255] width 637 height 214
click at [210, 478] on link "15 Year to Date P&L Statement L A" at bounding box center [182, 493] width 256 height 31
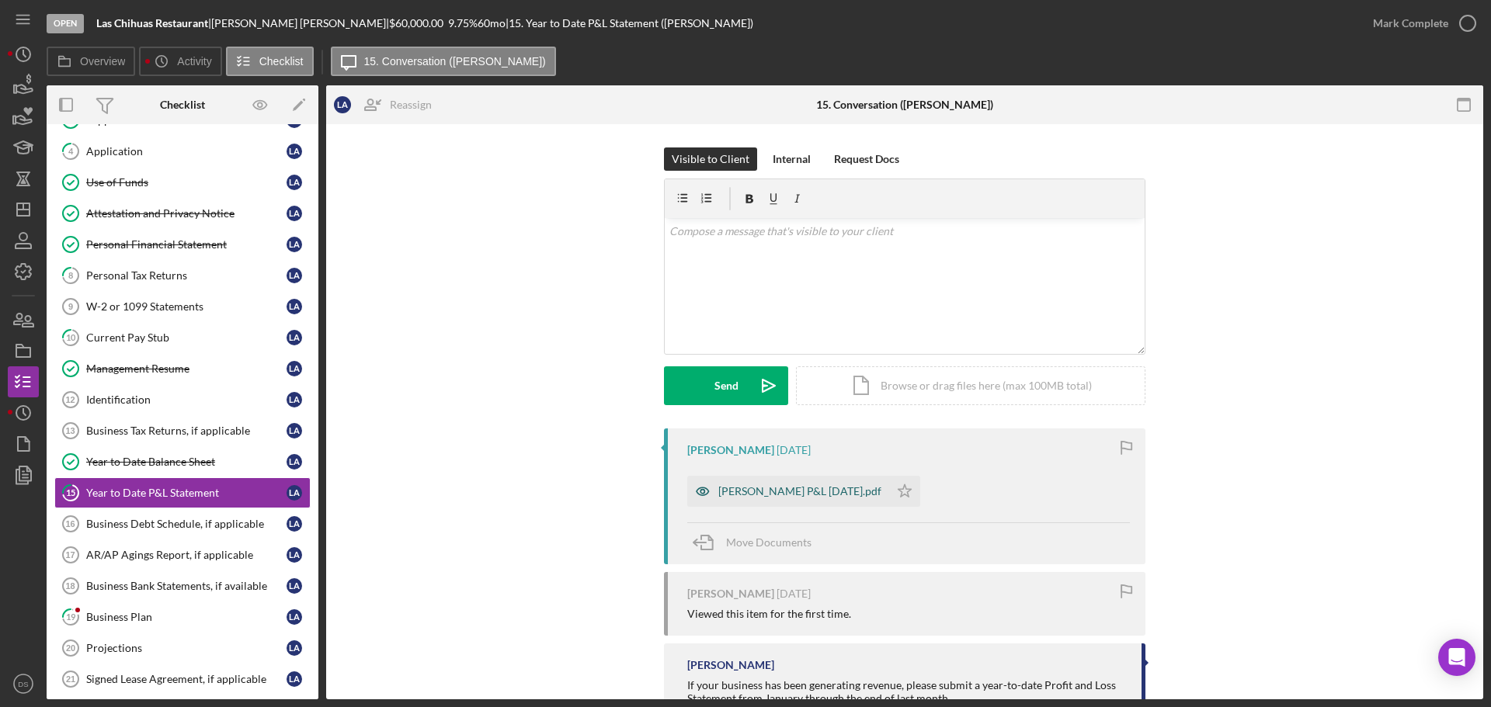
click at [773, 488] on div "[PERSON_NAME] P&L [DATE].pdf" at bounding box center [799, 491] width 163 height 12
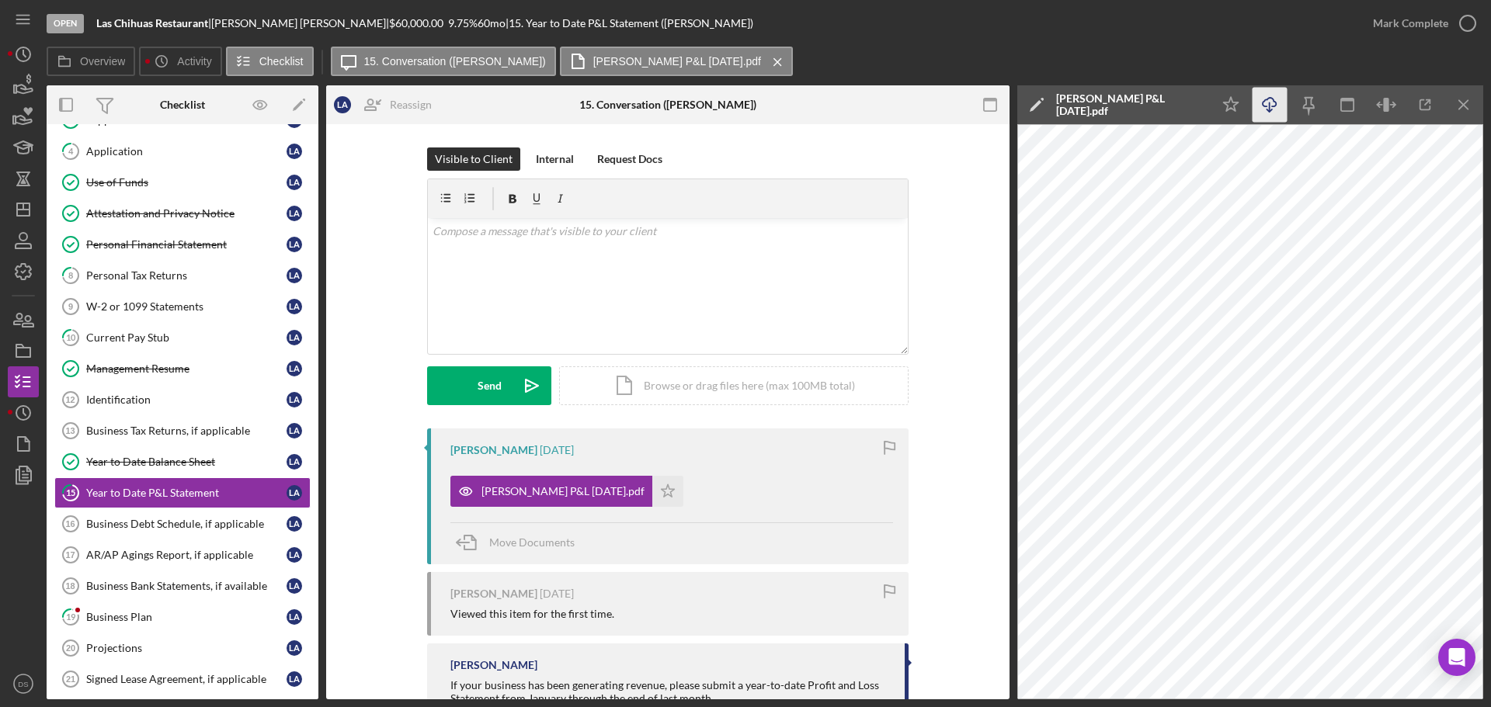
click at [1268, 113] on icon "Icon/Download" at bounding box center [1269, 105] width 35 height 35
click at [1468, 32] on icon "button" at bounding box center [1467, 23] width 39 height 39
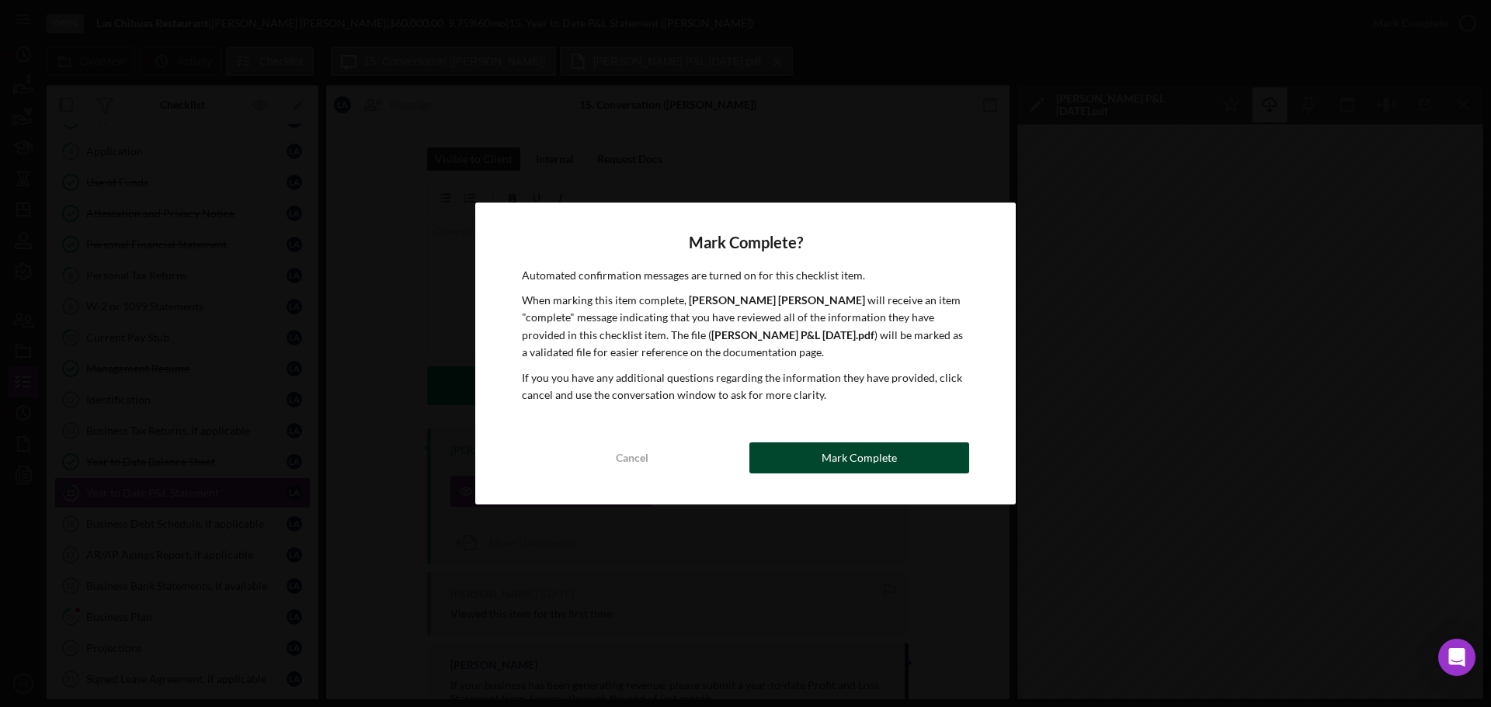
click at [869, 452] on div "Mark Complete" at bounding box center [858, 458] width 75 height 31
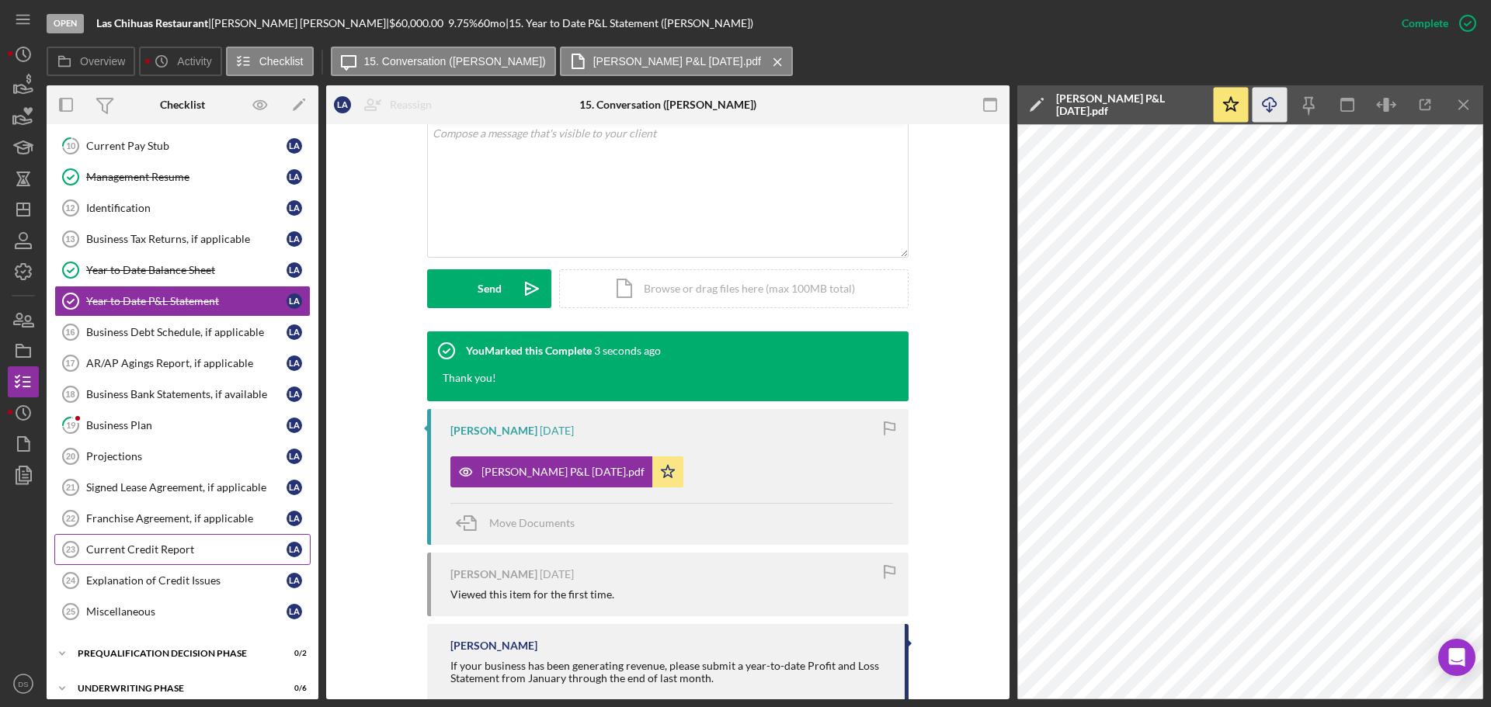
scroll to position [388, 0]
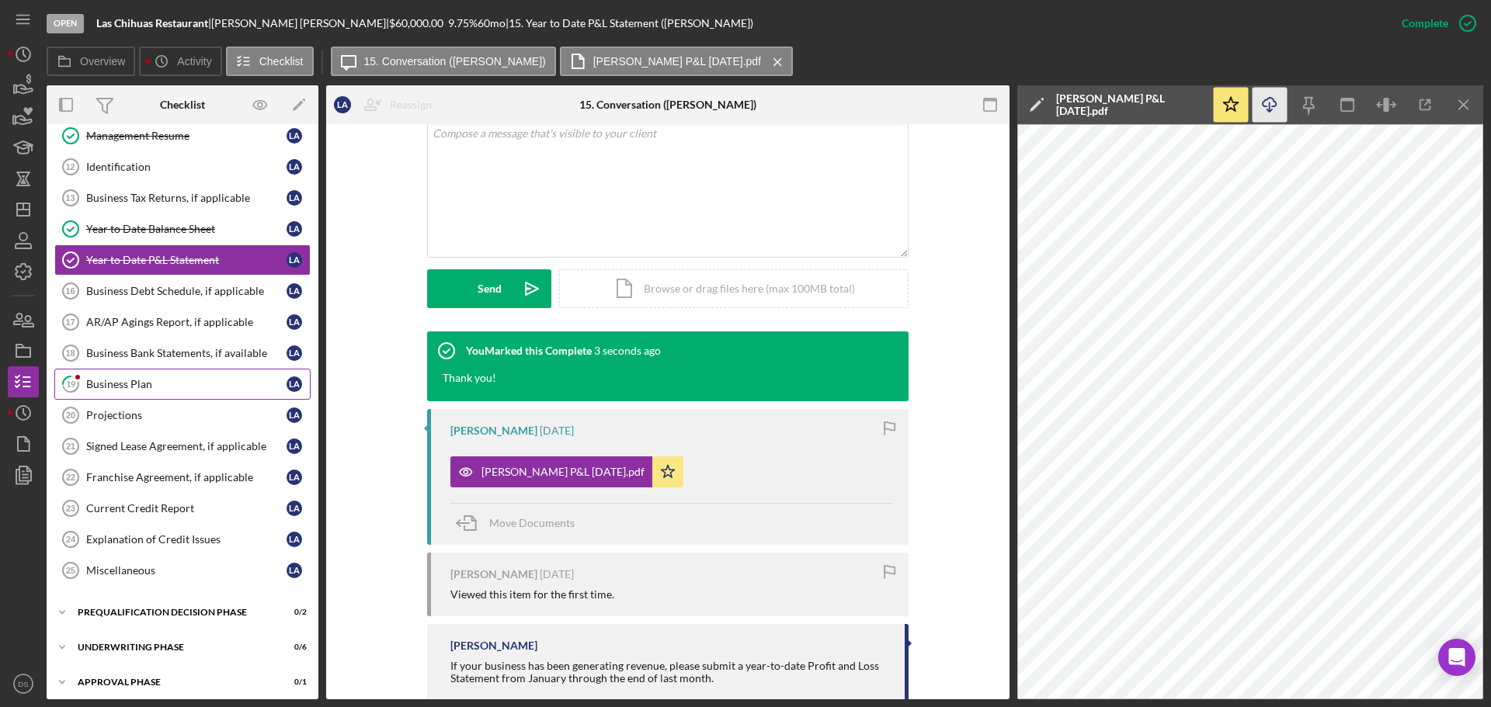
click at [151, 373] on link "19 Business Plan L A" at bounding box center [182, 384] width 256 height 31
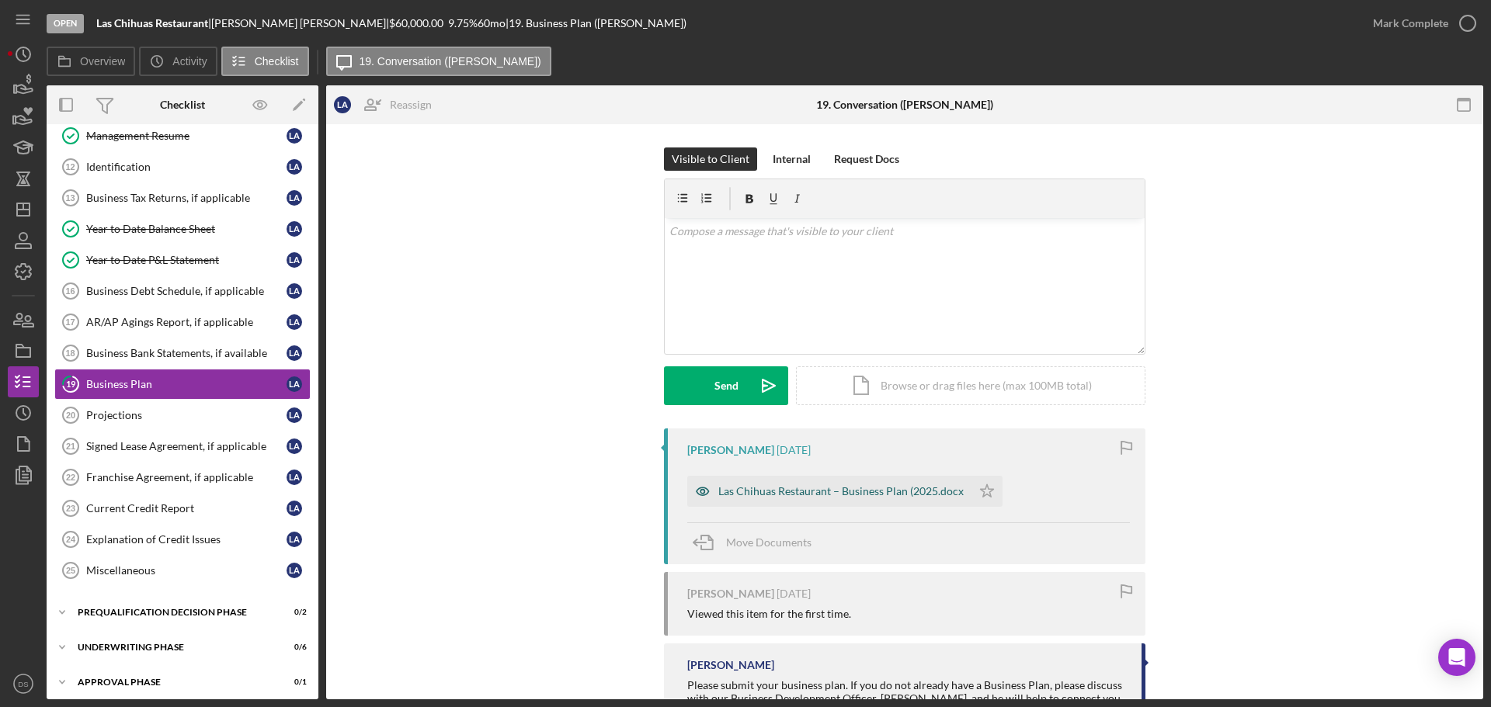
click at [839, 491] on div "Las Chihuas Restaurant – Business Plan (2025.docx" at bounding box center [840, 491] width 245 height 12
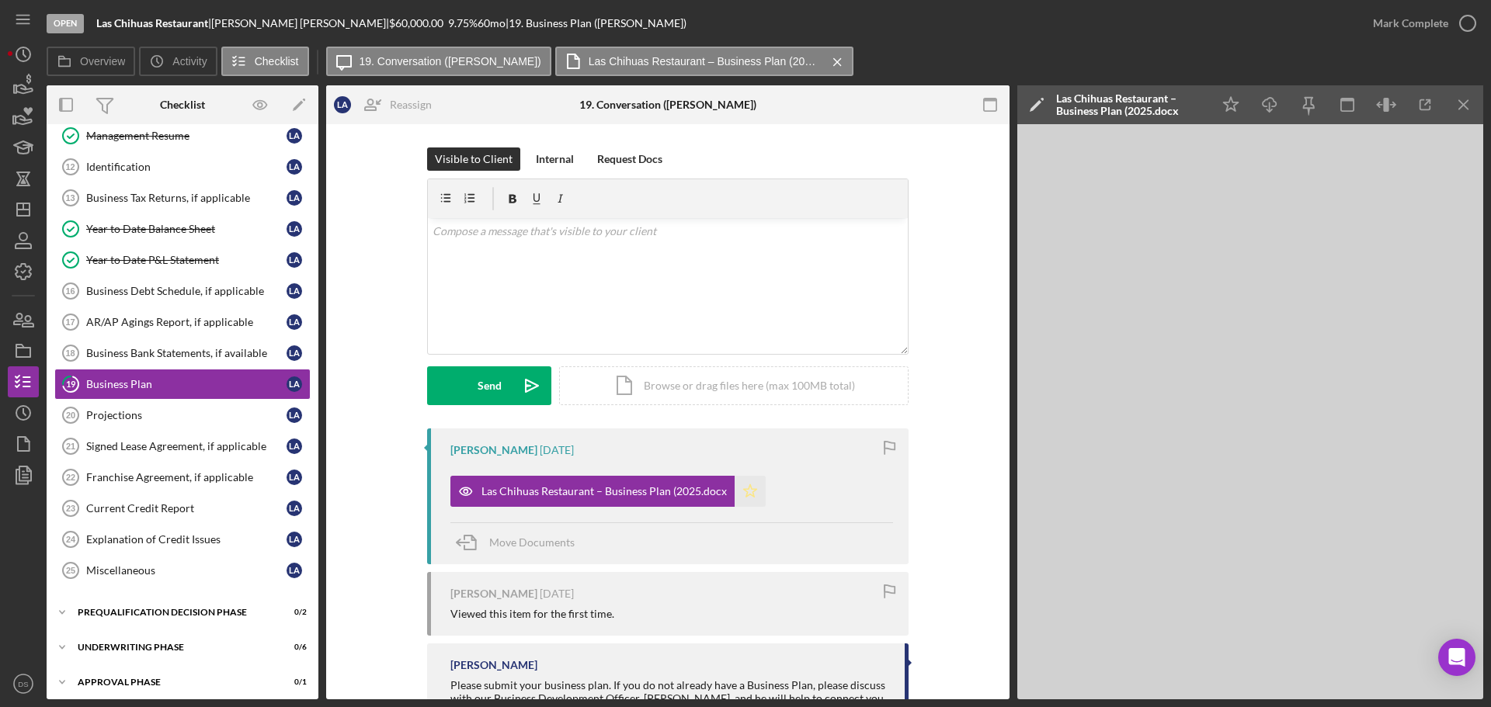
click at [750, 498] on icon "Icon/Star" at bounding box center [750, 491] width 31 height 31
click at [1267, 106] on icon "Icon/Download" at bounding box center [1269, 105] width 35 height 35
click at [1480, 27] on div "Mark Complete" at bounding box center [1420, 23] width 126 height 47
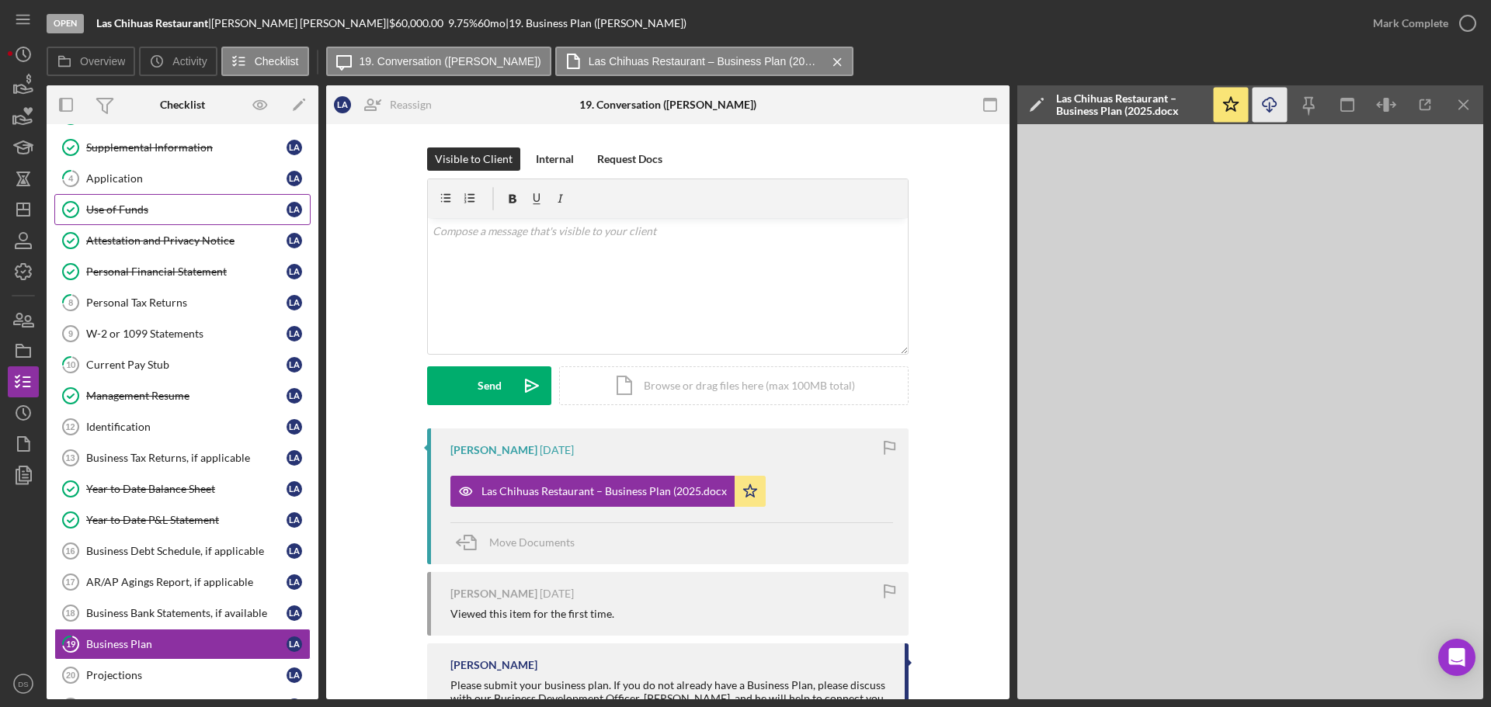
scroll to position [155, 0]
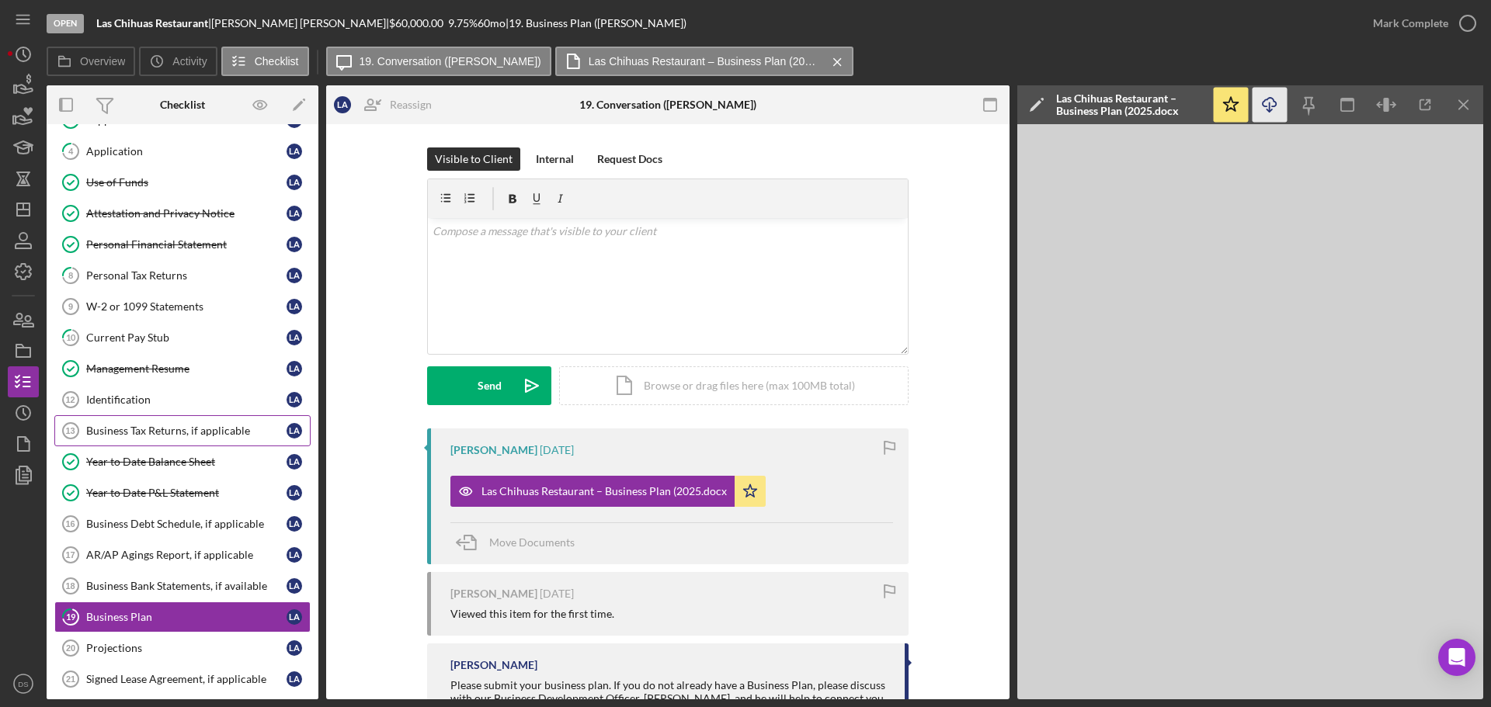
click at [234, 431] on div "Business Tax Returns, if applicable" at bounding box center [186, 431] width 200 height 12
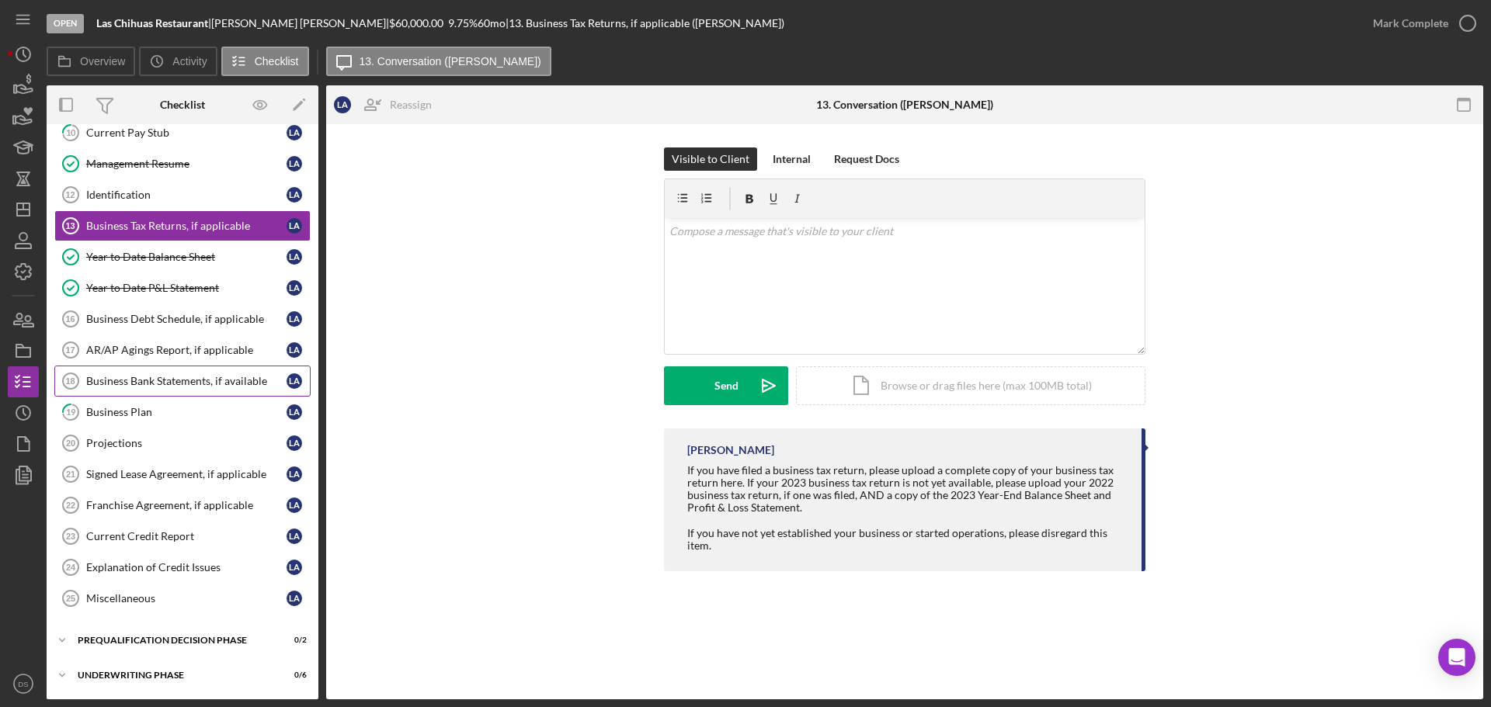
scroll to position [388, 0]
